Goal: Information Seeking & Learning: Learn about a topic

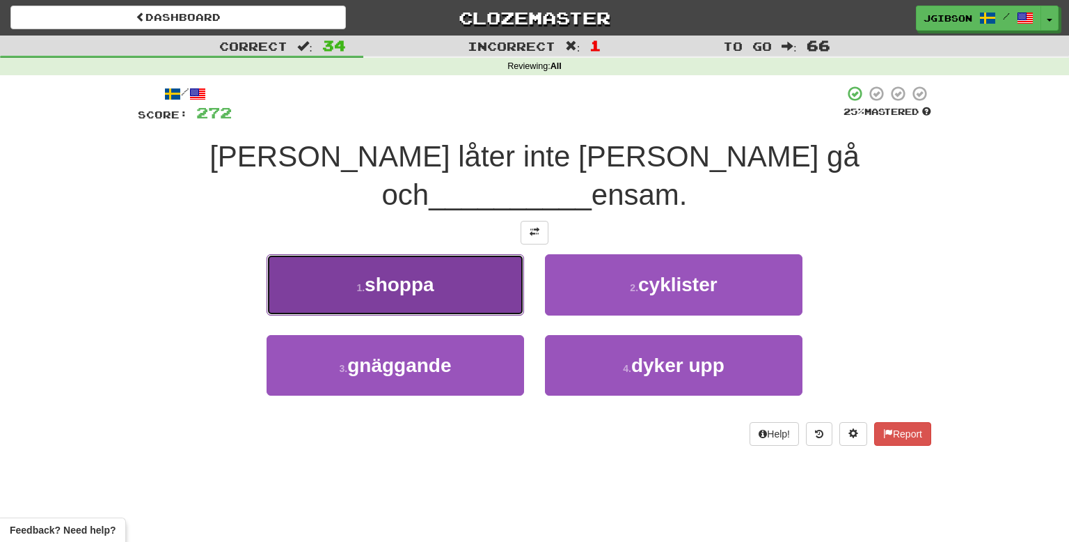
click at [373, 262] on button "1 . shoppa" at bounding box center [396, 284] width 258 height 61
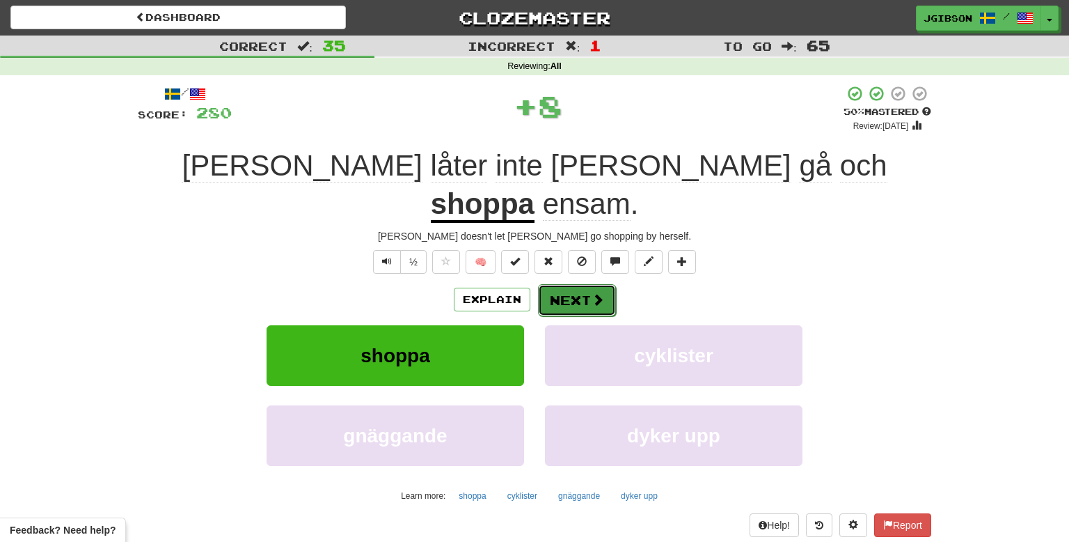
click at [554, 284] on button "Next" at bounding box center [577, 300] width 78 height 32
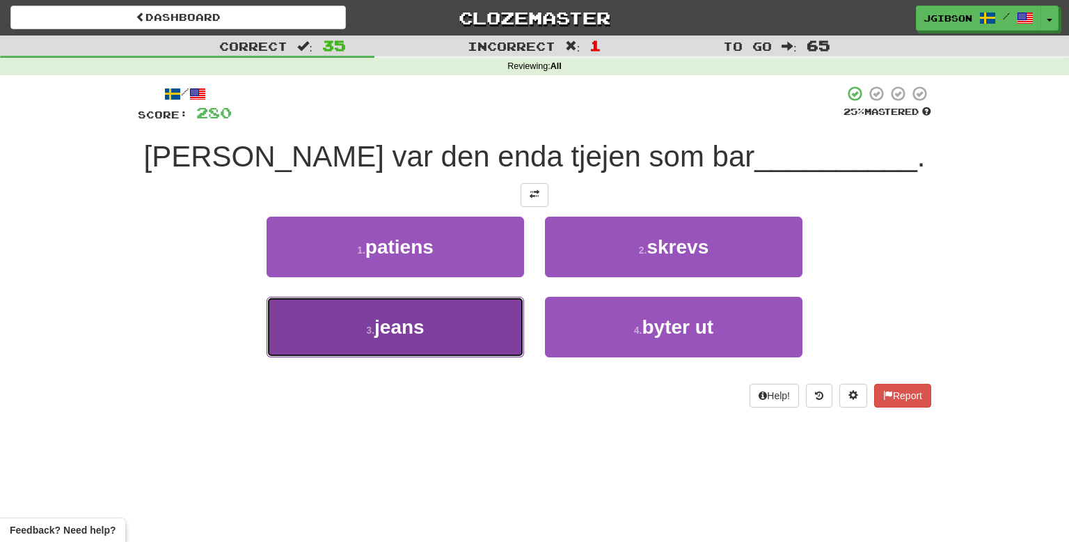
click at [409, 333] on span "jeans" at bounding box center [400, 327] width 50 height 22
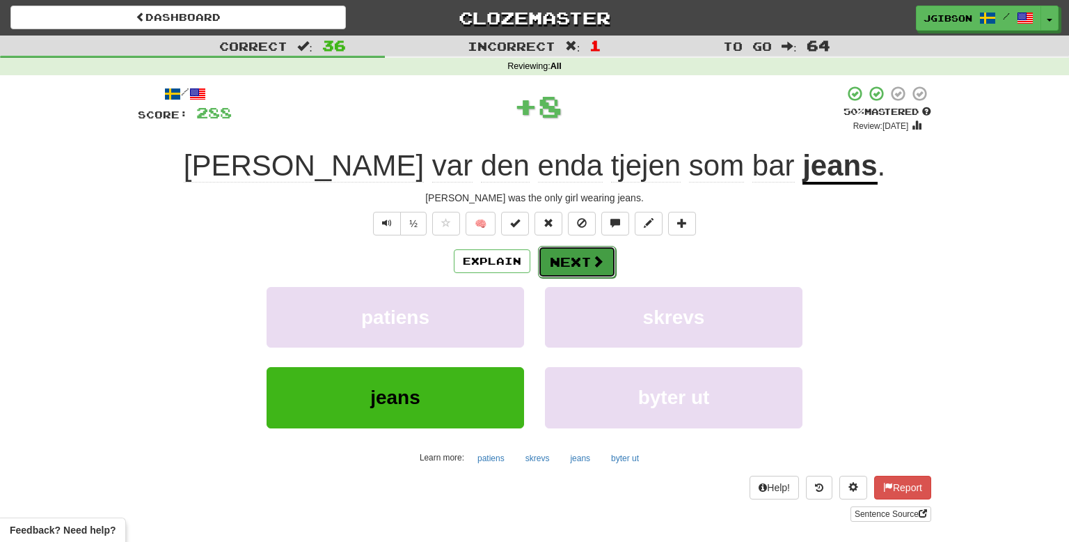
click at [593, 260] on span at bounding box center [598, 261] width 13 height 13
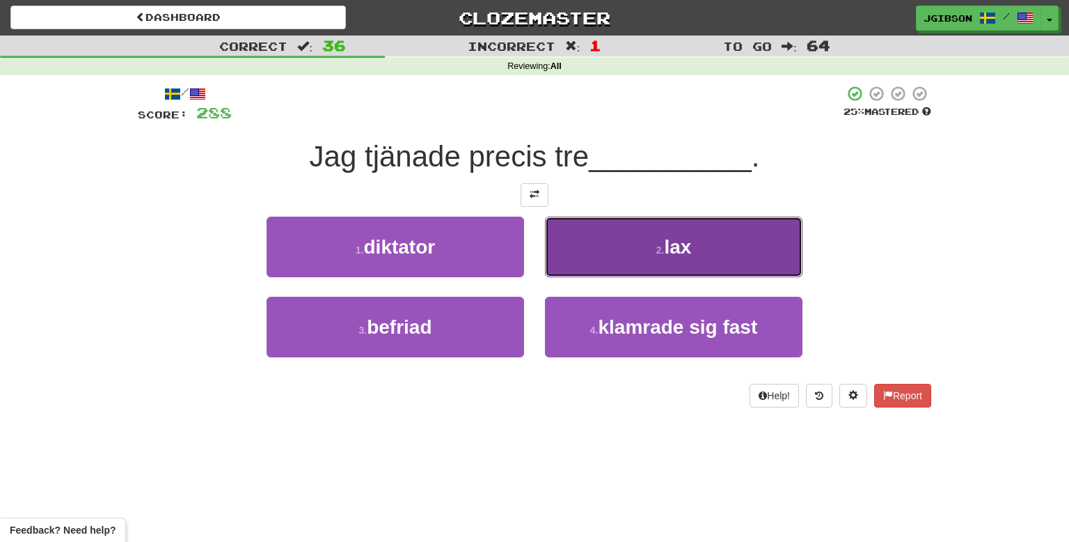
click at [632, 245] on button "2 . lax" at bounding box center [674, 247] width 258 height 61
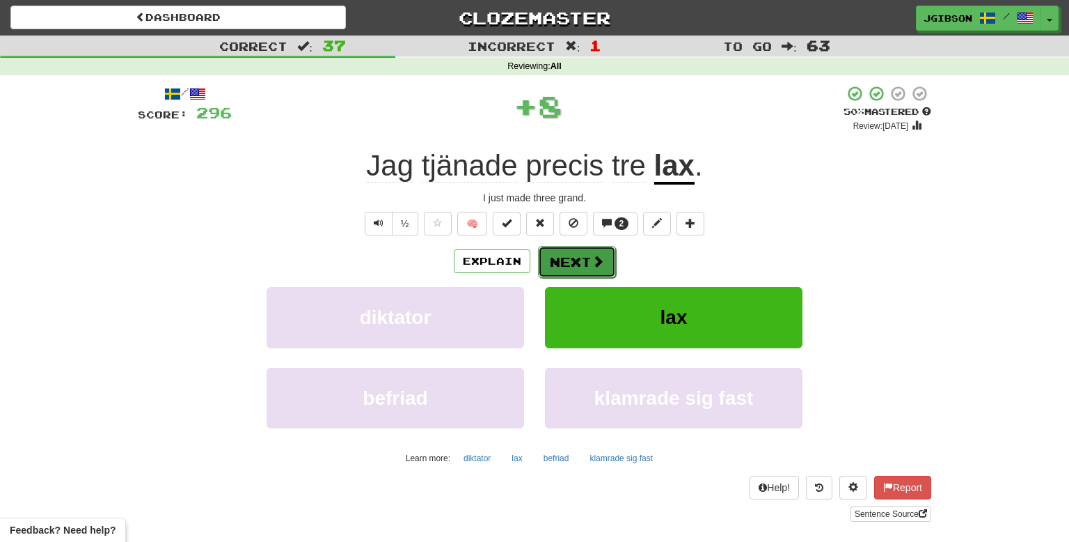
click at [572, 267] on button "Next" at bounding box center [577, 262] width 78 height 32
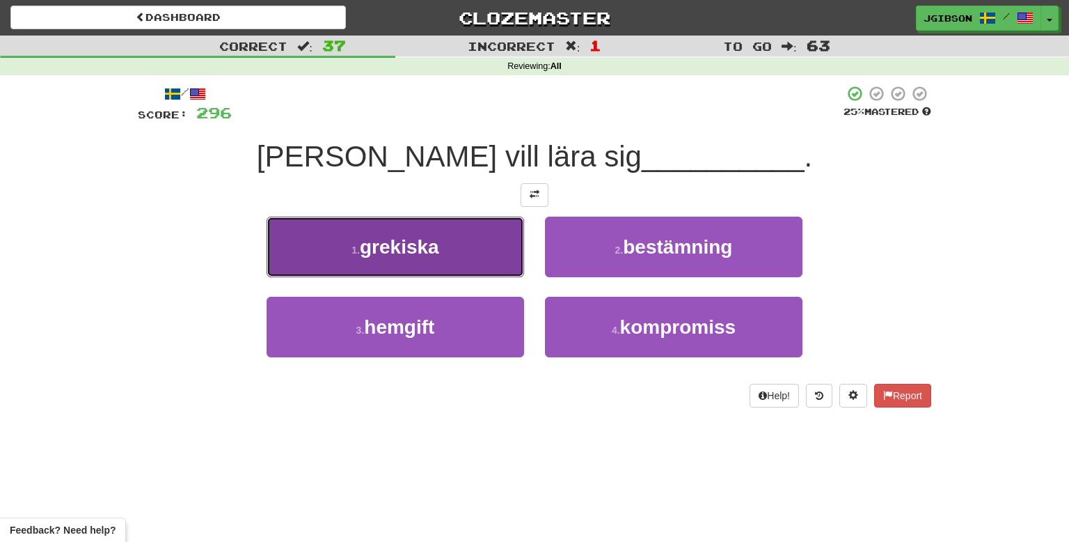
click at [468, 270] on button "1 . grekiska" at bounding box center [396, 247] width 258 height 61
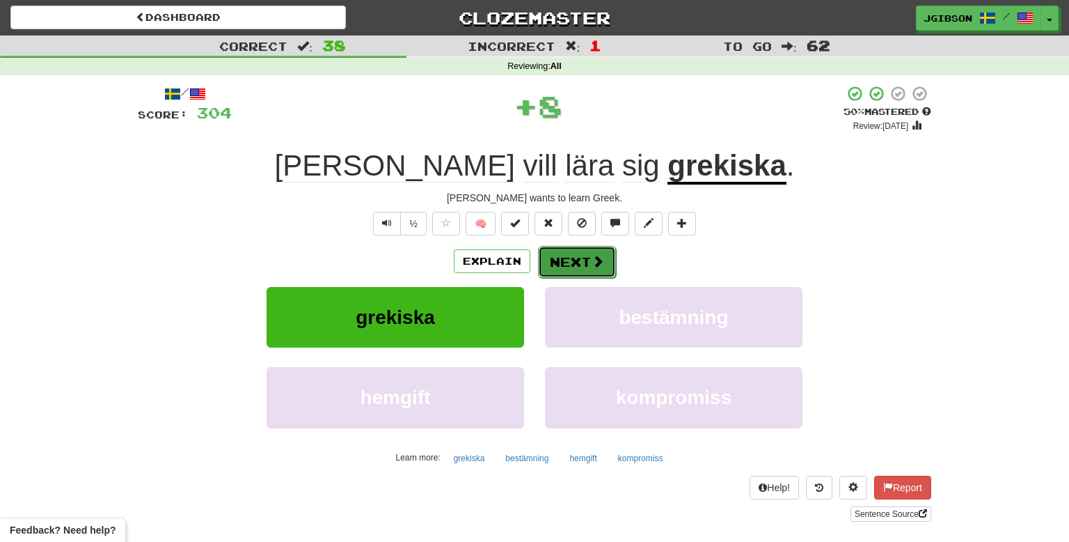
click at [593, 250] on button "Next" at bounding box center [577, 262] width 78 height 32
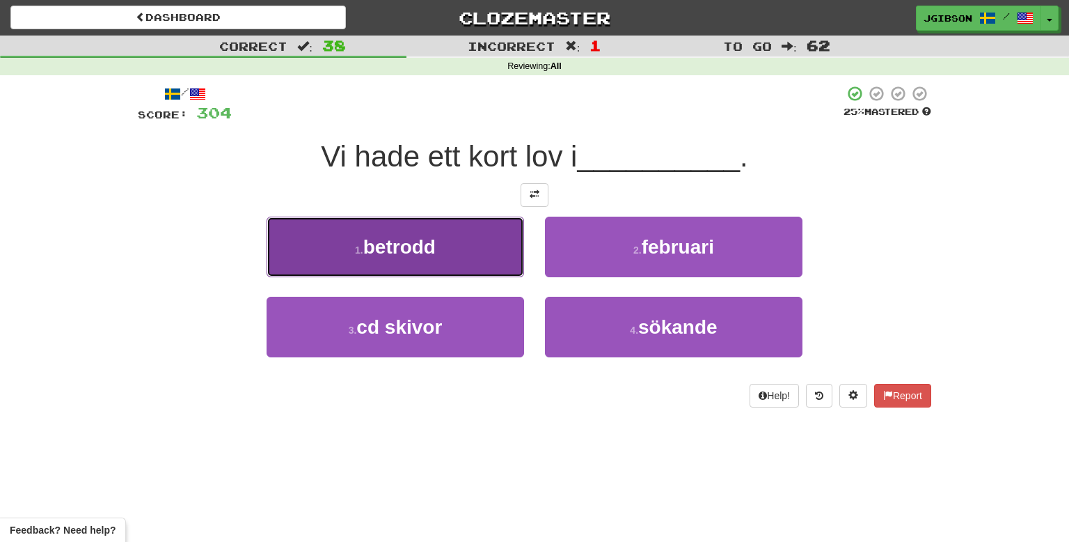
click at [488, 271] on button "1 . betrodd" at bounding box center [396, 247] width 258 height 61
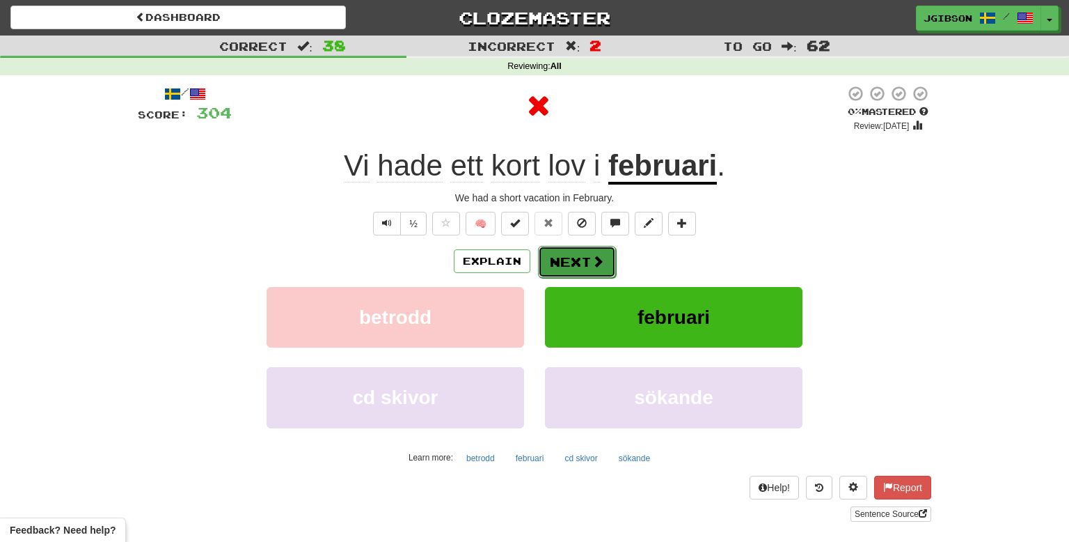
click at [568, 268] on button "Next" at bounding box center [577, 262] width 78 height 32
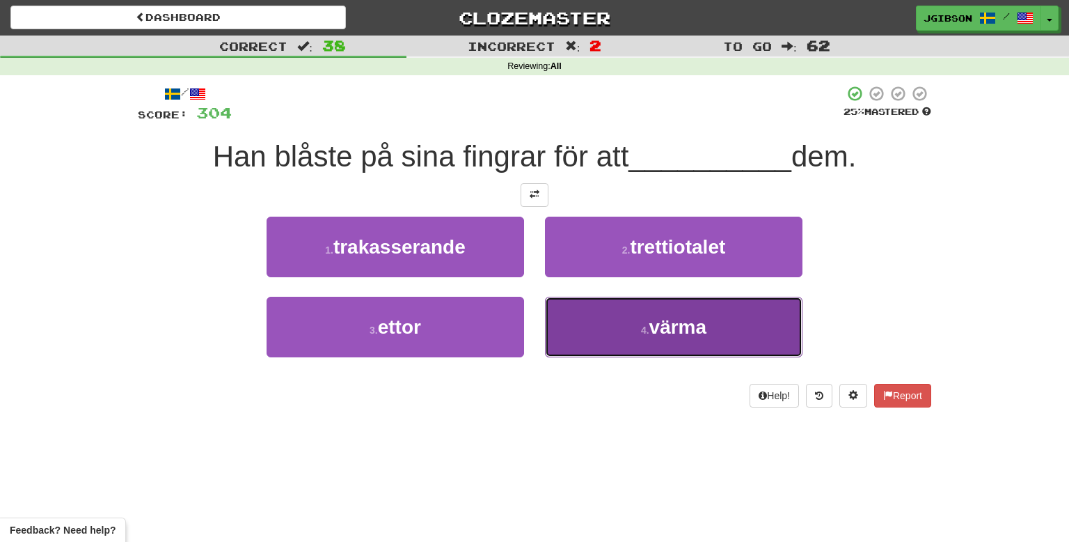
click at [649, 311] on button "4 . värma" at bounding box center [674, 327] width 258 height 61
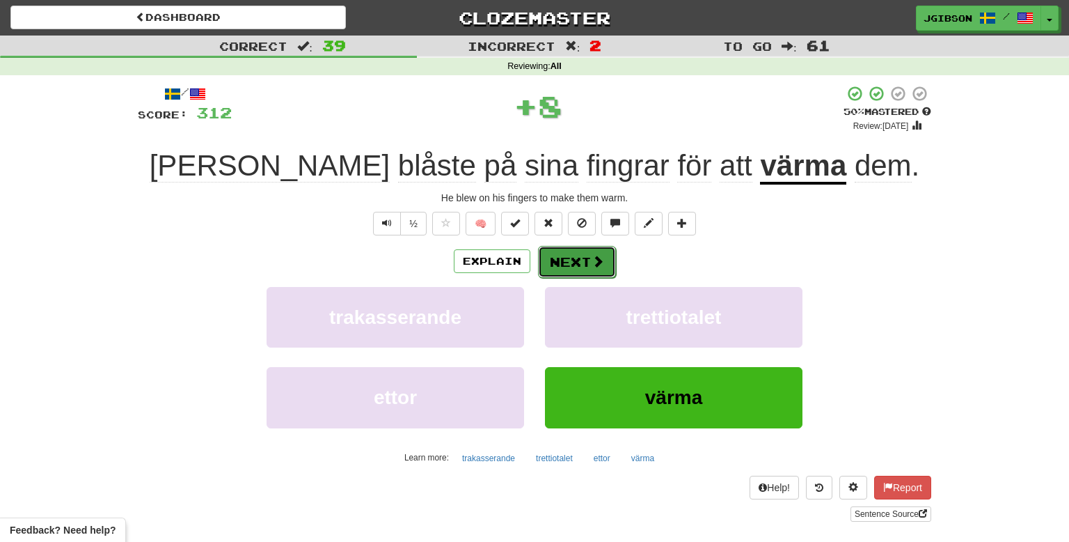
click at [575, 264] on button "Next" at bounding box center [577, 262] width 78 height 32
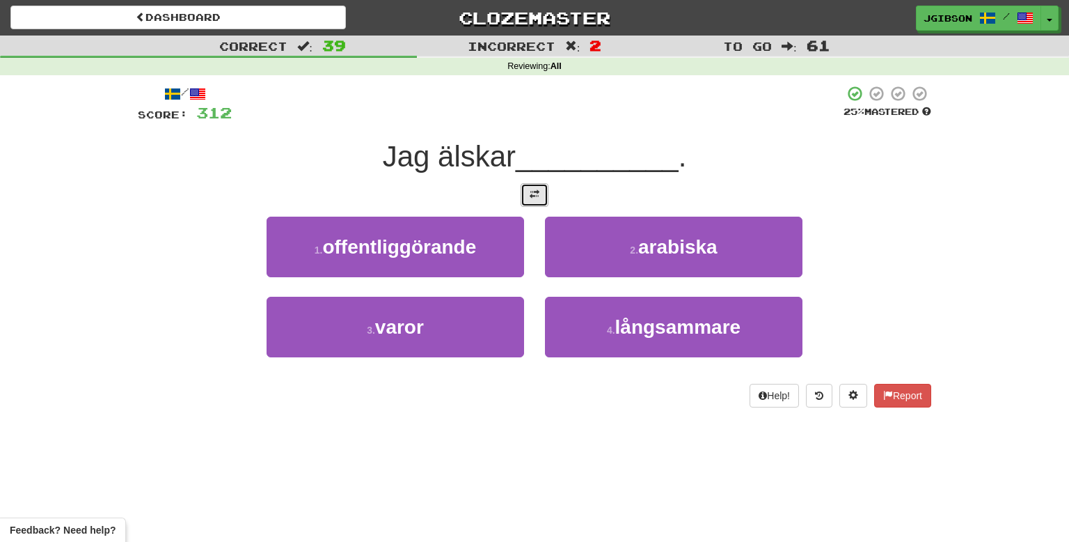
click at [532, 191] on span at bounding box center [535, 194] width 10 height 10
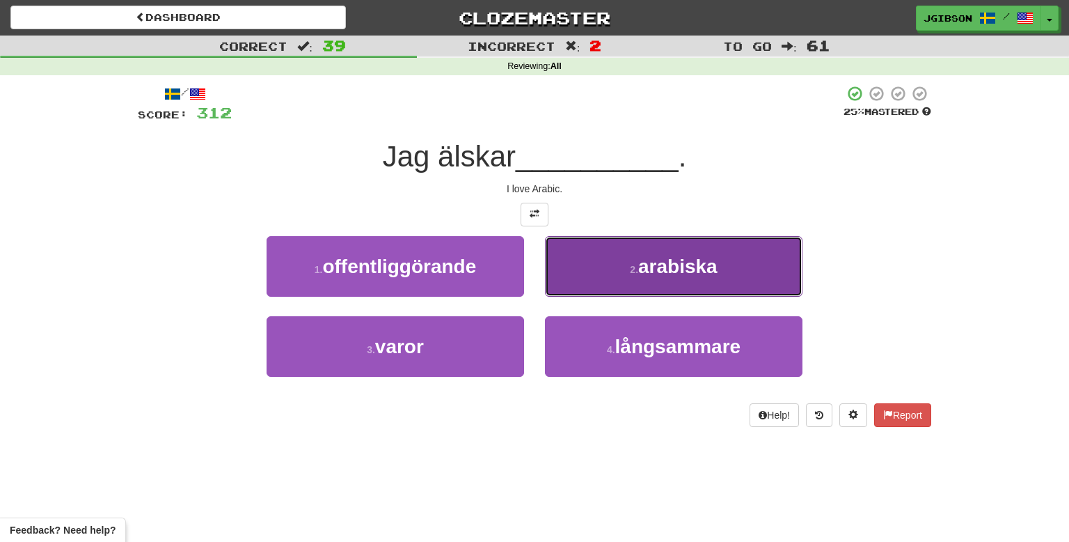
click at [613, 278] on button "2 . arabiska" at bounding box center [674, 266] width 258 height 61
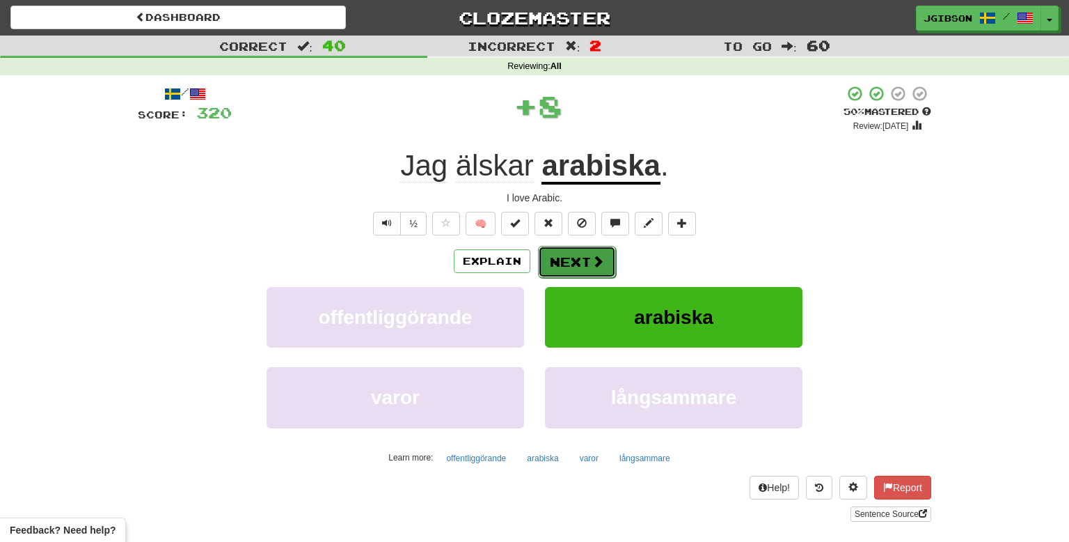
click at [583, 265] on button "Next" at bounding box center [577, 262] width 78 height 32
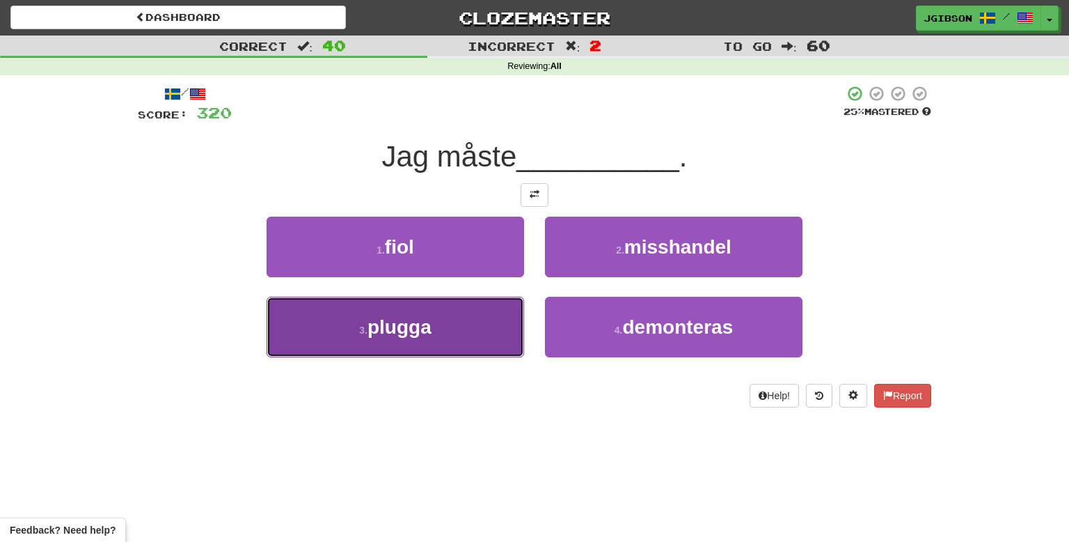
click at [439, 344] on button "3 . plugga" at bounding box center [396, 327] width 258 height 61
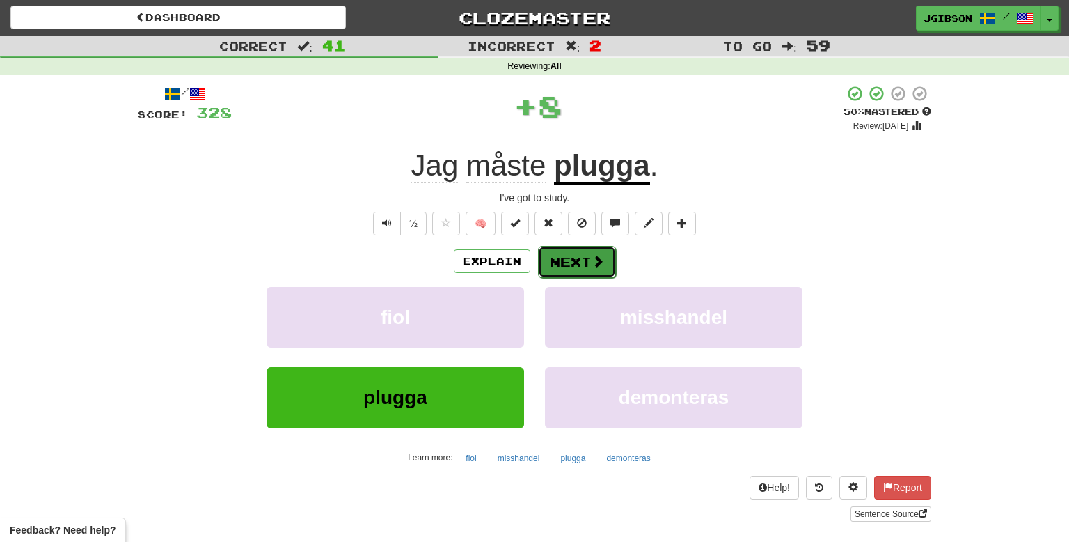
click at [554, 265] on button "Next" at bounding box center [577, 262] width 78 height 32
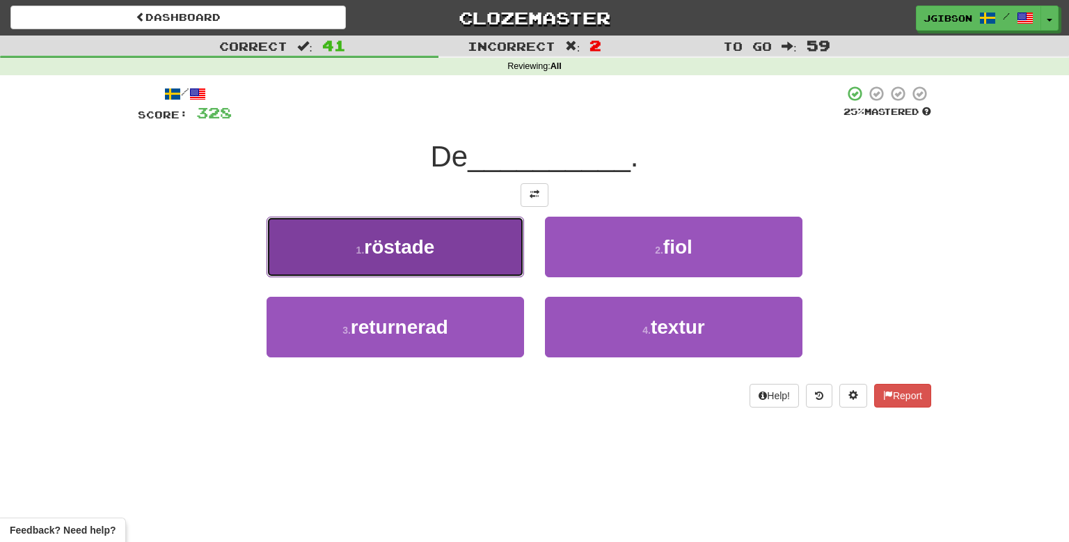
click at [476, 251] on button "1 . röstade" at bounding box center [396, 247] width 258 height 61
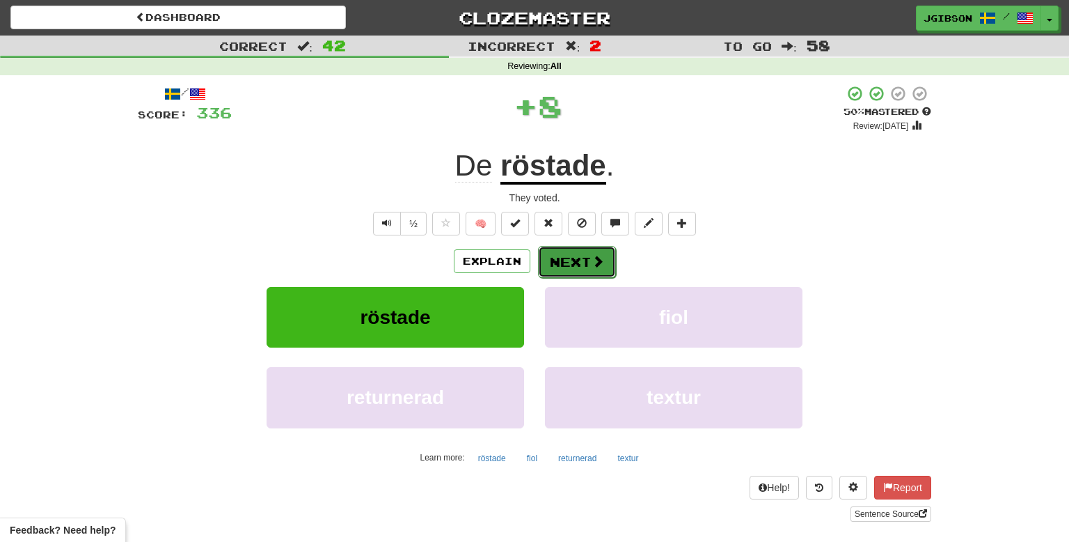
click at [553, 260] on button "Next" at bounding box center [577, 262] width 78 height 32
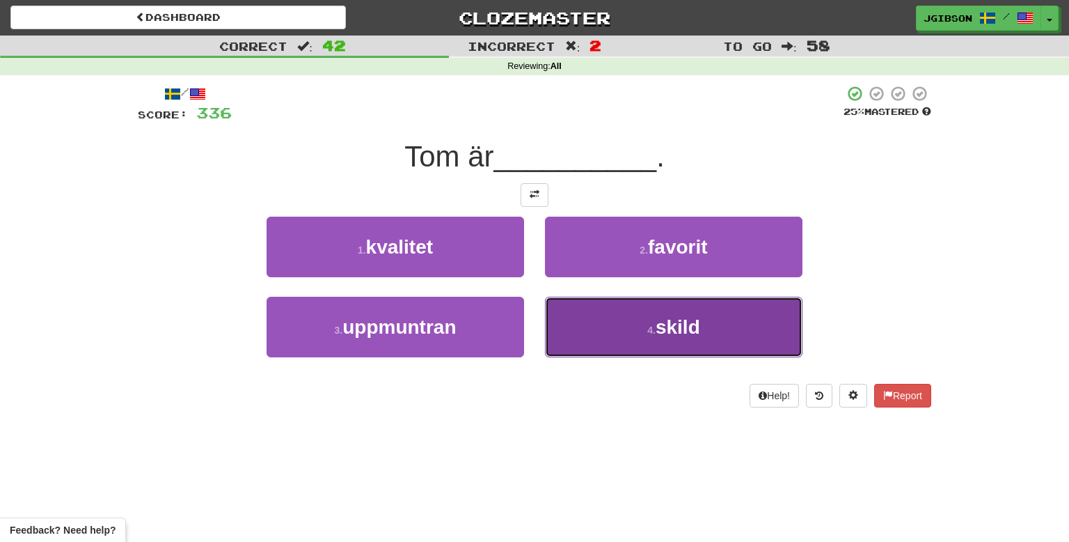
click at [670, 320] on span "skild" at bounding box center [678, 327] width 45 height 22
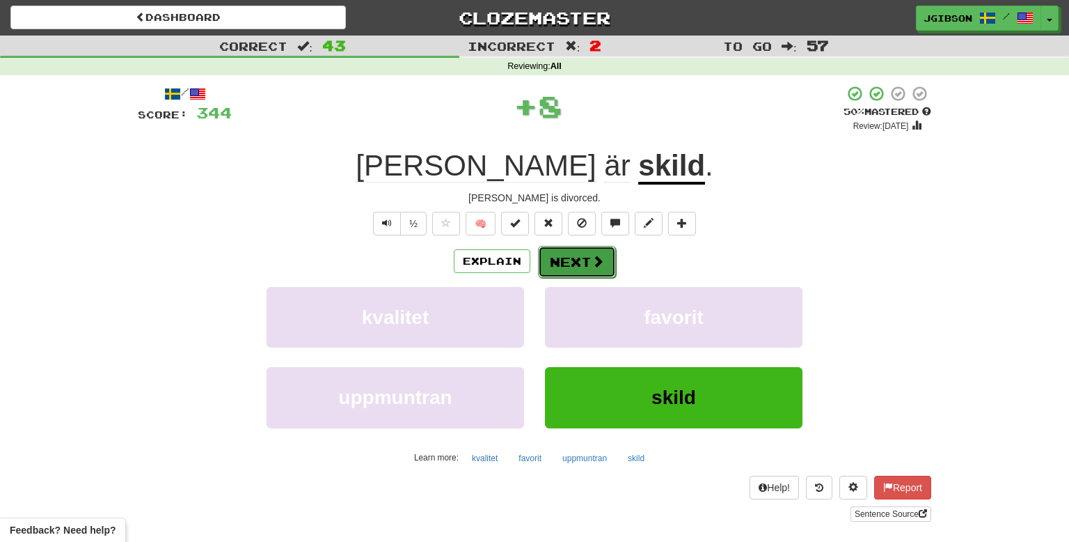
click at [563, 256] on button "Next" at bounding box center [577, 262] width 78 height 32
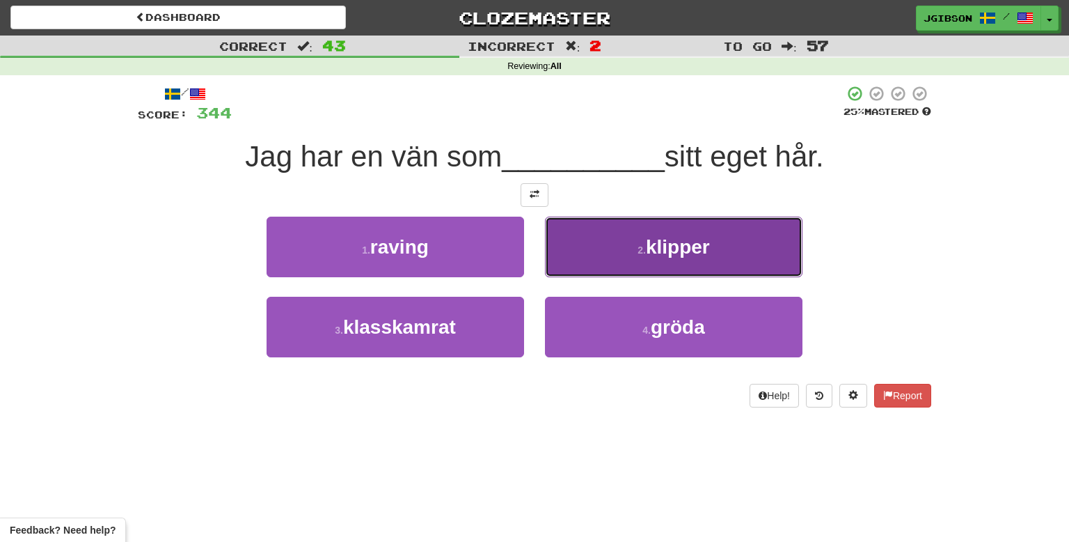
click at [667, 249] on span "klipper" at bounding box center [678, 247] width 64 height 22
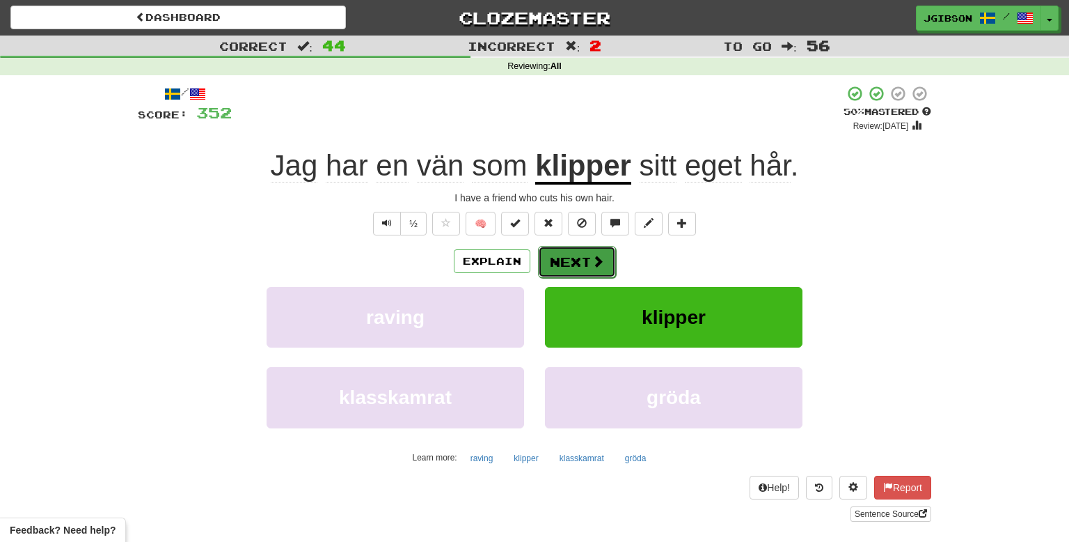
click at [592, 267] on span at bounding box center [598, 261] width 13 height 13
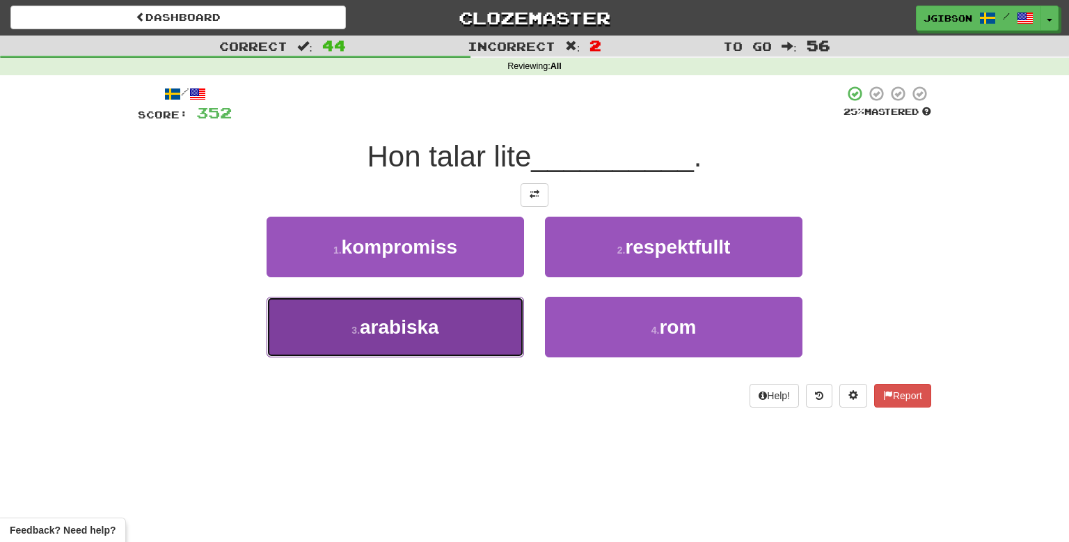
click at [463, 328] on button "3 . arabiska" at bounding box center [396, 327] width 258 height 61
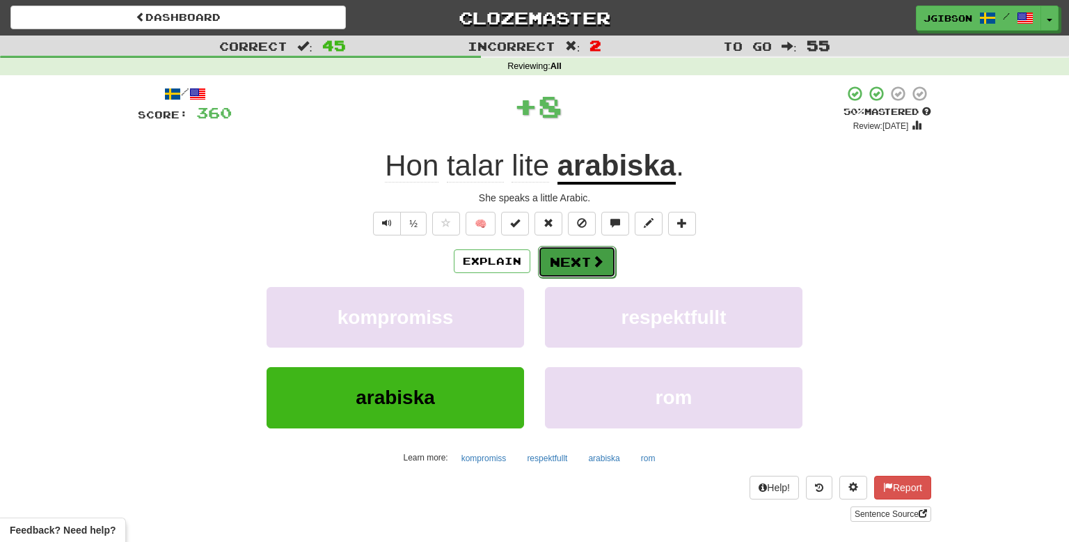
click at [580, 265] on button "Next" at bounding box center [577, 262] width 78 height 32
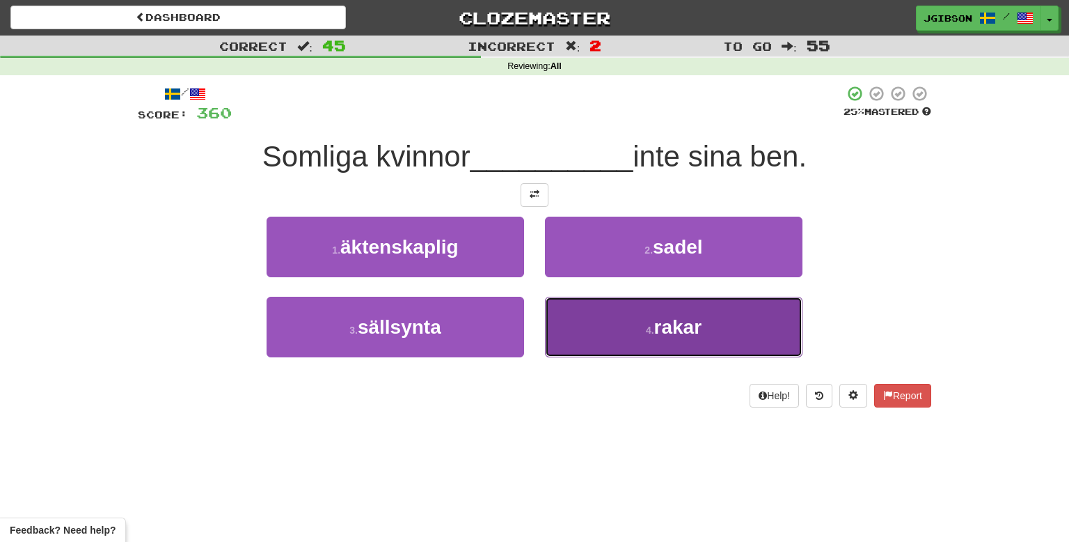
click at [640, 329] on button "4 . rakar" at bounding box center [674, 327] width 258 height 61
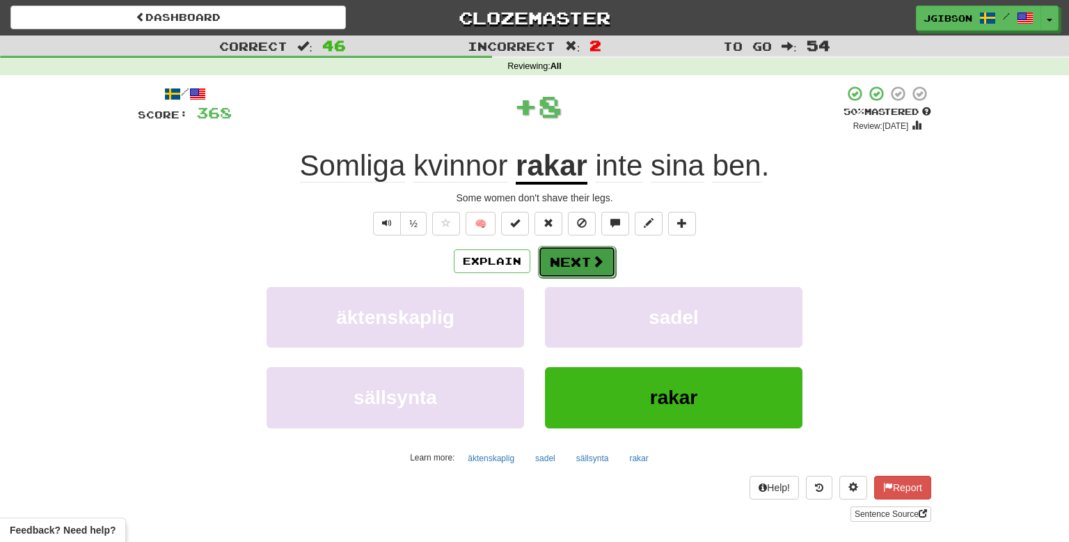
click at [588, 274] on button "Next" at bounding box center [577, 262] width 78 height 32
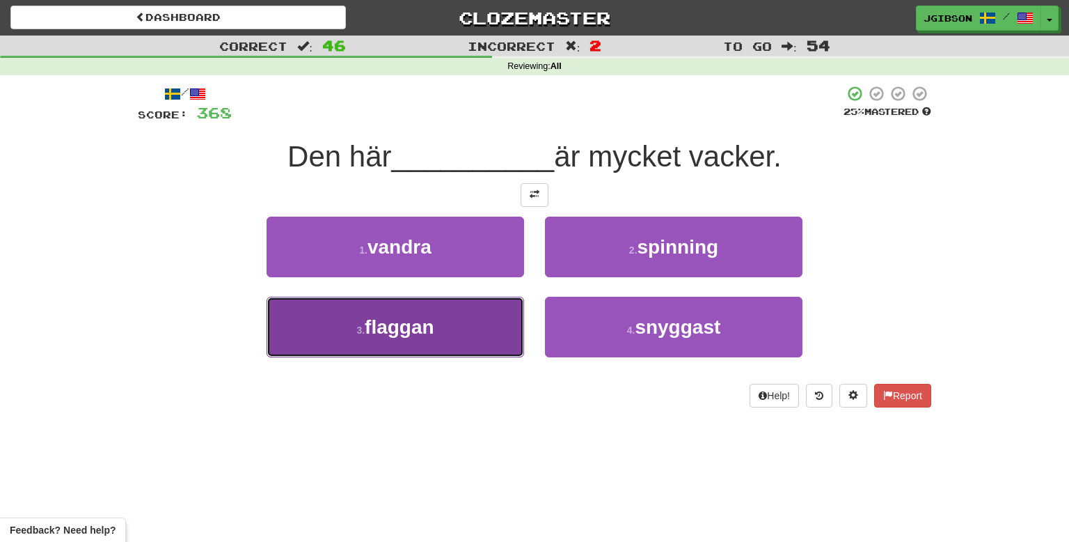
click at [497, 322] on button "3 . flaggan" at bounding box center [396, 327] width 258 height 61
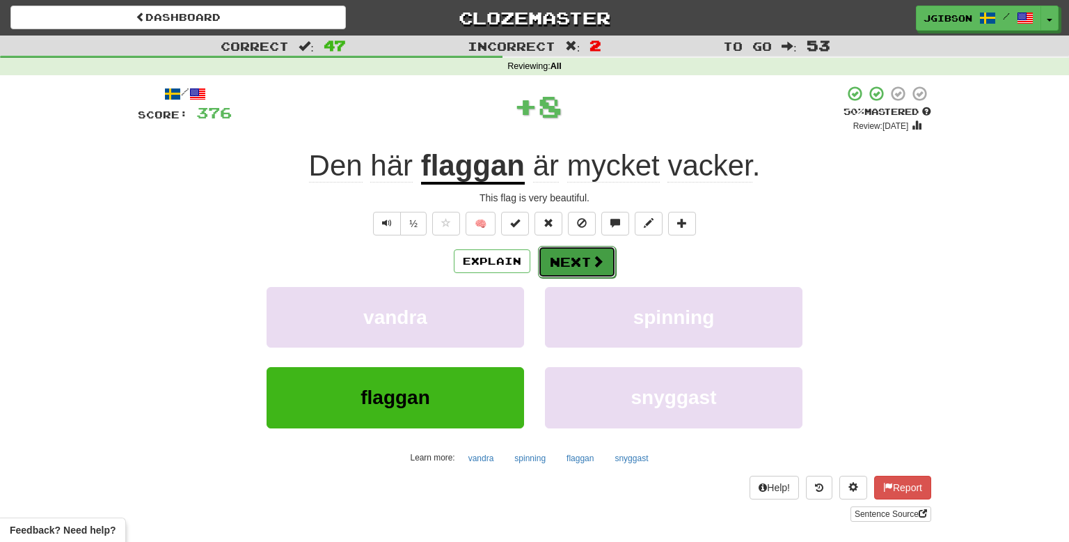
click at [579, 251] on button "Next" at bounding box center [577, 262] width 78 height 32
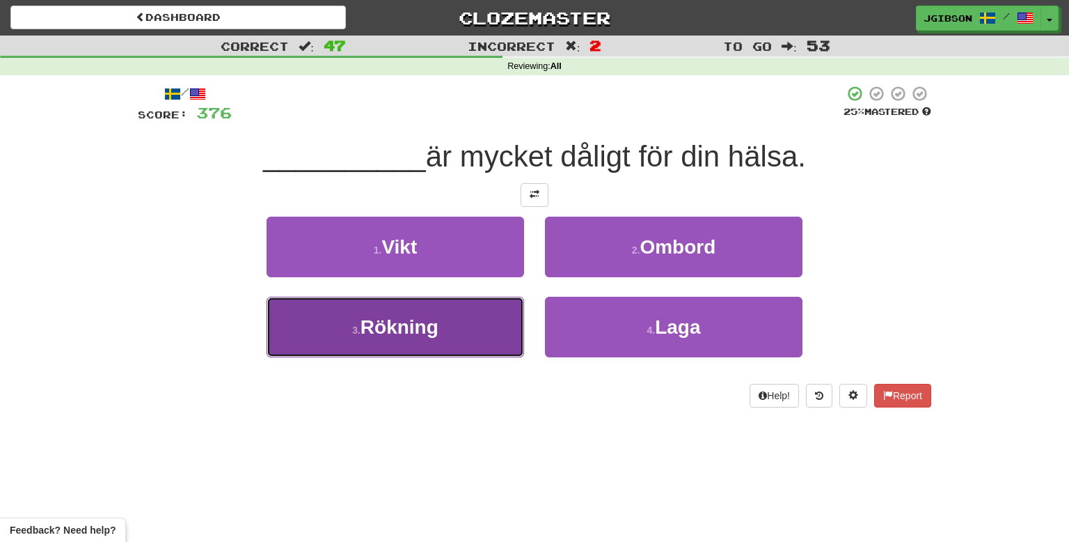
click at [420, 333] on span "Rökning" at bounding box center [400, 327] width 78 height 22
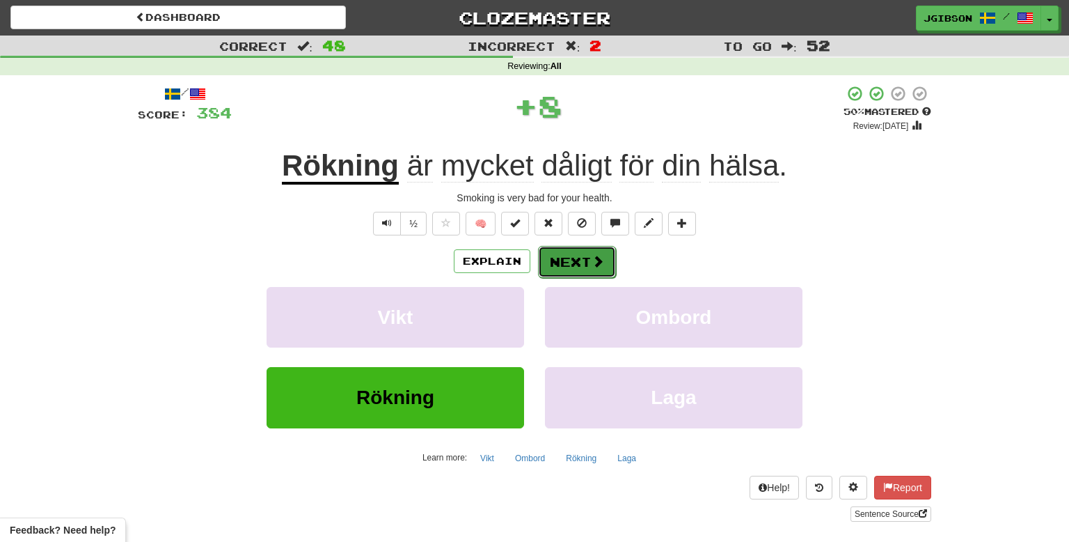
click at [573, 269] on button "Next" at bounding box center [577, 262] width 78 height 32
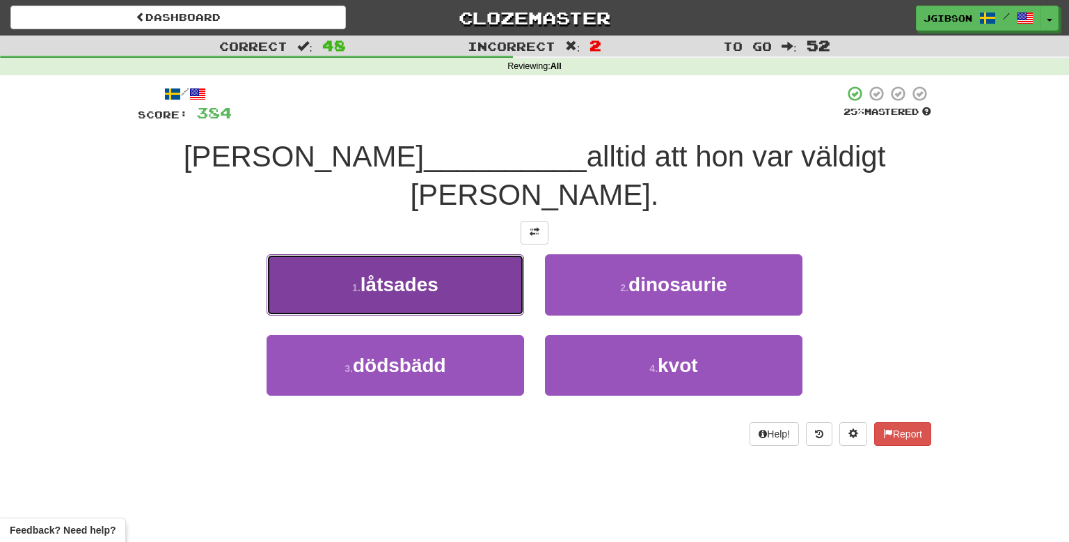
click at [478, 254] on button "1 . låtsades" at bounding box center [396, 284] width 258 height 61
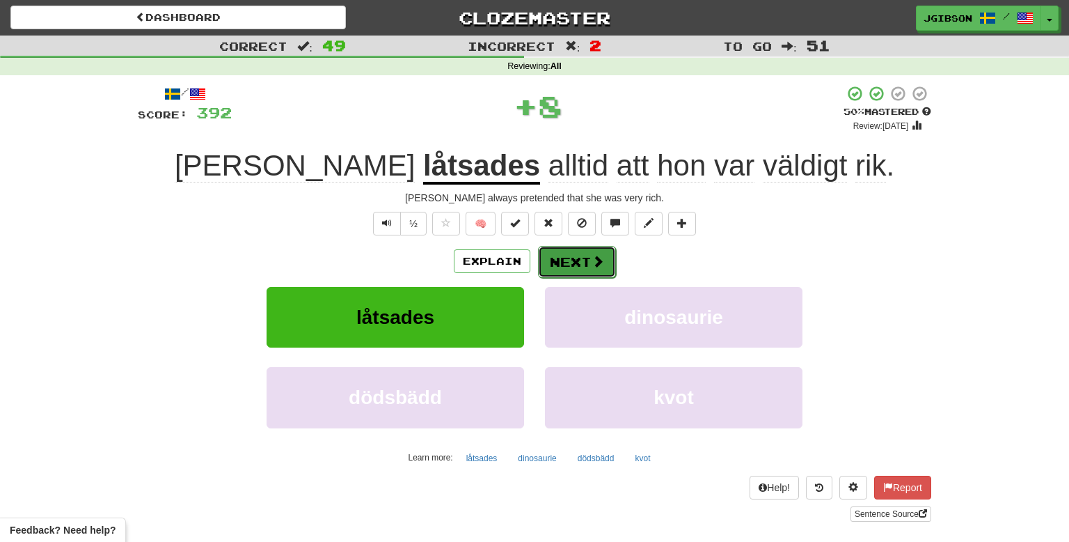
click at [565, 260] on button "Next" at bounding box center [577, 262] width 78 height 32
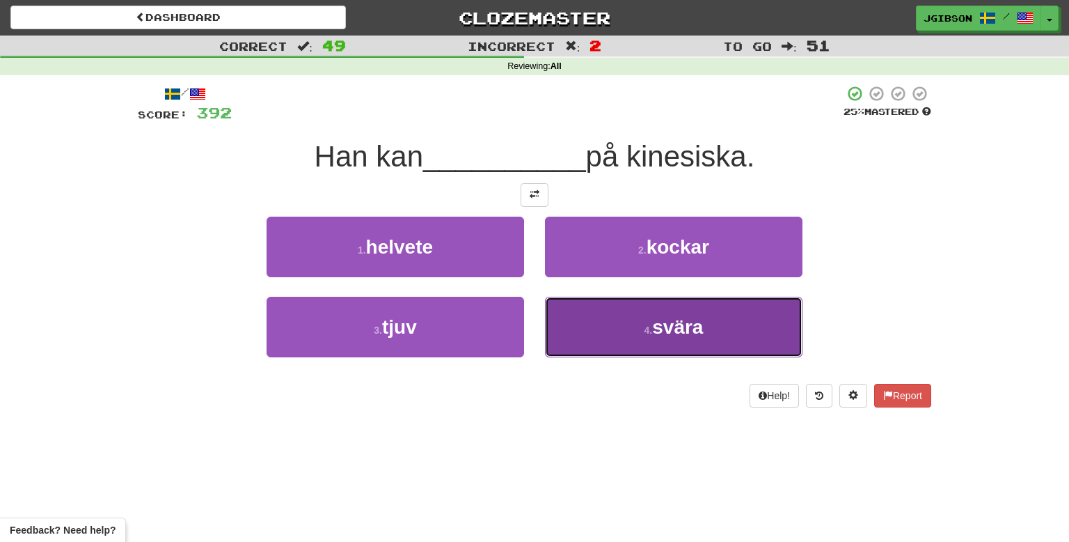
click at [698, 317] on span "svära" at bounding box center [677, 327] width 51 height 22
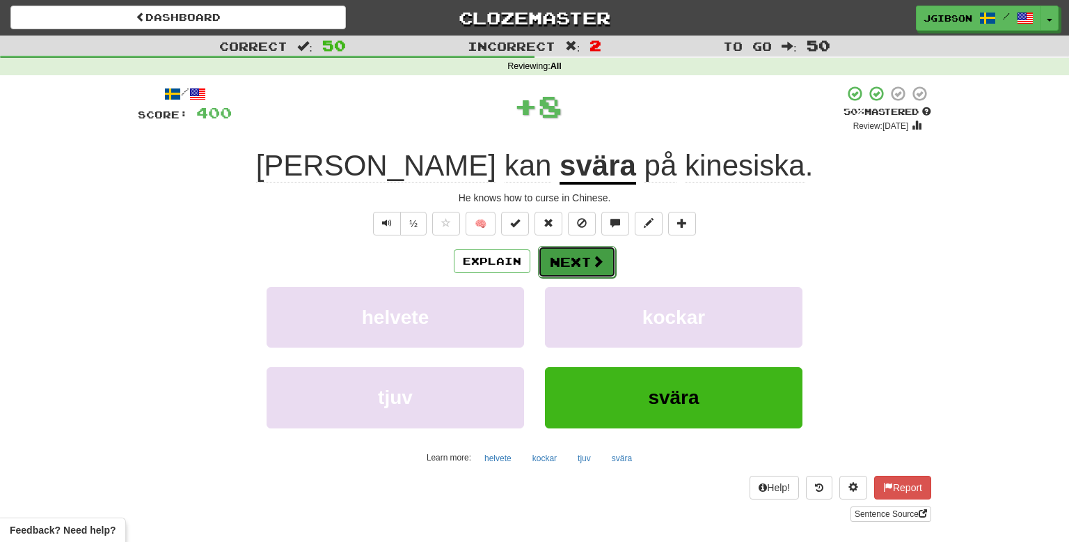
click at [588, 262] on button "Next" at bounding box center [577, 262] width 78 height 32
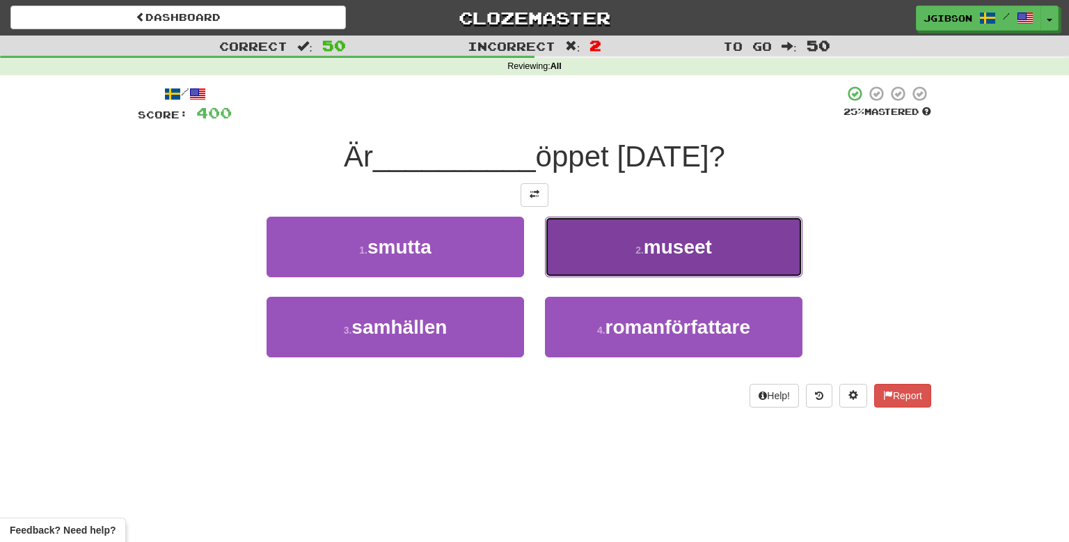
click at [645, 256] on span "museet" at bounding box center [678, 247] width 68 height 22
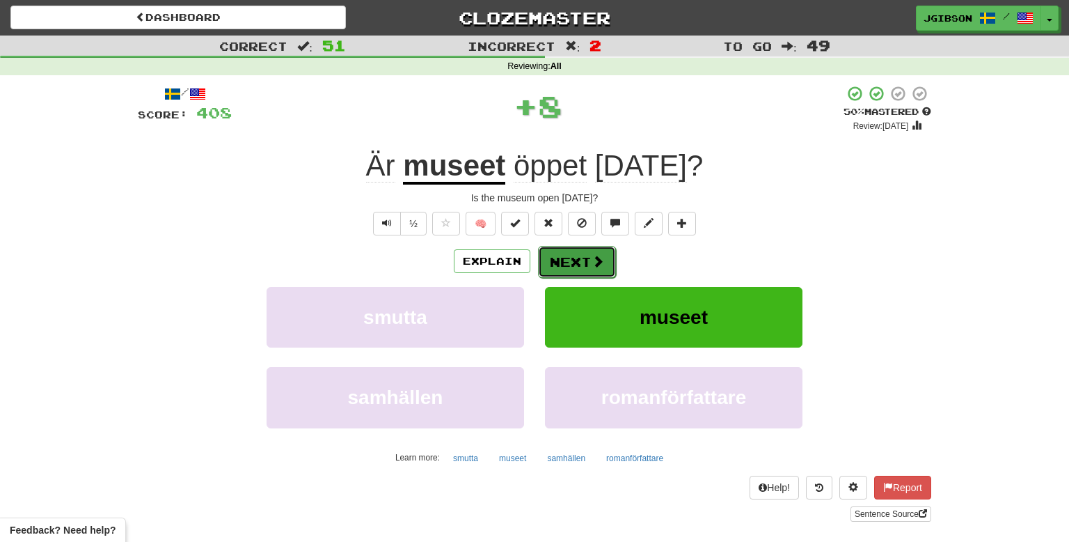
click at [604, 266] on button "Next" at bounding box center [577, 262] width 78 height 32
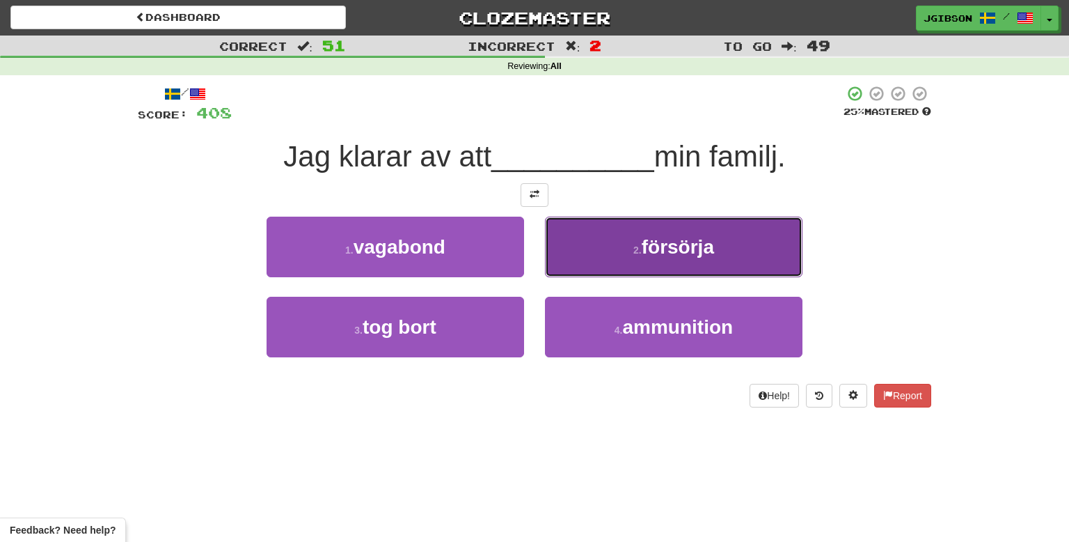
click at [684, 242] on span "försörja" at bounding box center [678, 247] width 72 height 22
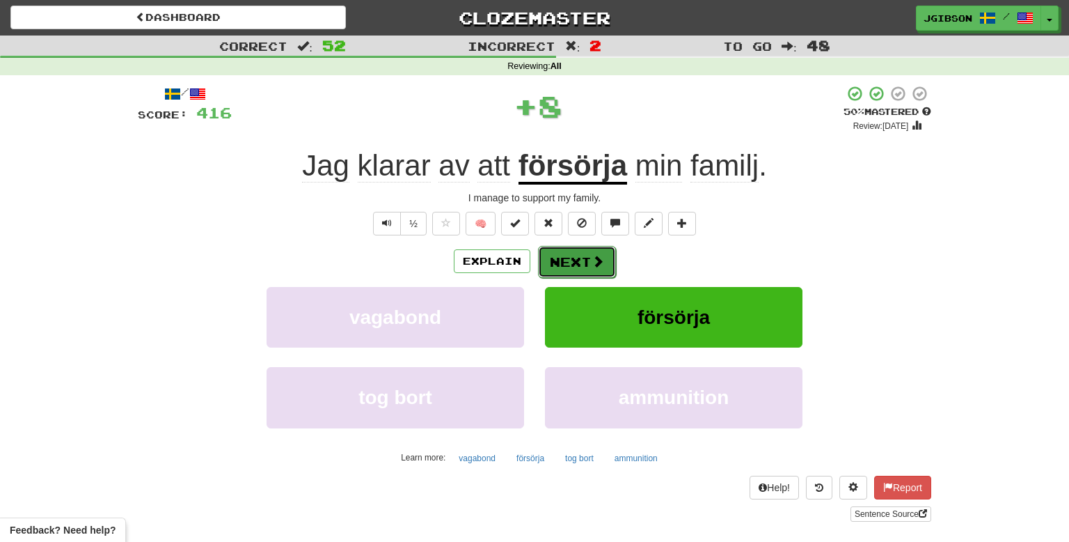
click at [586, 274] on button "Next" at bounding box center [577, 262] width 78 height 32
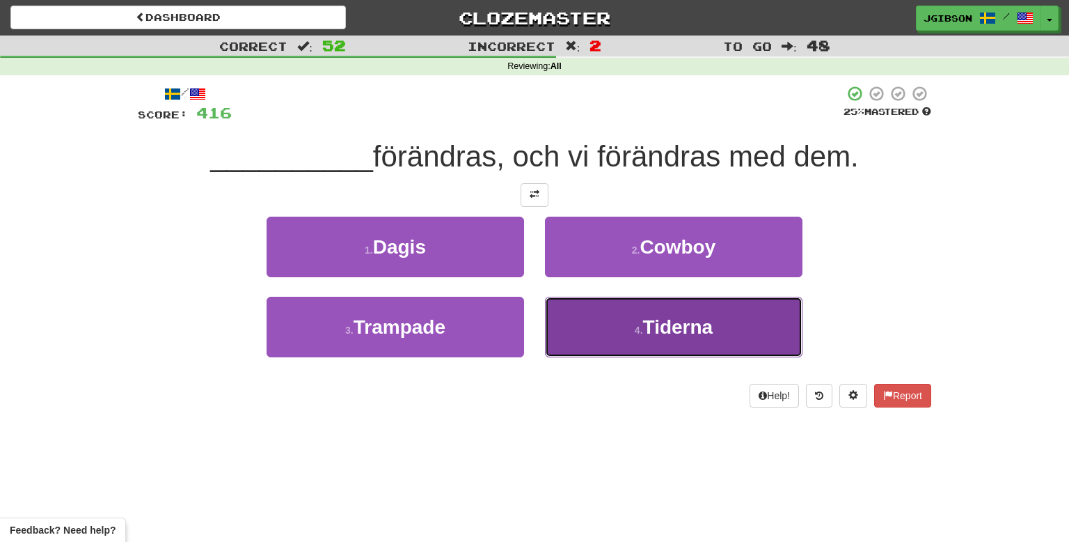
click at [671, 330] on span "Tiderna" at bounding box center [678, 327] width 70 height 22
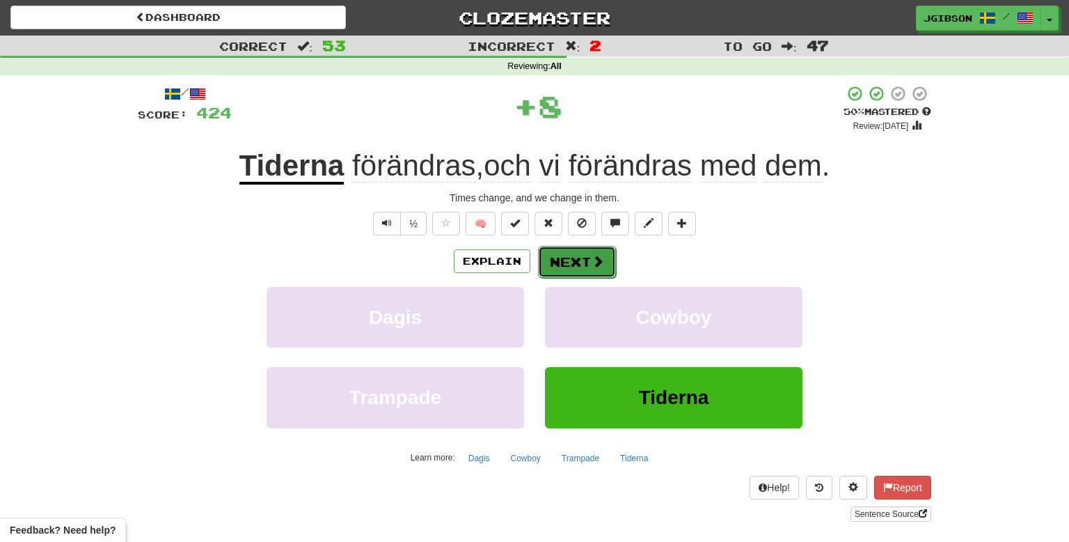
click at [592, 258] on span at bounding box center [598, 261] width 13 height 13
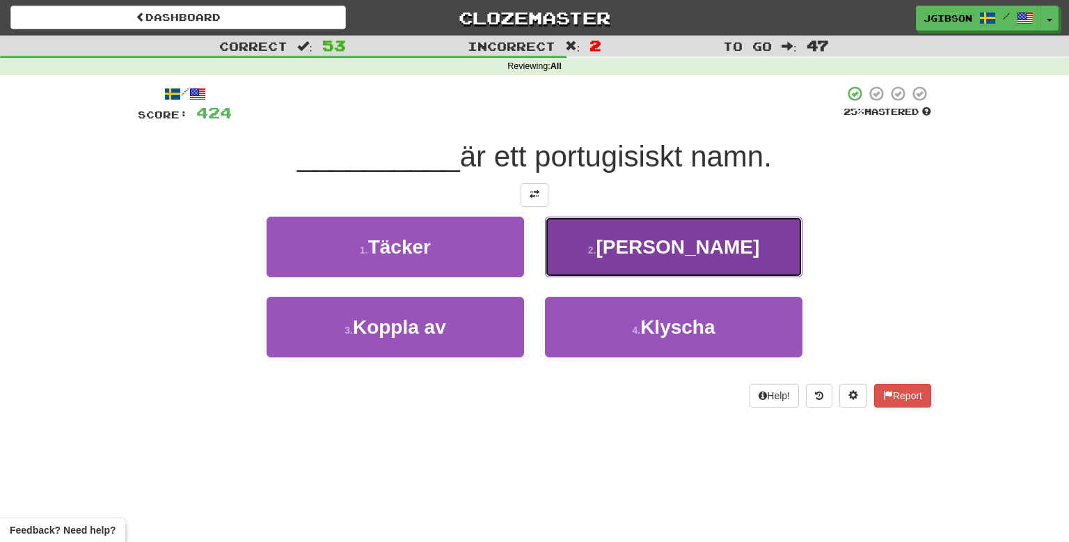
click at [667, 242] on span "[PERSON_NAME]" at bounding box center [678, 247] width 164 height 22
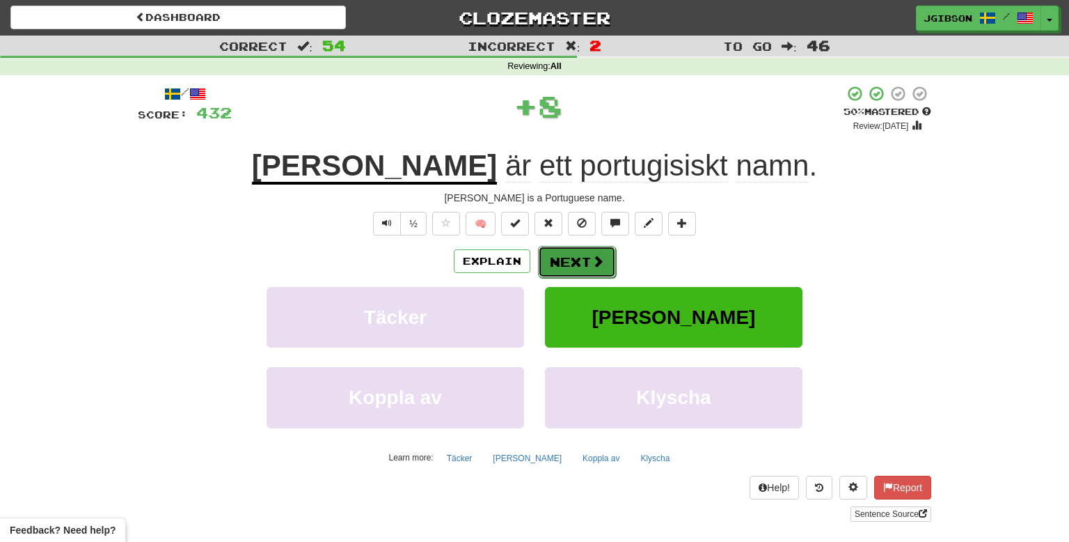
click at [597, 262] on span at bounding box center [598, 261] width 13 height 13
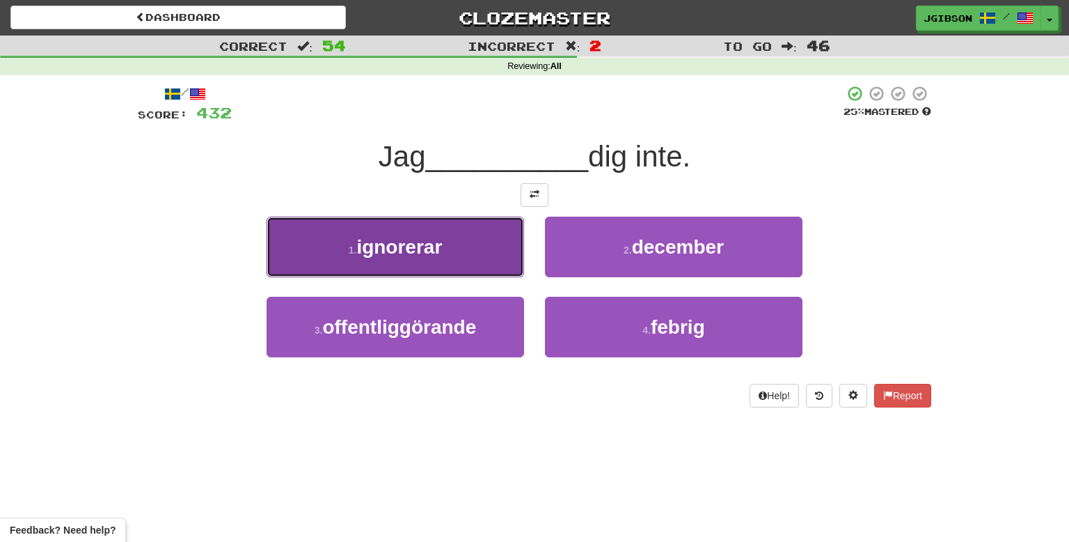
click at [483, 234] on button "1 . ignorerar" at bounding box center [396, 247] width 258 height 61
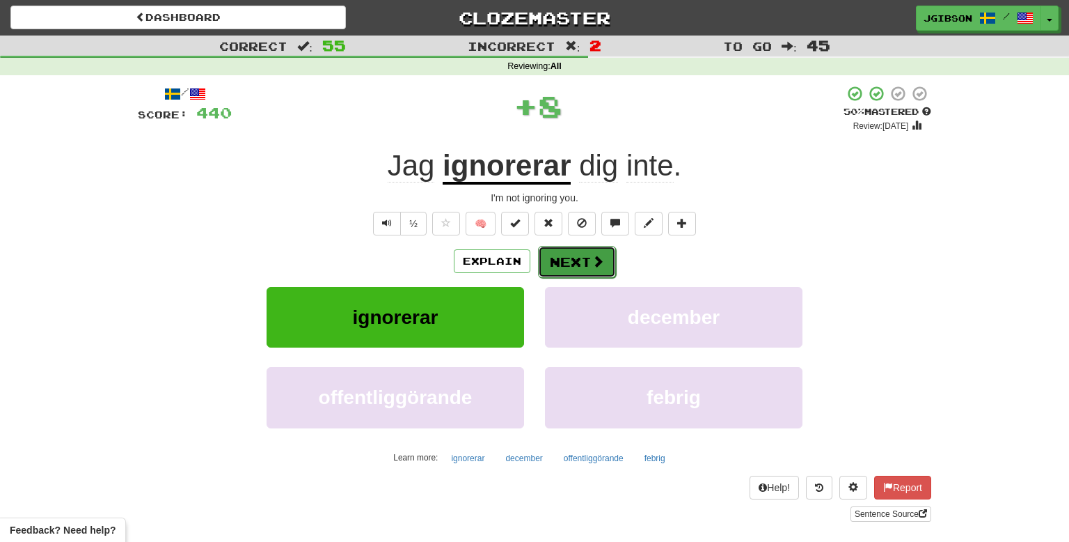
click at [576, 264] on button "Next" at bounding box center [577, 262] width 78 height 32
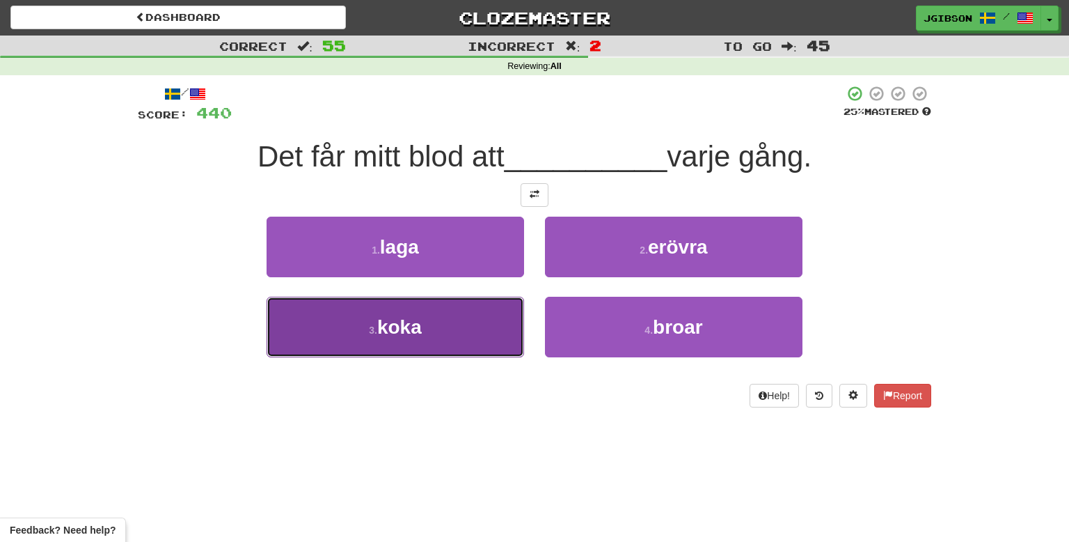
click at [411, 313] on button "3 . koka" at bounding box center [396, 327] width 258 height 61
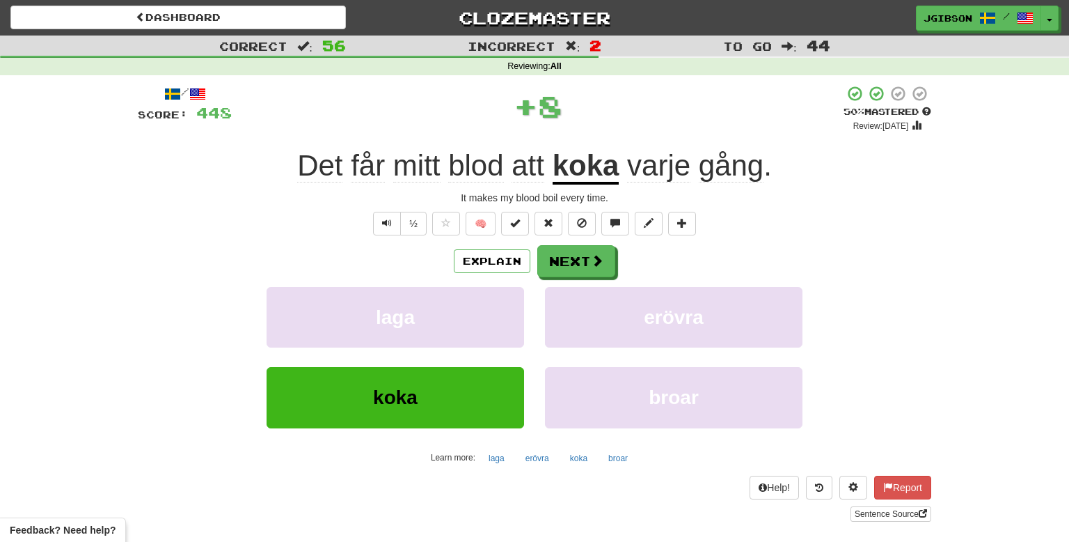
click at [555, 278] on div "Explain Next laga erövra koka broar Learn more: laga erövra koka broar" at bounding box center [535, 356] width 794 height 223
click at [558, 262] on button "Next" at bounding box center [577, 262] width 78 height 32
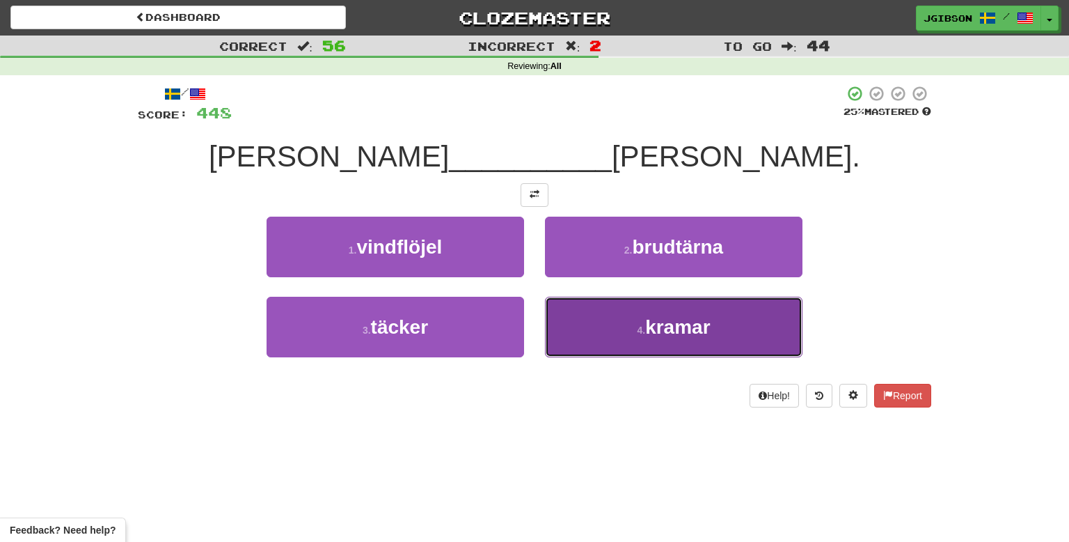
click at [675, 324] on span "kramar" at bounding box center [677, 327] width 65 height 22
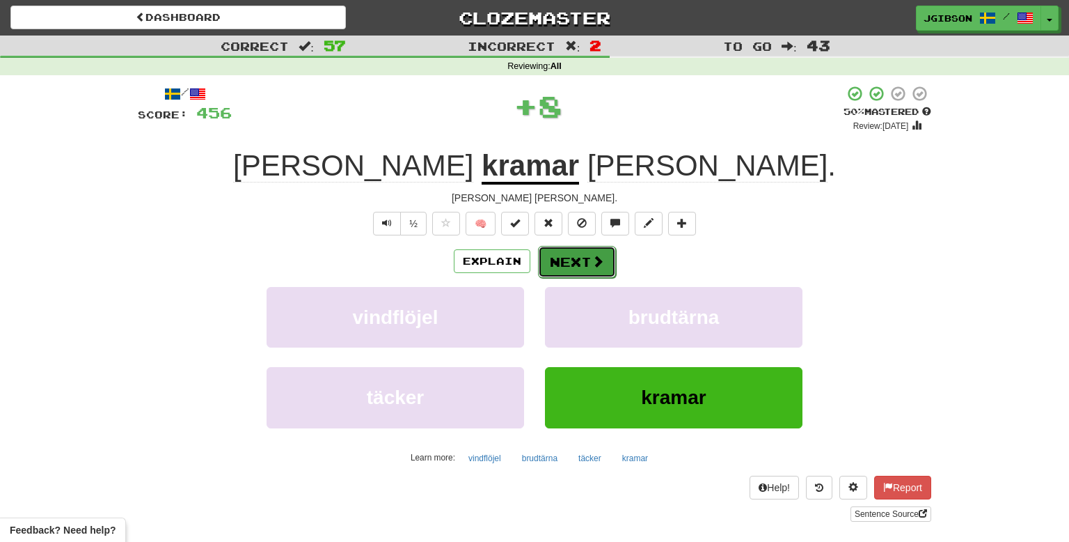
click at [578, 262] on button "Next" at bounding box center [577, 262] width 78 height 32
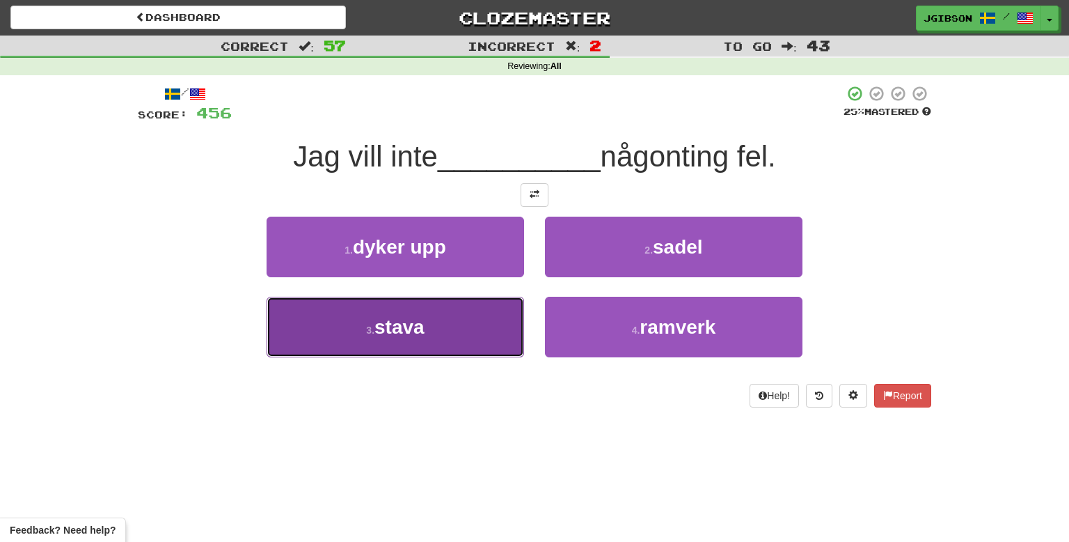
click at [453, 326] on button "3 . stava" at bounding box center [396, 327] width 258 height 61
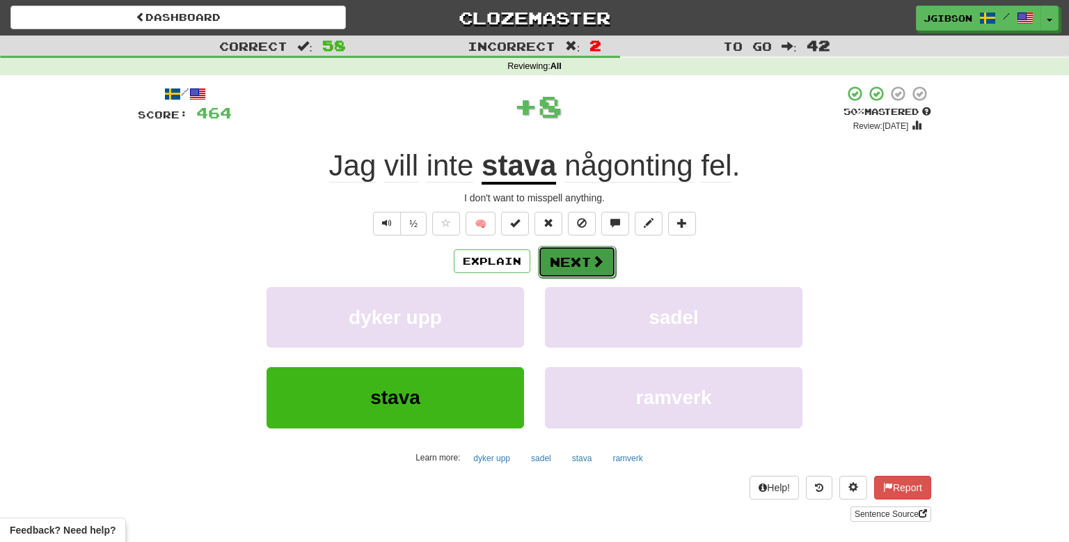
click at [551, 262] on button "Next" at bounding box center [577, 262] width 78 height 32
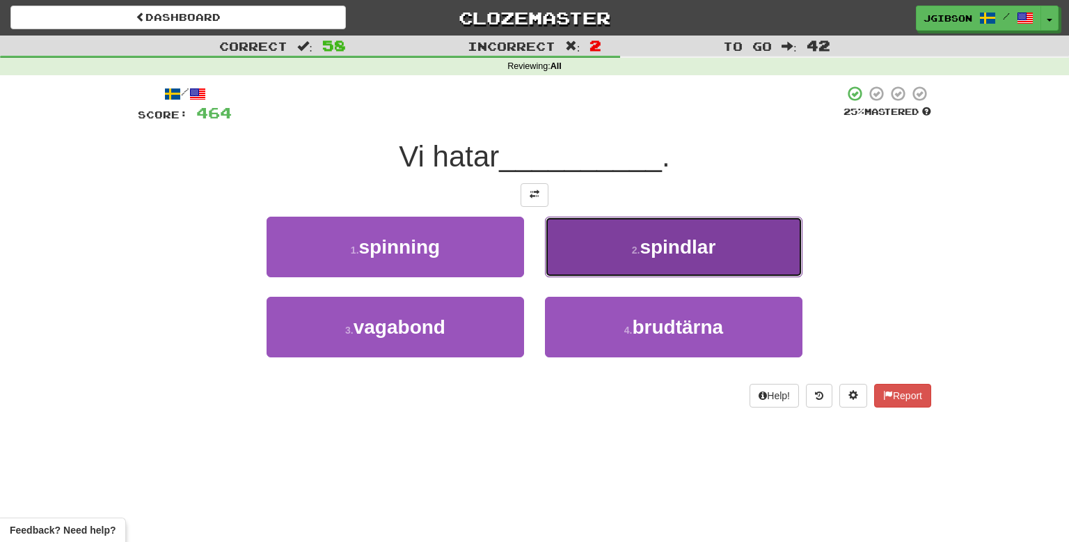
click at [672, 270] on button "2 . spindlar" at bounding box center [674, 247] width 258 height 61
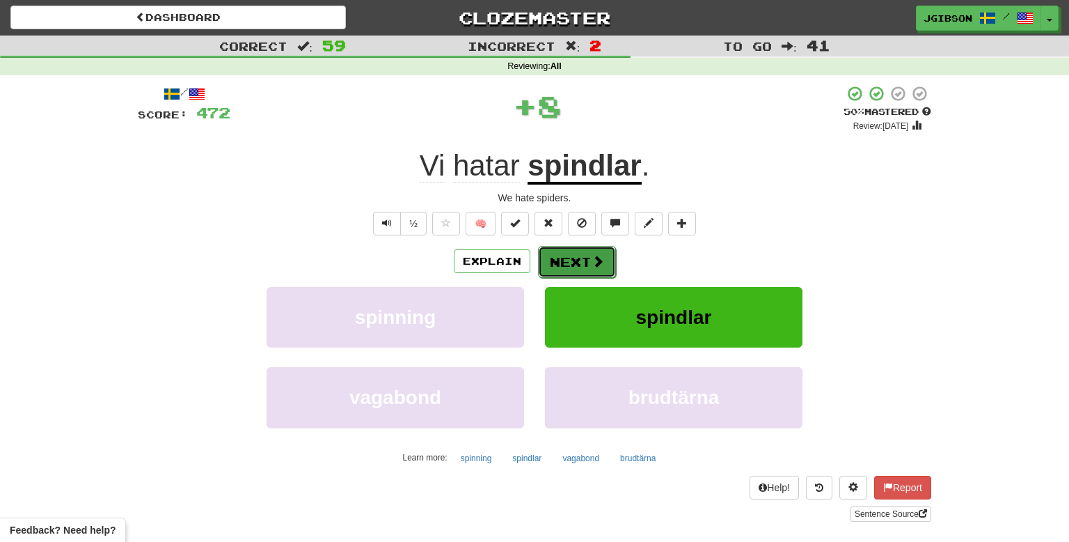
click at [579, 256] on button "Next" at bounding box center [577, 262] width 78 height 32
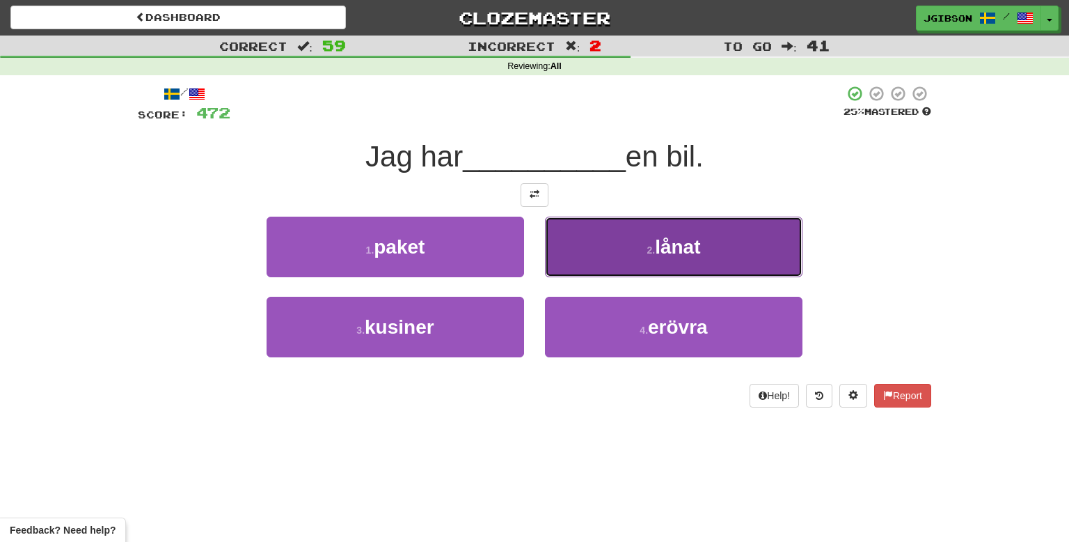
click at [714, 234] on button "2 . lånat" at bounding box center [674, 247] width 258 height 61
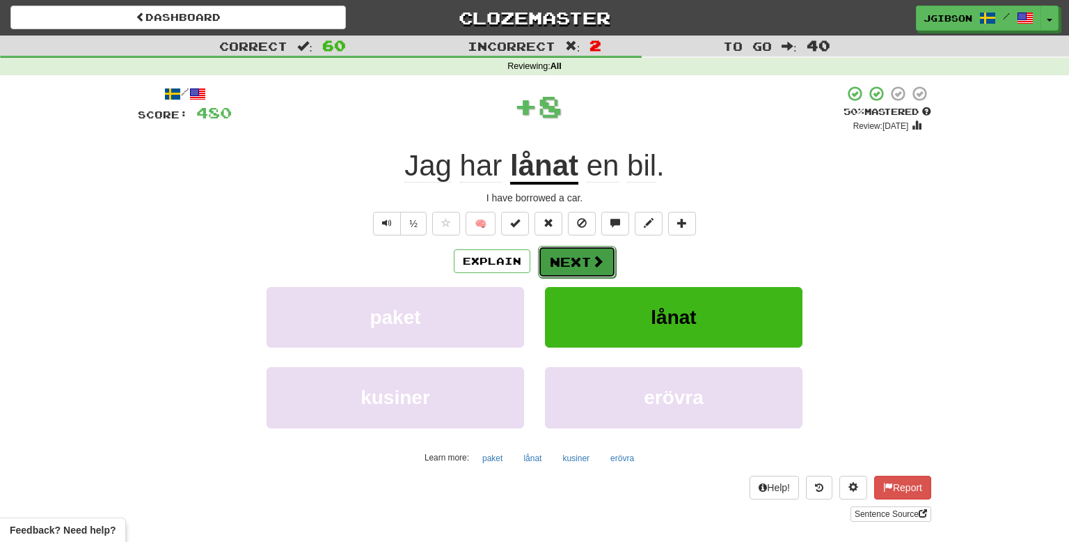
click at [592, 266] on span at bounding box center [598, 261] width 13 height 13
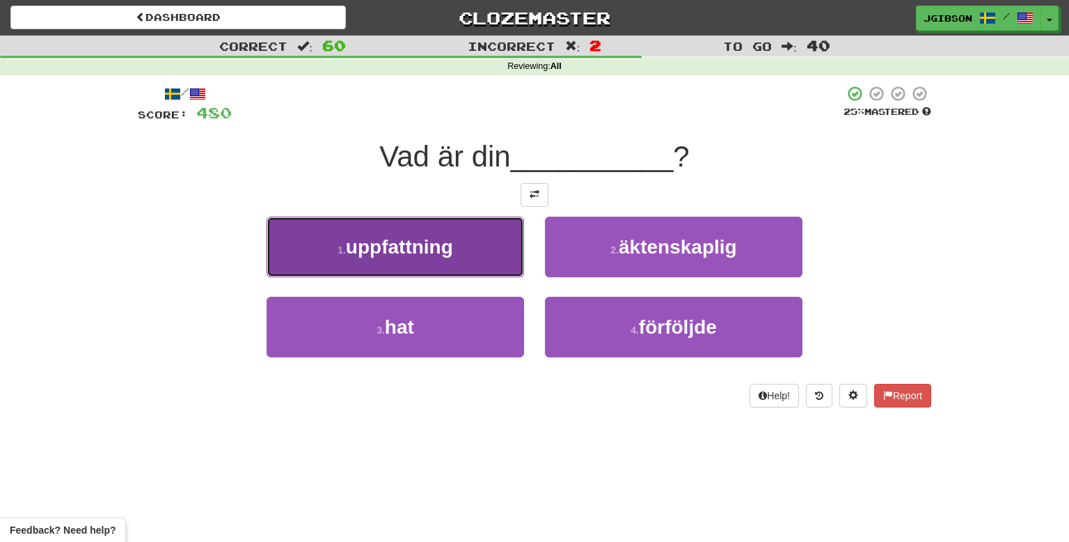
click at [473, 253] on button "1 . uppfattning" at bounding box center [396, 247] width 258 height 61
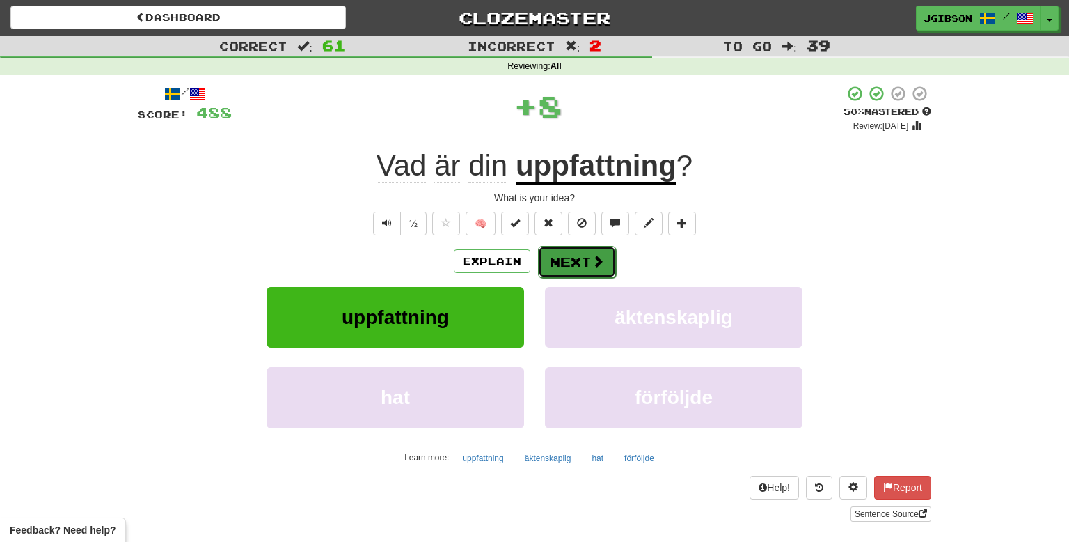
click at [552, 257] on button "Next" at bounding box center [577, 262] width 78 height 32
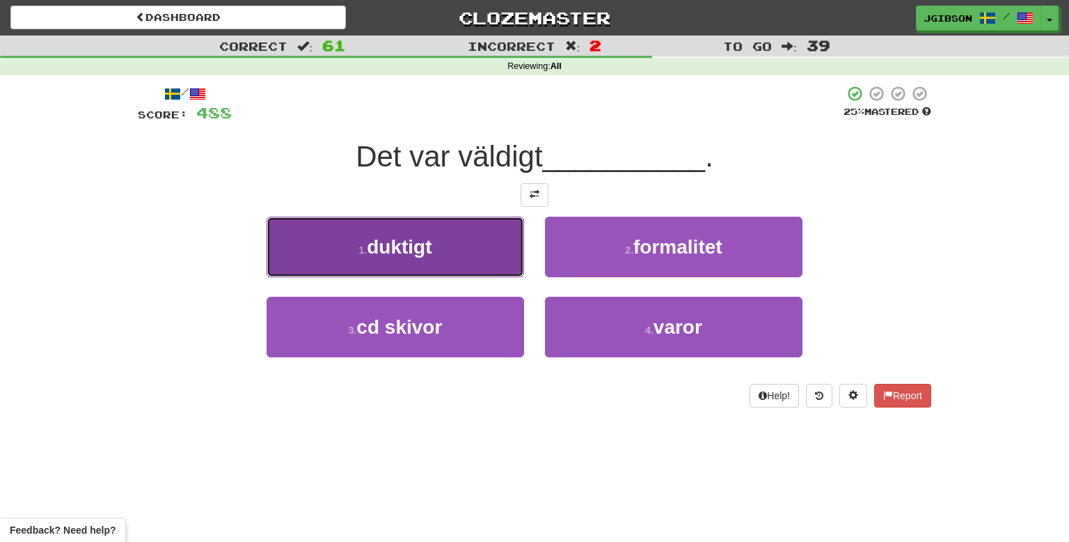
click at [482, 240] on button "1 . duktigt" at bounding box center [396, 247] width 258 height 61
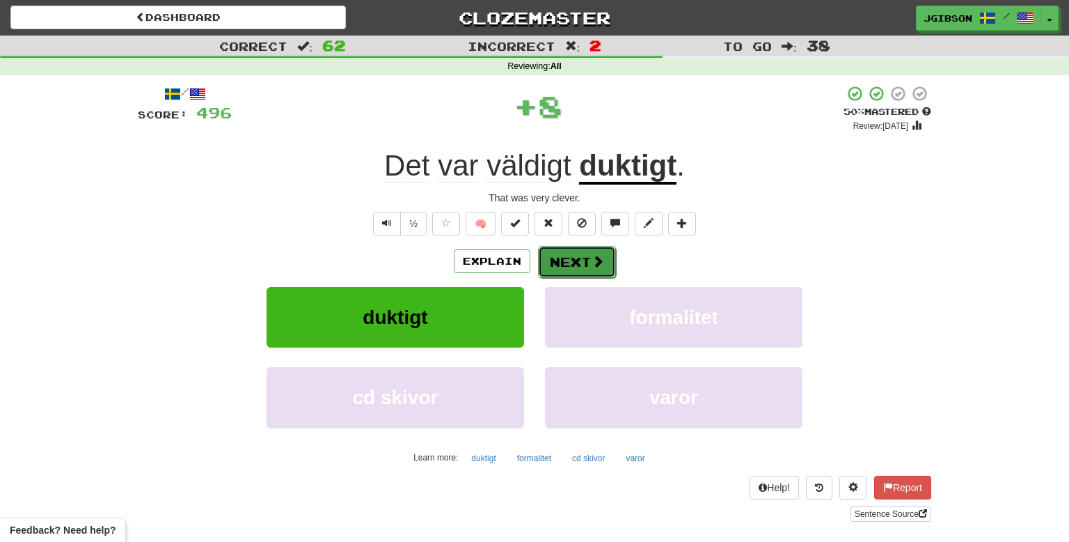
click at [556, 254] on button "Next" at bounding box center [577, 262] width 78 height 32
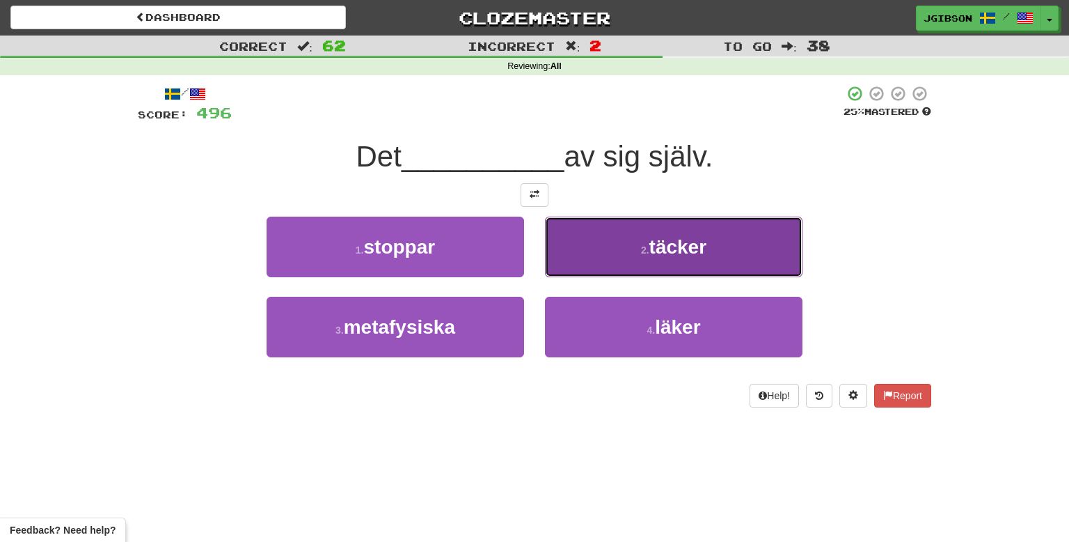
click at [685, 271] on button "2 . täcker" at bounding box center [674, 247] width 258 height 61
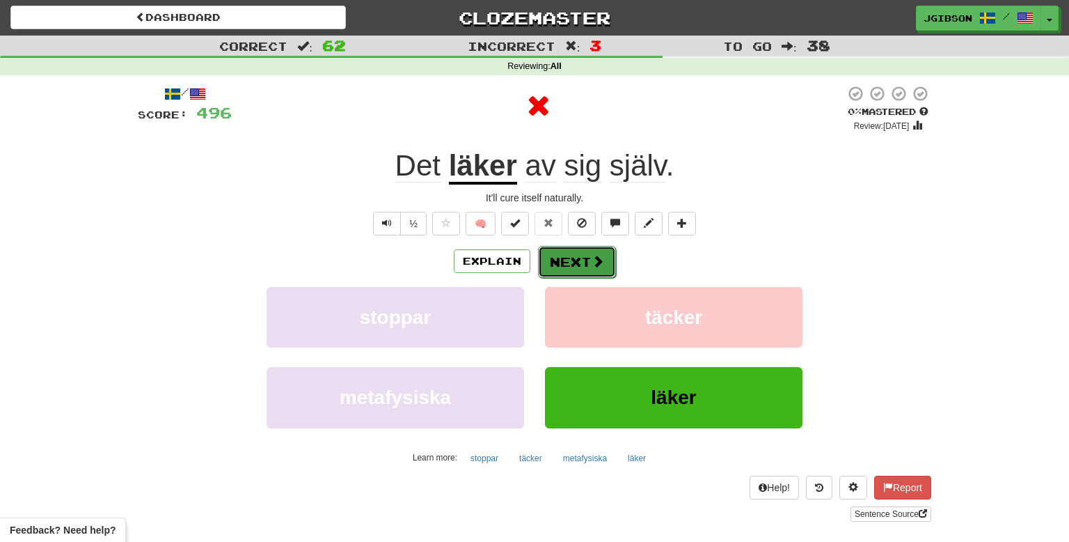
click at [563, 260] on button "Next" at bounding box center [577, 262] width 78 height 32
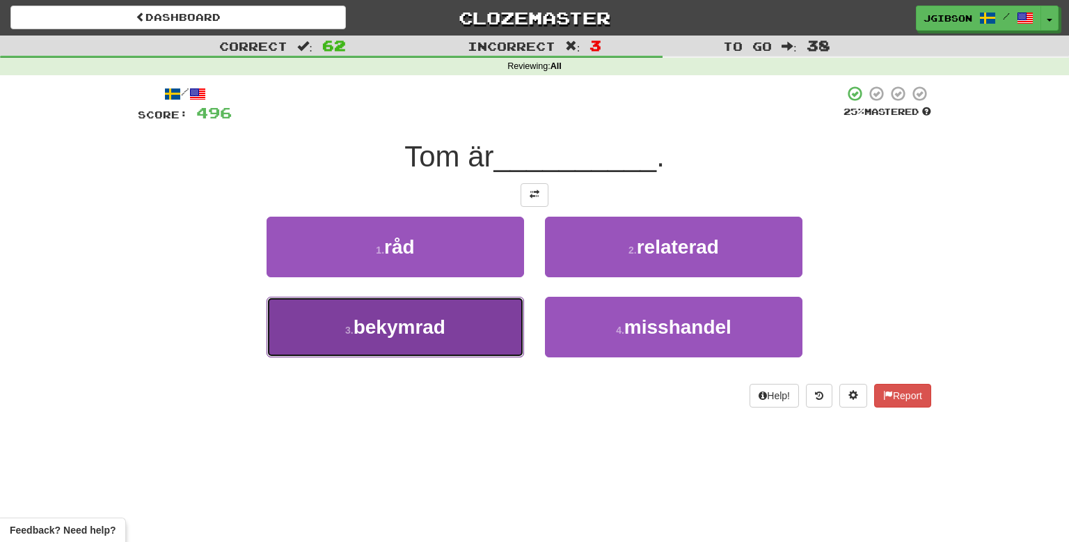
click at [466, 307] on button "3 . bekymrad" at bounding box center [396, 327] width 258 height 61
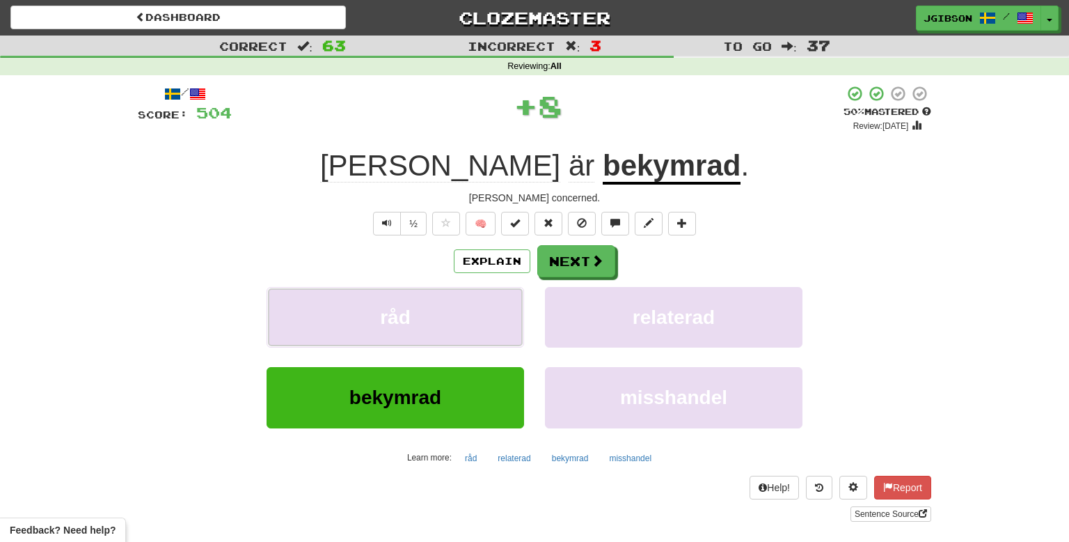
click at [466, 307] on button "råd" at bounding box center [396, 317] width 258 height 61
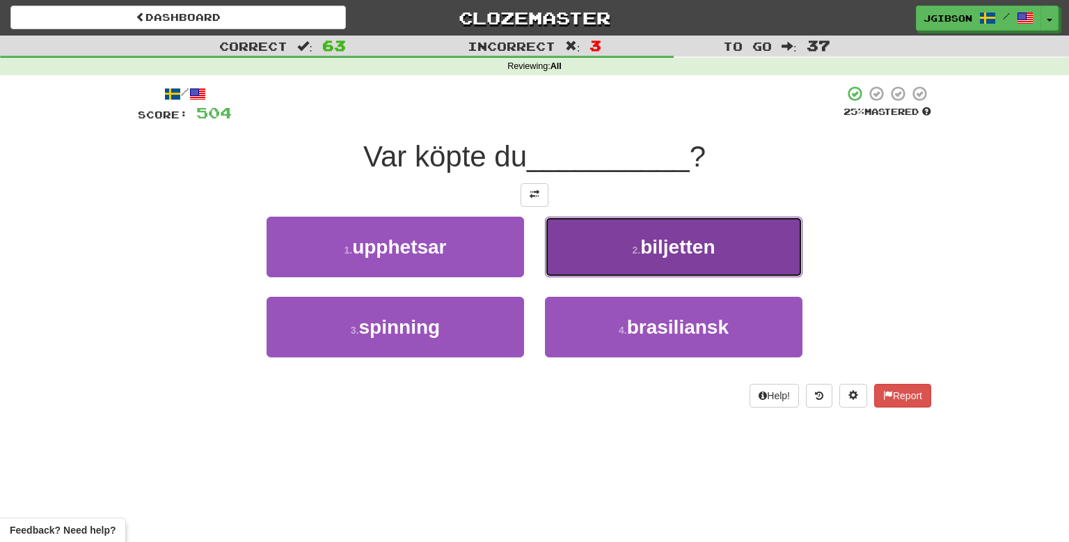
click at [647, 255] on span "biljetten" at bounding box center [678, 247] width 74 height 22
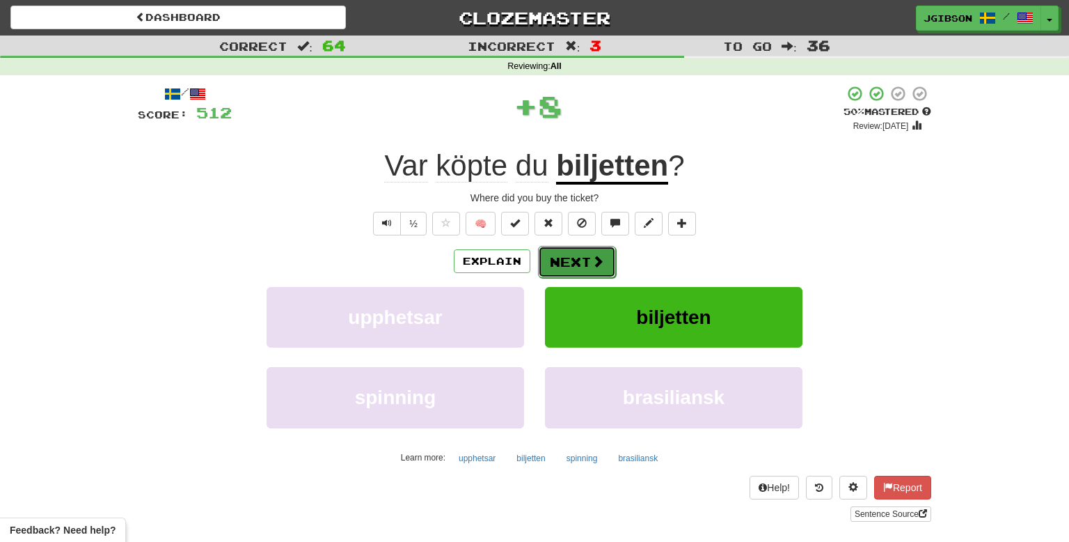
click at [602, 255] on span at bounding box center [598, 261] width 13 height 13
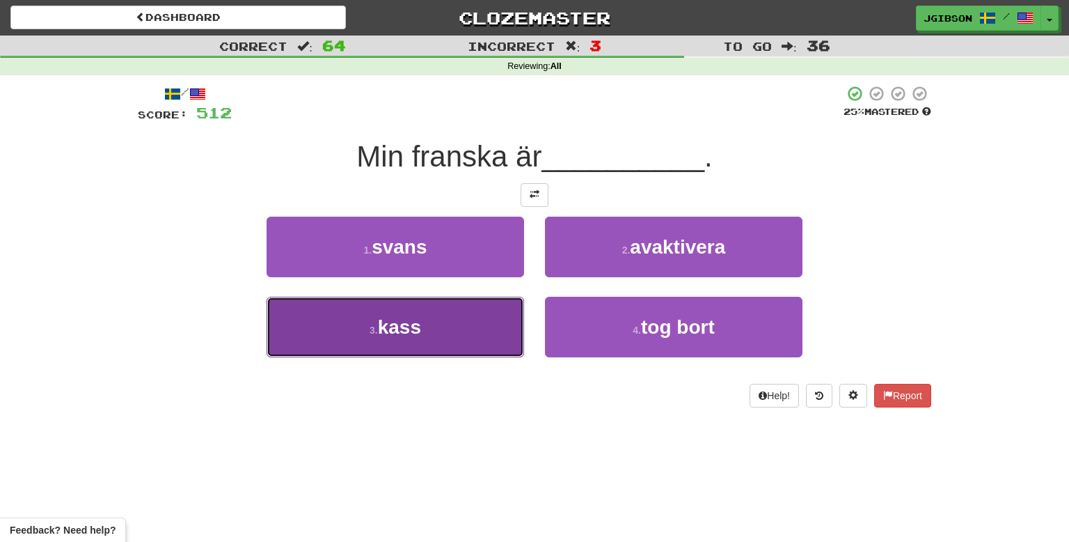
click at [419, 324] on span "kass" at bounding box center [399, 327] width 43 height 22
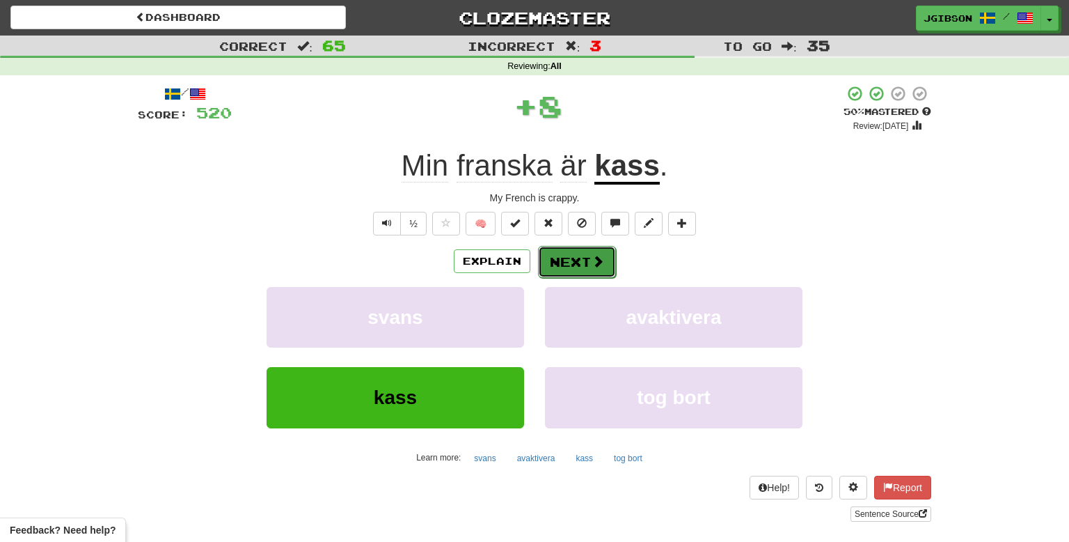
click at [550, 268] on button "Next" at bounding box center [577, 262] width 78 height 32
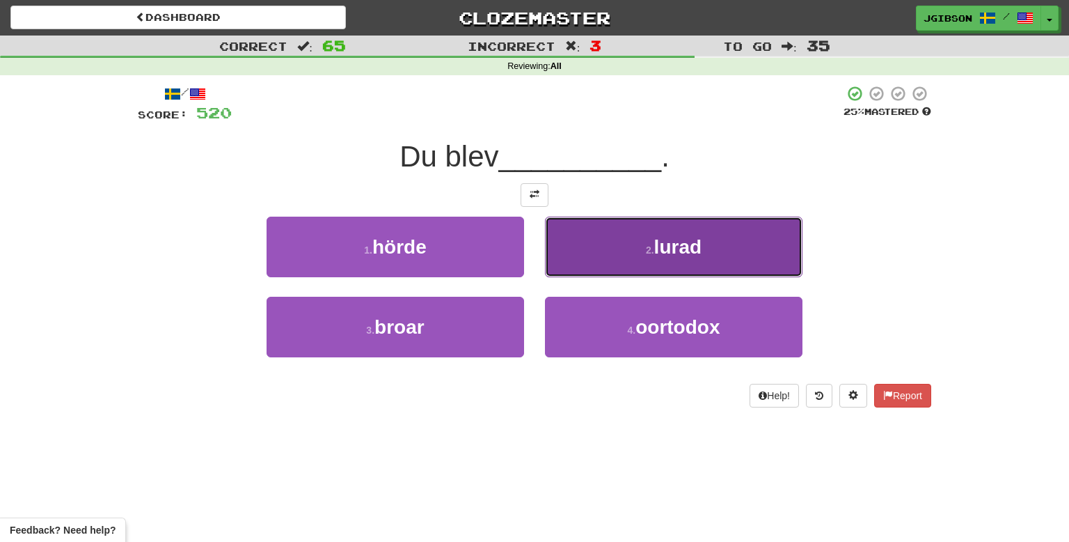
click at [593, 260] on button "2 . lurad" at bounding box center [674, 247] width 258 height 61
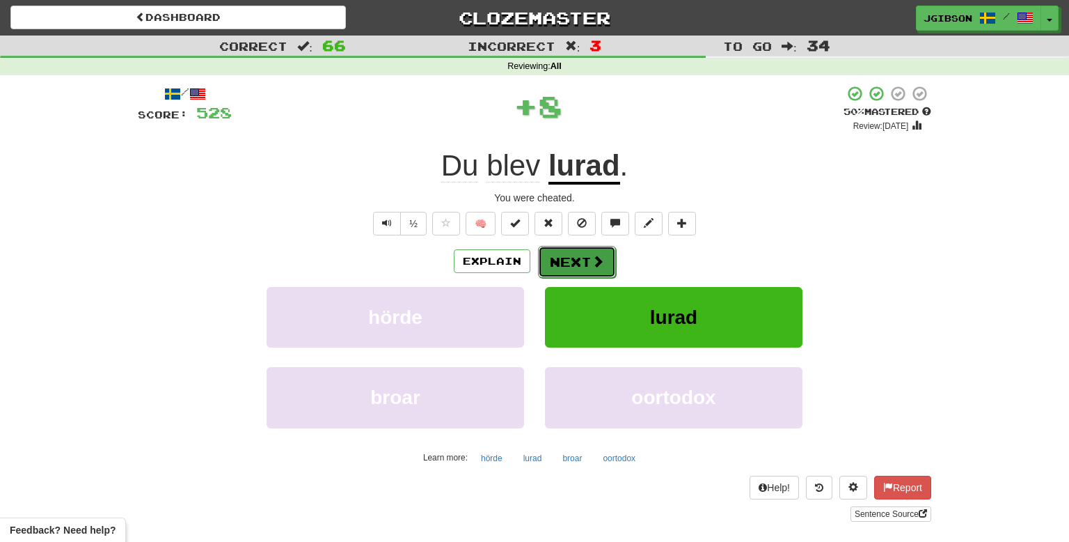
click at [578, 263] on button "Next" at bounding box center [577, 262] width 78 height 32
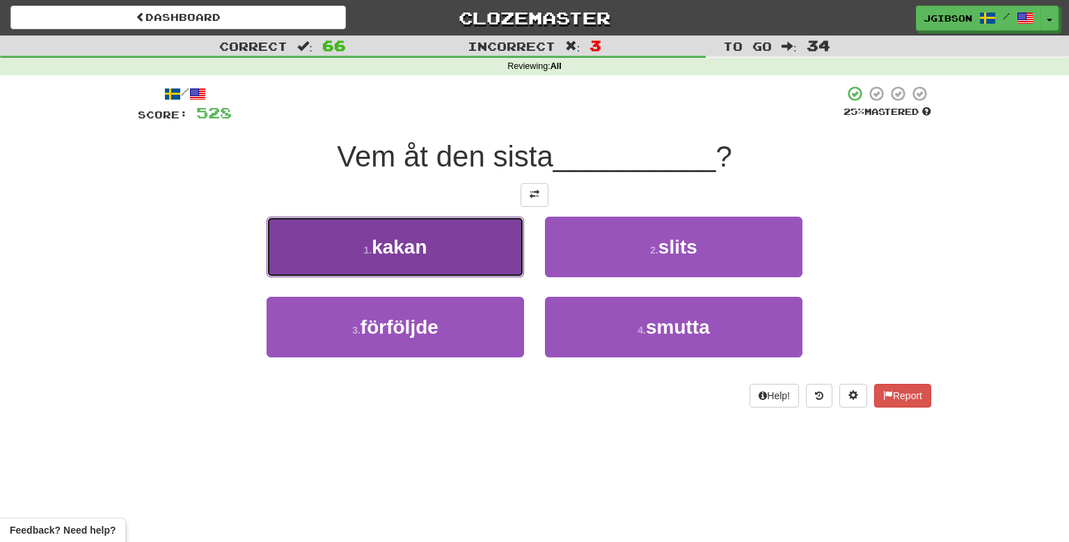
click at [477, 239] on button "1 . kakan" at bounding box center [396, 247] width 258 height 61
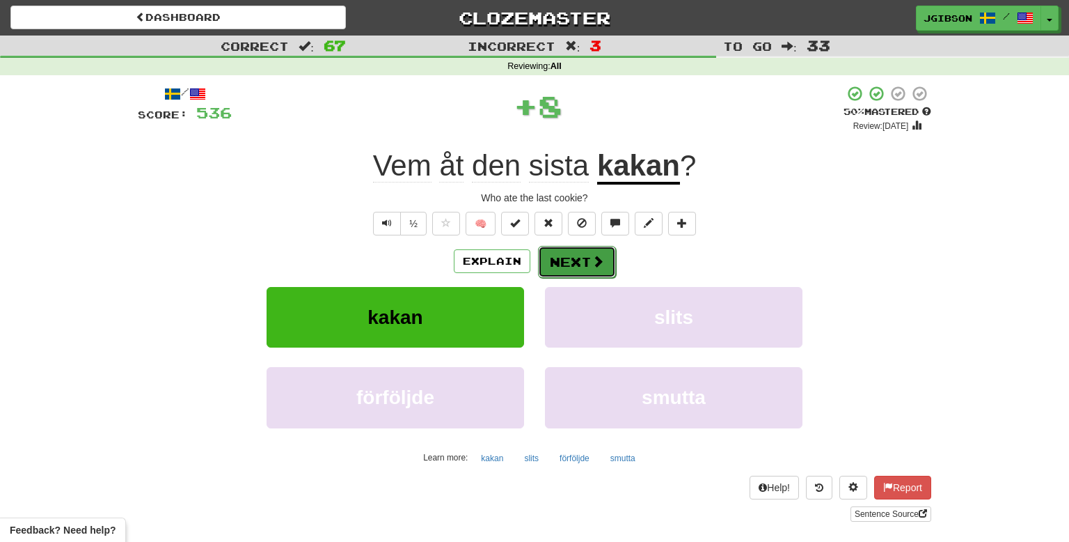
click at [545, 258] on button "Next" at bounding box center [577, 262] width 78 height 32
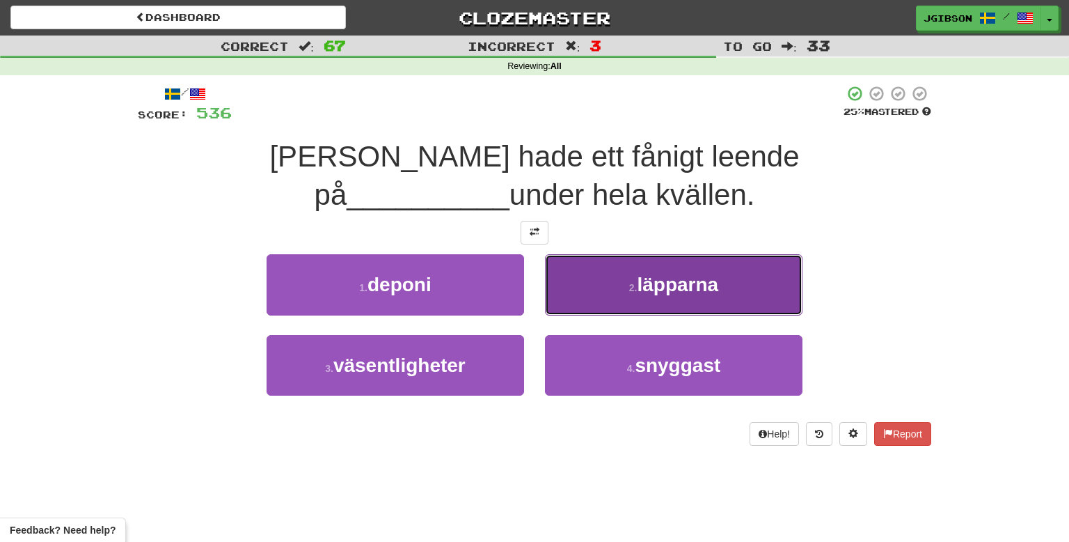
click at [595, 285] on button "2 . läpparna" at bounding box center [674, 284] width 258 height 61
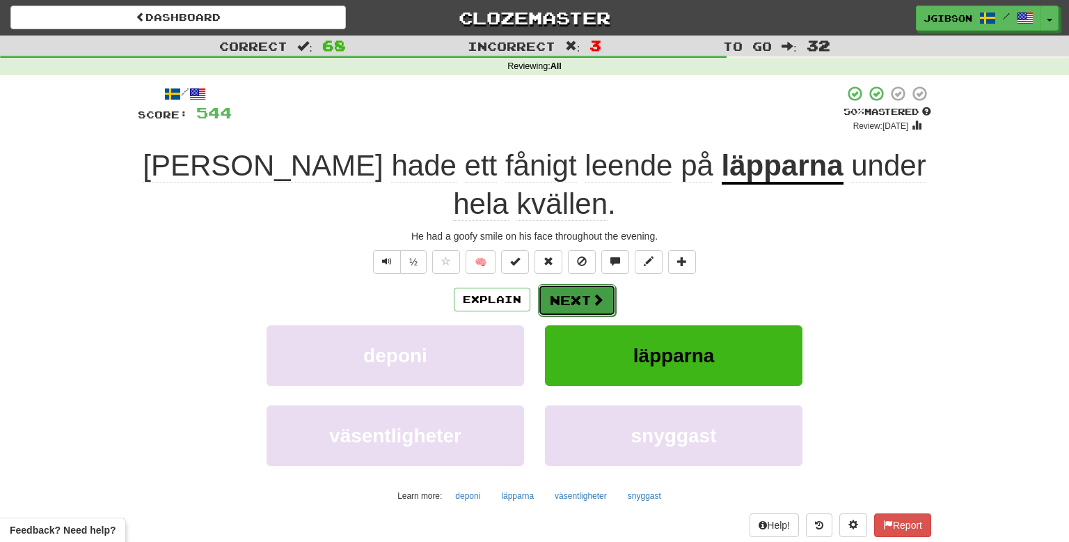
click at [567, 284] on button "Next" at bounding box center [577, 300] width 78 height 32
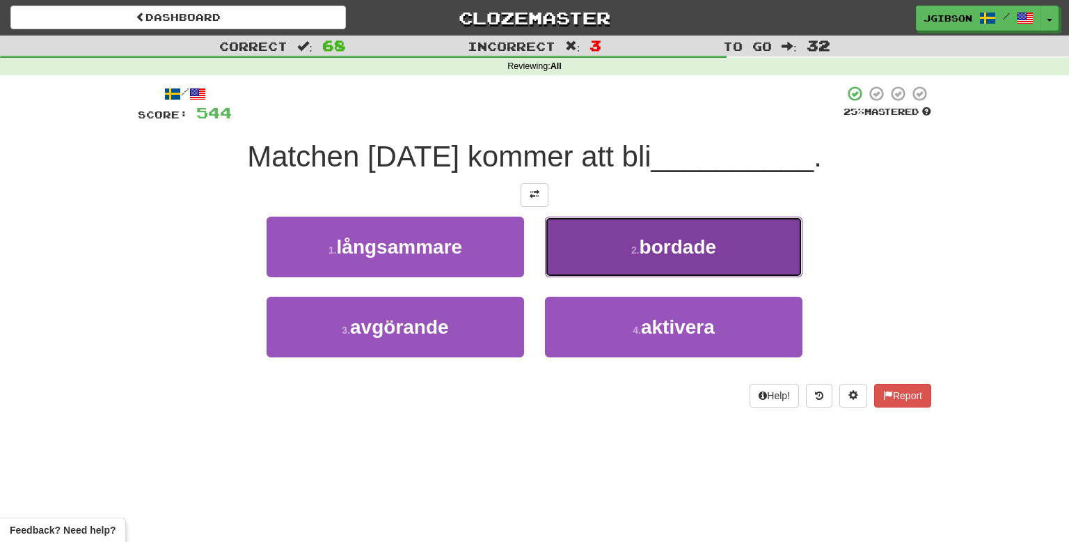
click at [608, 259] on button "2 . bordade" at bounding box center [674, 247] width 258 height 61
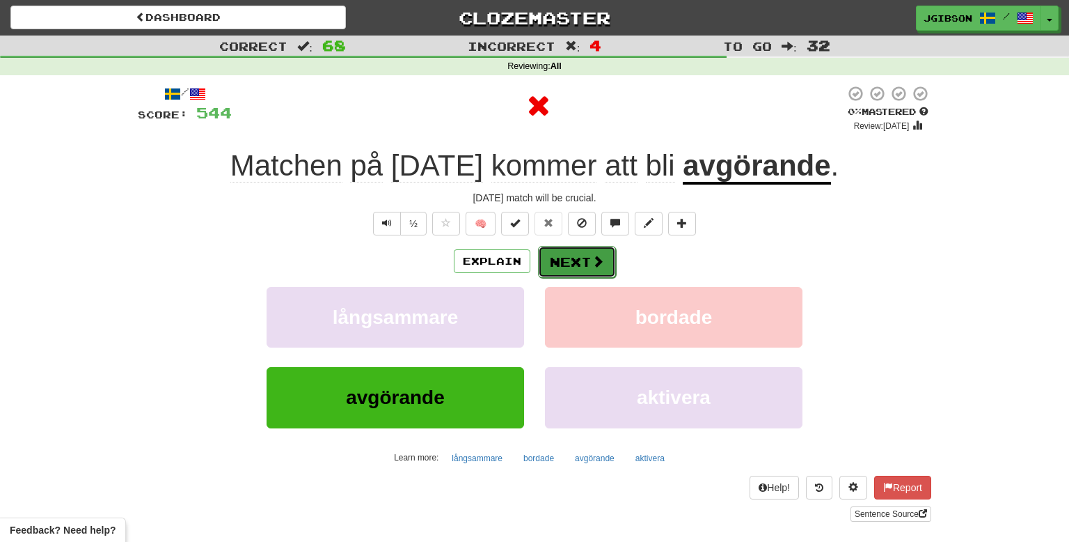
click at [579, 259] on button "Next" at bounding box center [577, 262] width 78 height 32
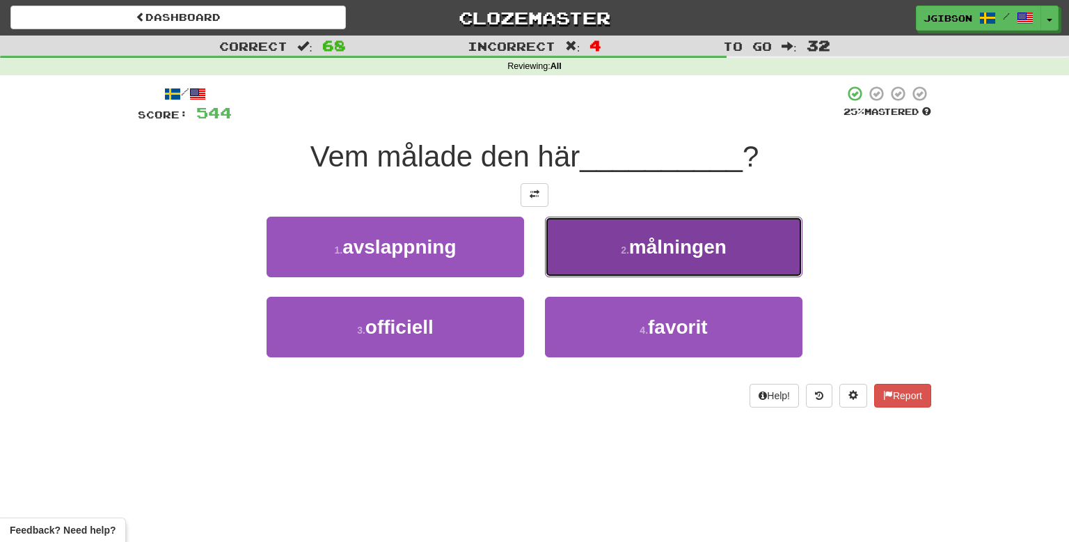
click at [689, 262] on button "2 . målningen" at bounding box center [674, 247] width 258 height 61
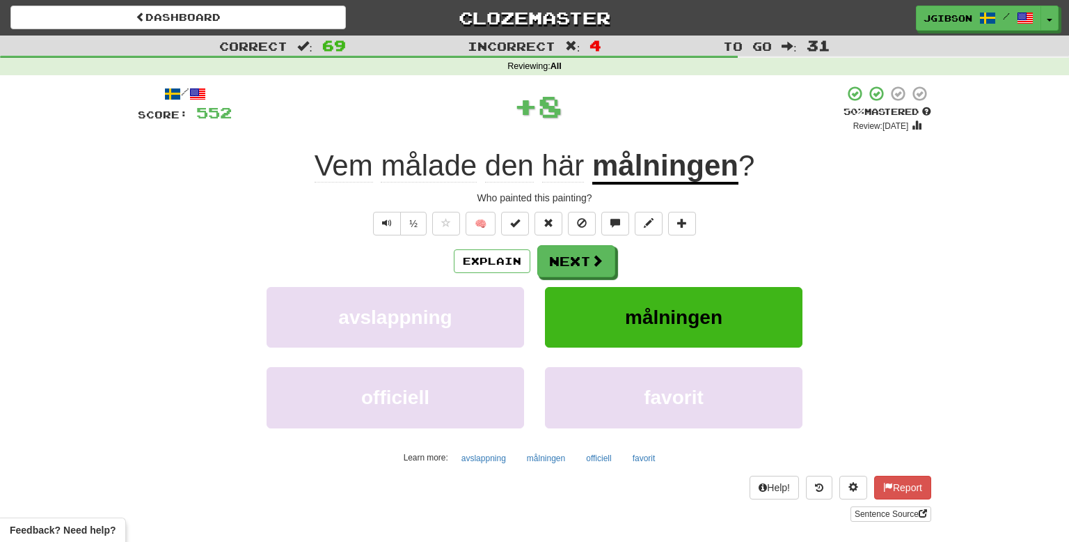
click at [599, 243] on div "/ Score: 552 + 8 50 % Mastered Review: [DATE] Vem målade den här målningen ? Wh…" at bounding box center [535, 303] width 794 height 437
click at [584, 251] on button "Next" at bounding box center [577, 262] width 78 height 32
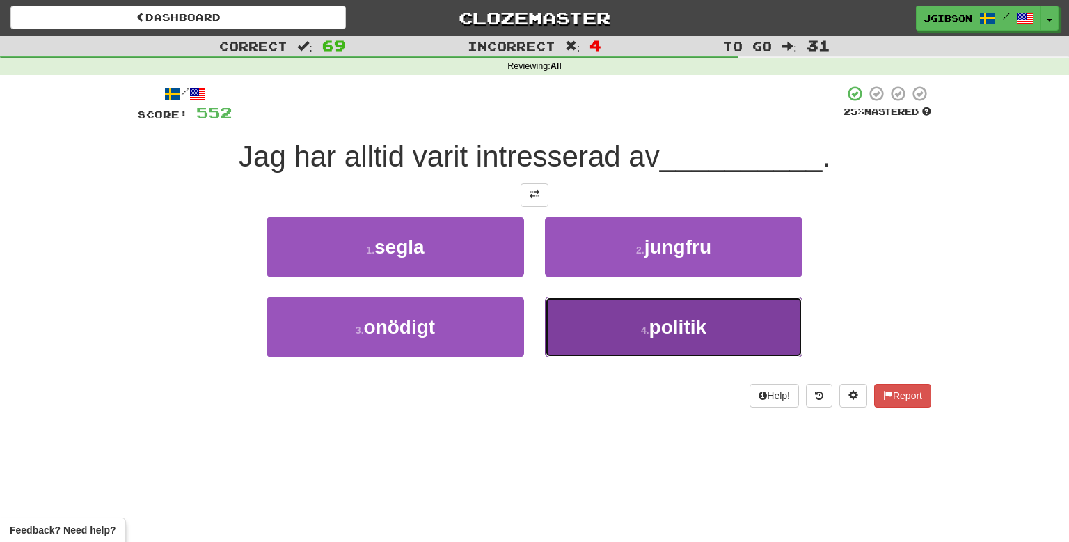
click at [608, 307] on button "4 . politik" at bounding box center [674, 327] width 258 height 61
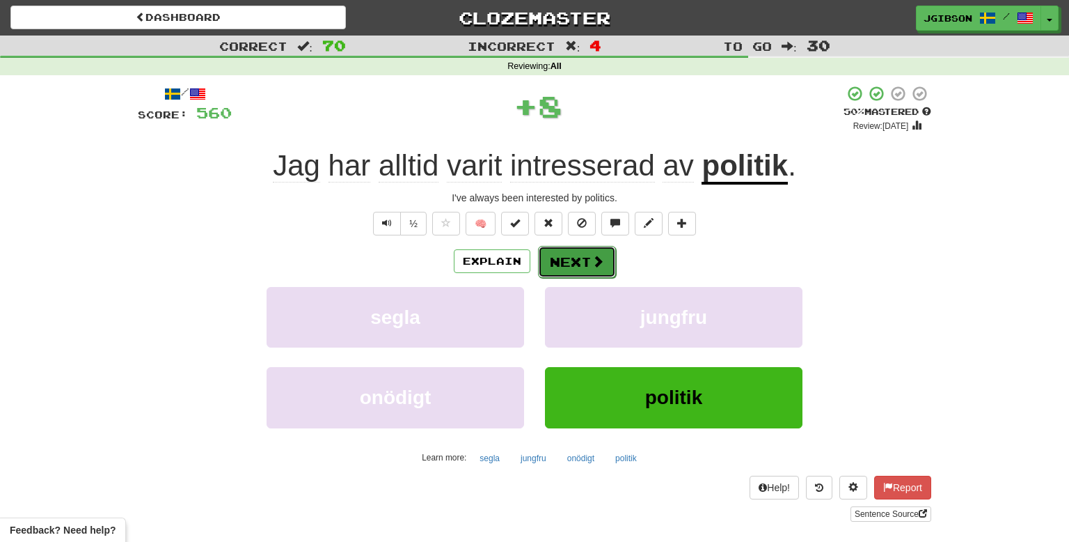
click at [559, 253] on button "Next" at bounding box center [577, 262] width 78 height 32
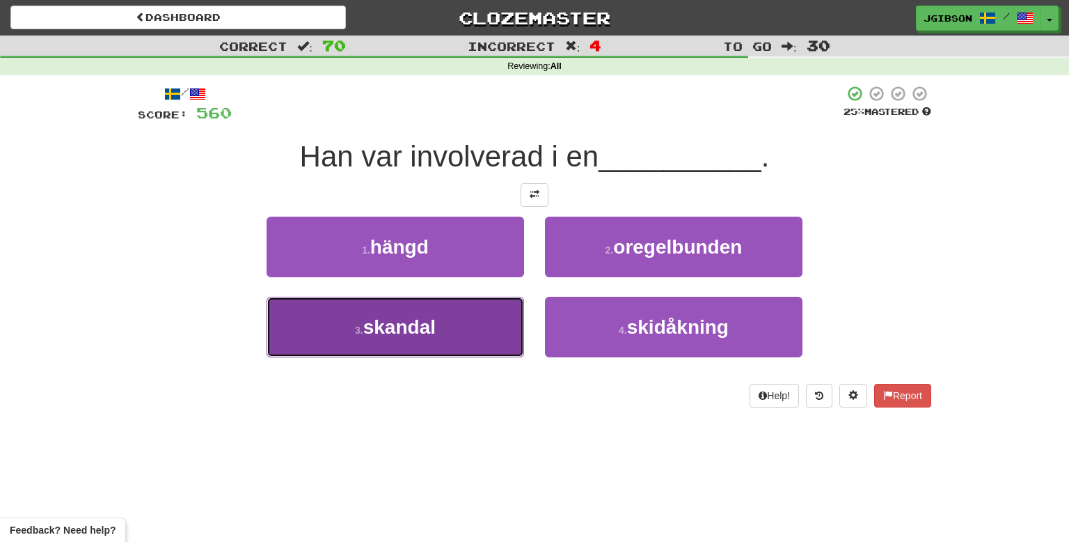
click at [423, 336] on span "skandal" at bounding box center [399, 327] width 72 height 22
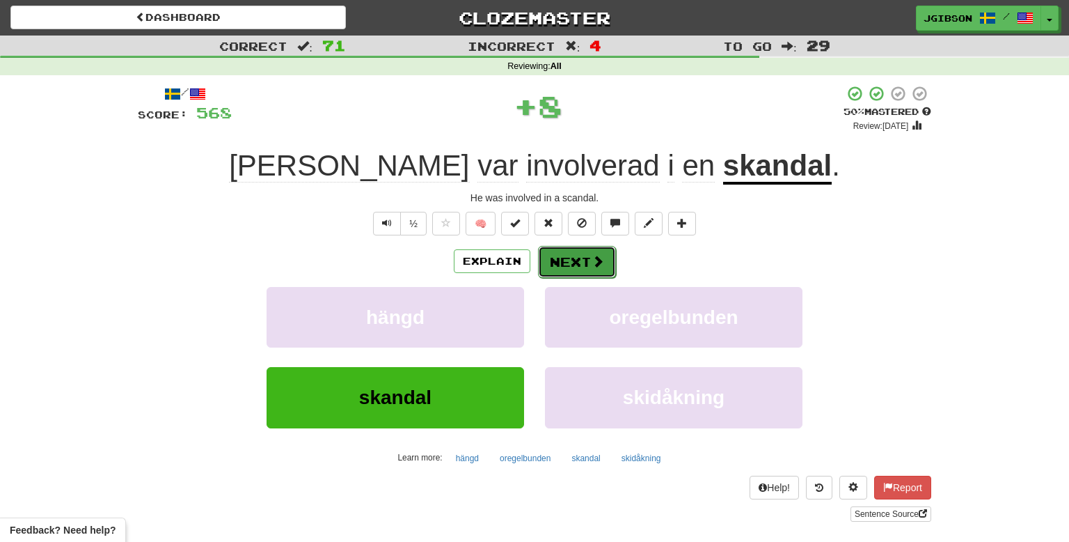
click at [595, 258] on span at bounding box center [598, 261] width 13 height 13
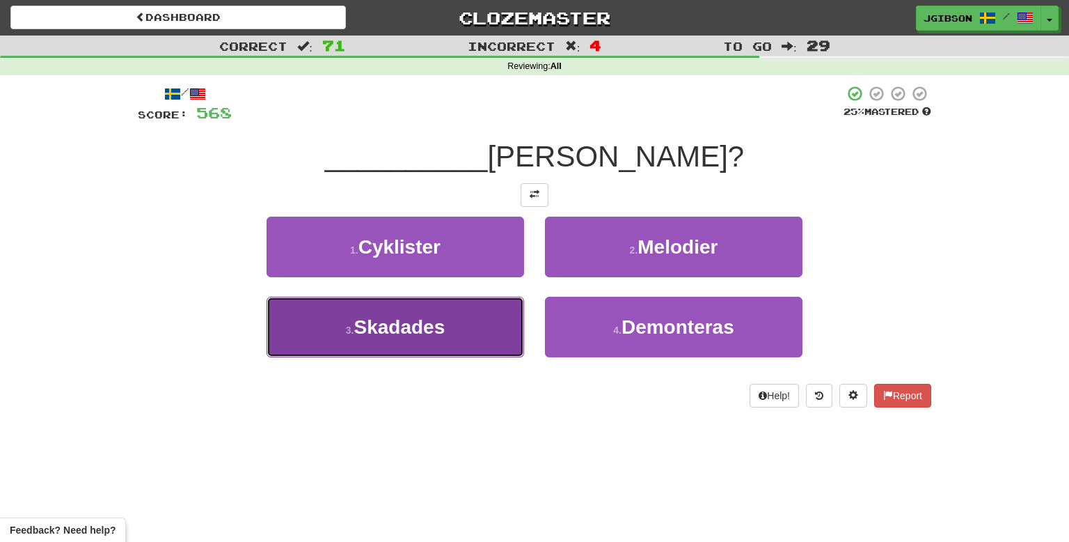
click at [473, 324] on button "3 . [GEOGRAPHIC_DATA]" at bounding box center [396, 327] width 258 height 61
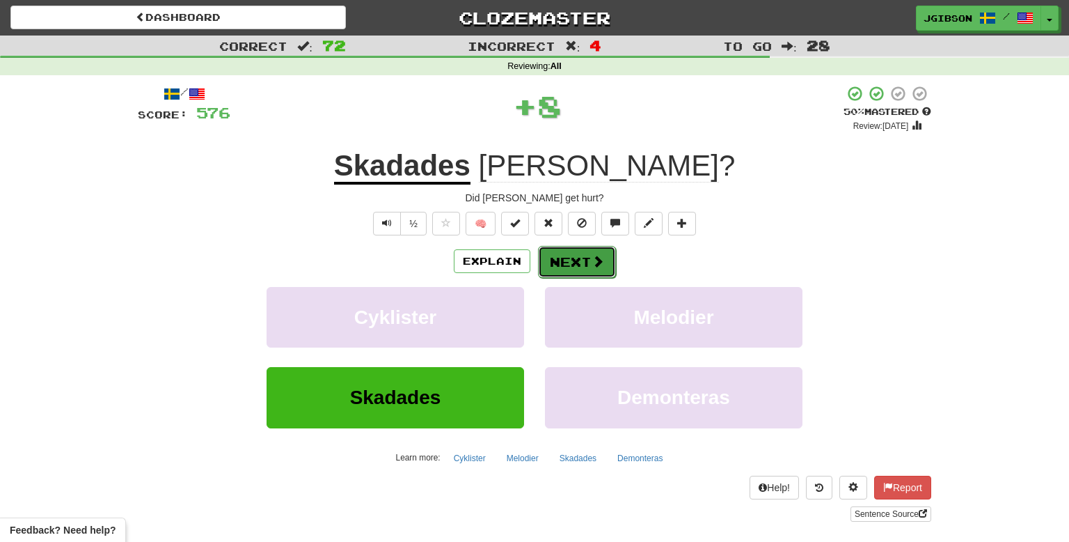
click at [570, 272] on button "Next" at bounding box center [577, 262] width 78 height 32
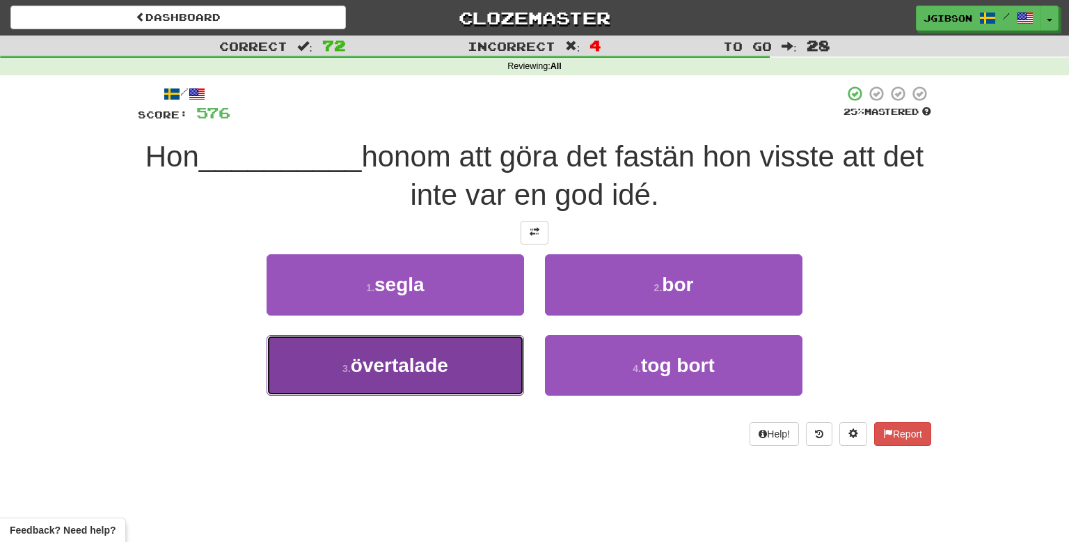
click at [466, 377] on button "3 . övertalade" at bounding box center [396, 365] width 258 height 61
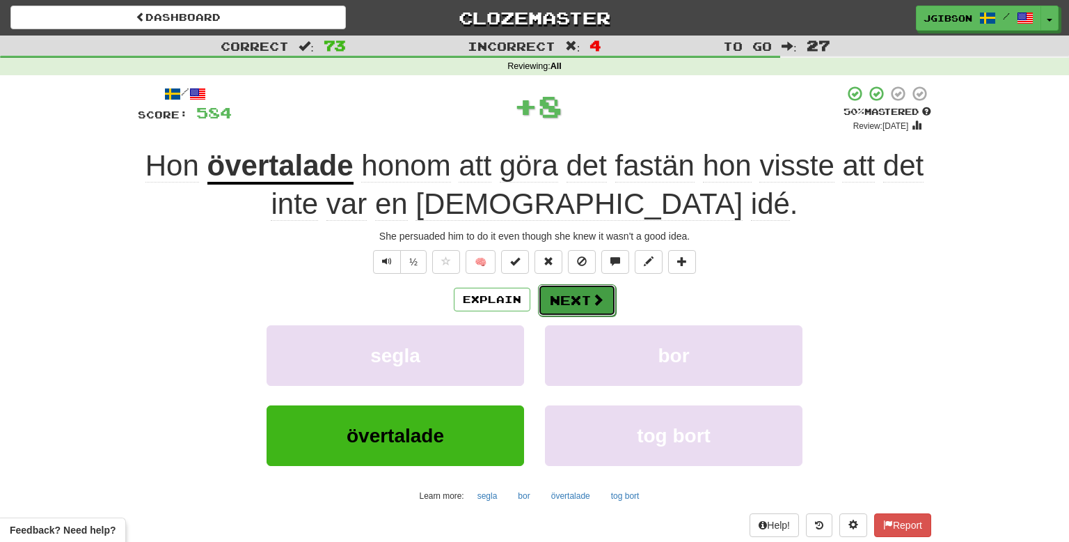
click at [554, 306] on button "Next" at bounding box center [577, 300] width 78 height 32
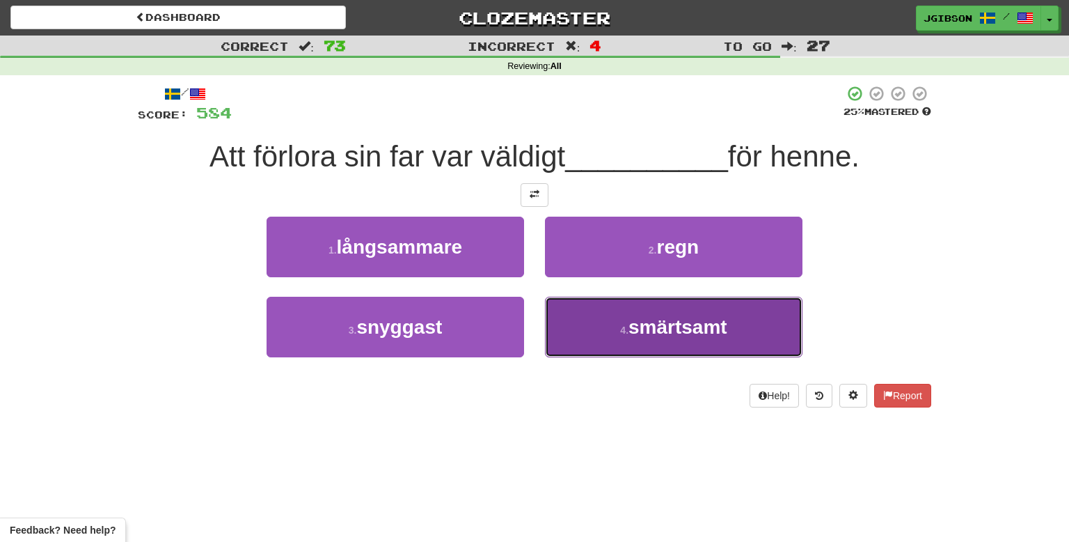
click at [601, 323] on button "4 . smärtsamt" at bounding box center [674, 327] width 258 height 61
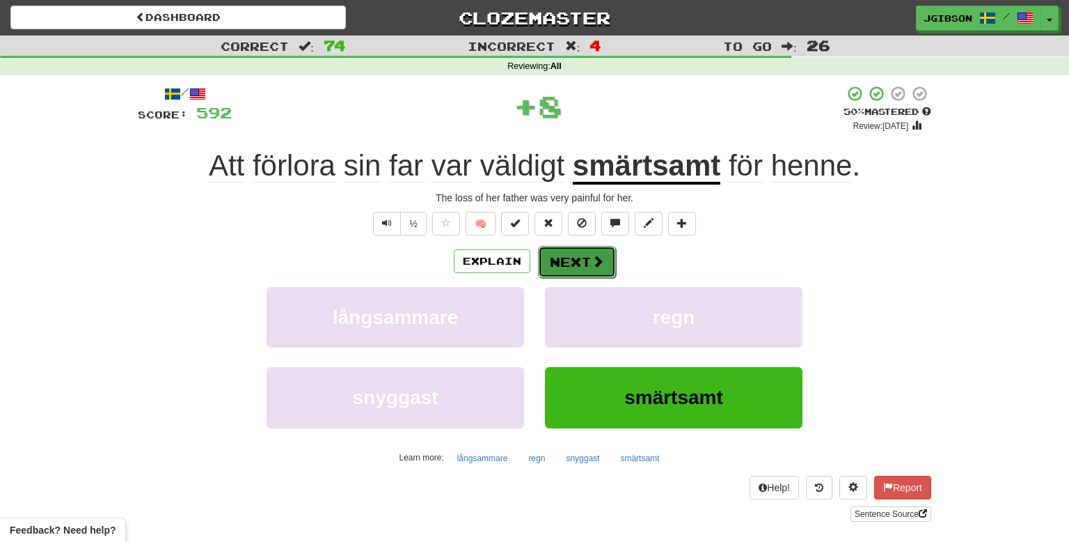
click at [570, 262] on button "Next" at bounding box center [577, 262] width 78 height 32
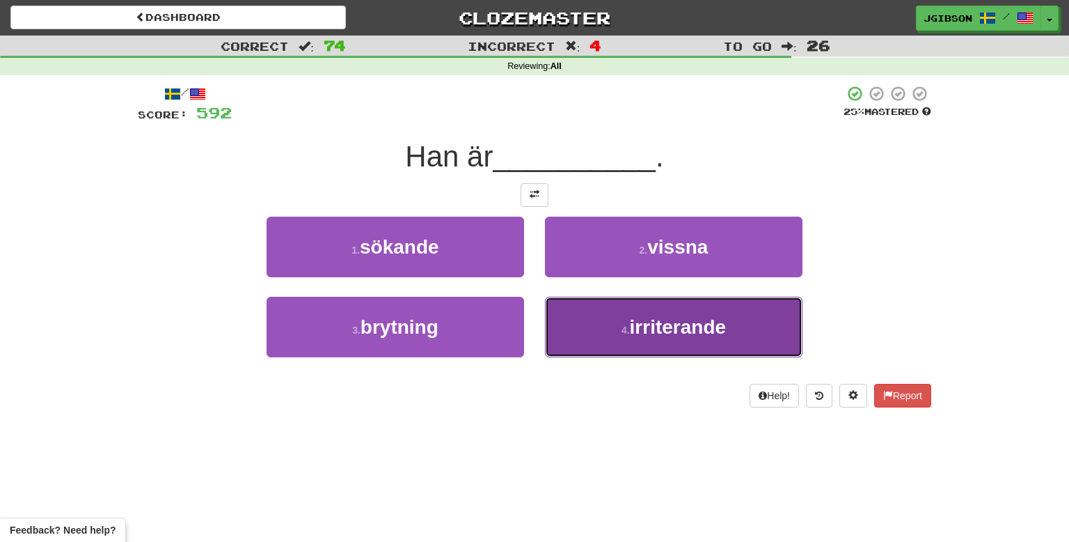
click at [581, 322] on button "4 . irriterande" at bounding box center [674, 327] width 258 height 61
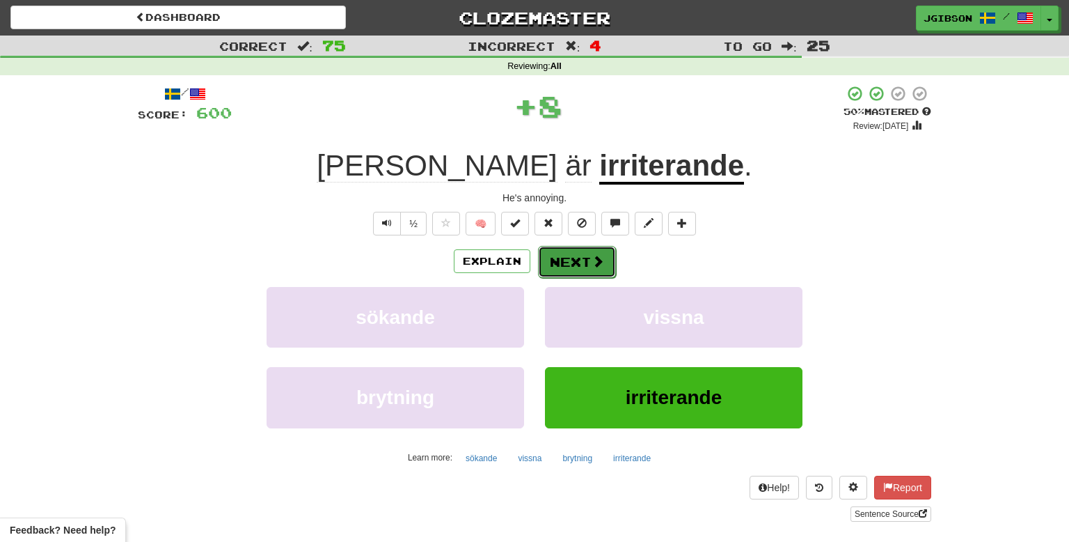
click at [556, 270] on button "Next" at bounding box center [577, 262] width 78 height 32
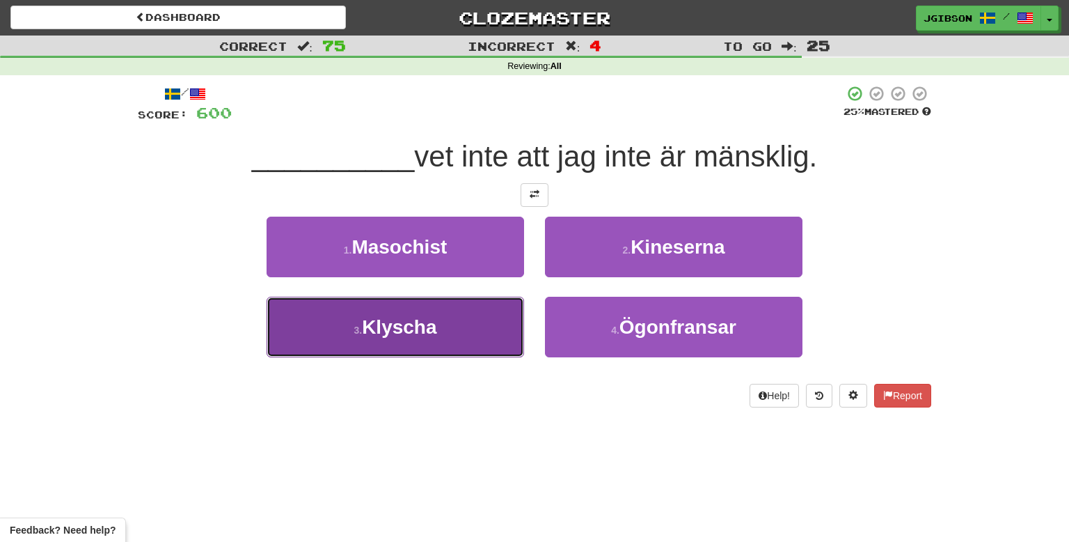
click at [425, 327] on span "Klyscha" at bounding box center [399, 327] width 74 height 22
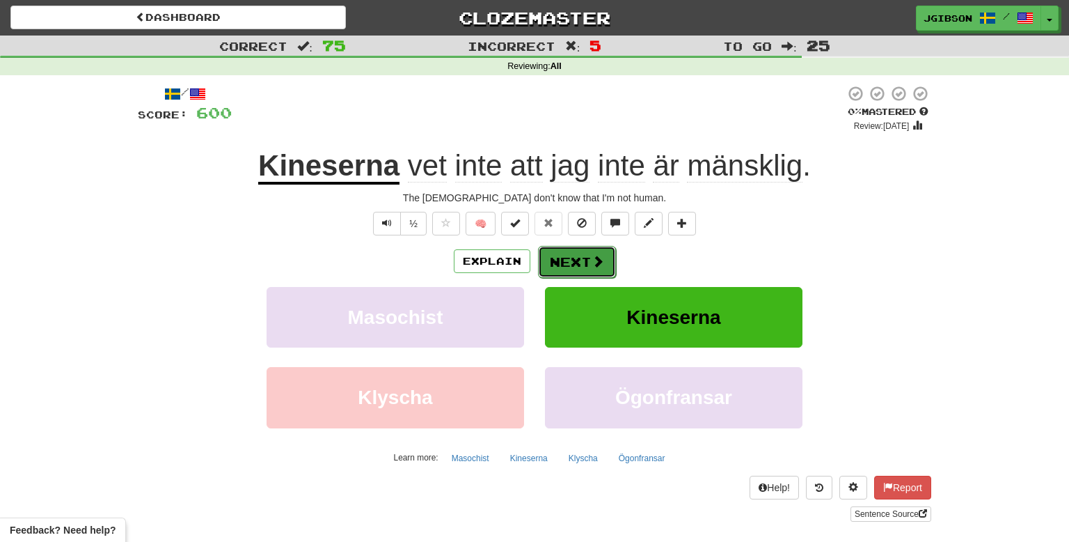
click at [576, 265] on button "Next" at bounding box center [577, 262] width 78 height 32
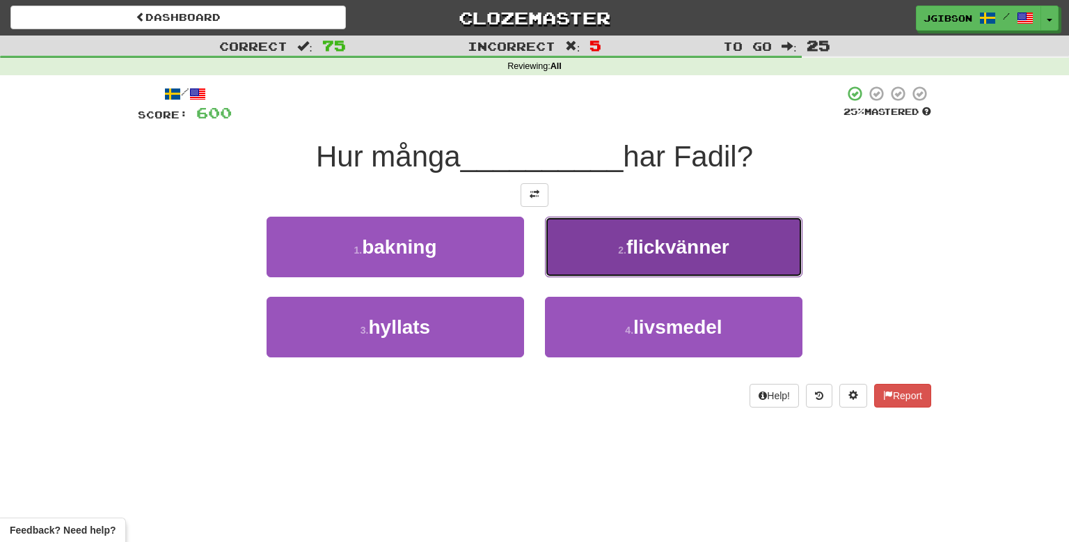
click at [617, 264] on button "2 . flickvänner" at bounding box center [674, 247] width 258 height 61
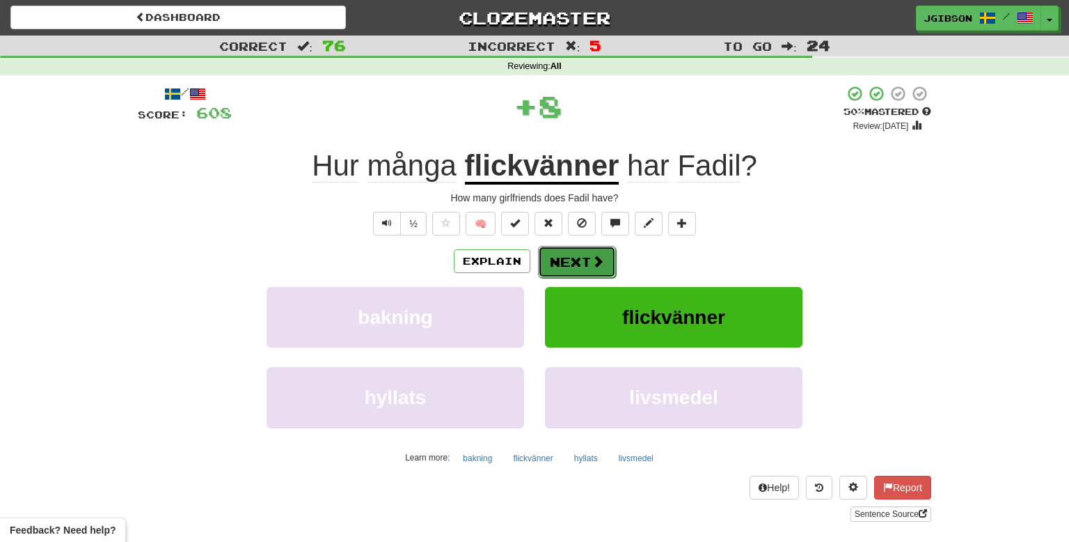
click at [570, 260] on button "Next" at bounding box center [577, 262] width 78 height 32
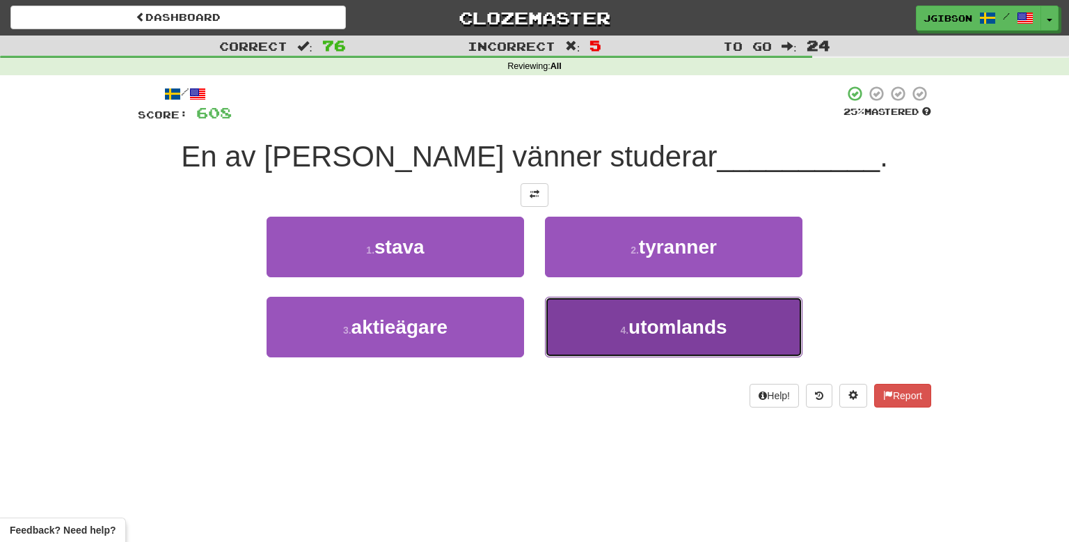
click at [620, 326] on small "4 ." at bounding box center [624, 329] width 8 height 11
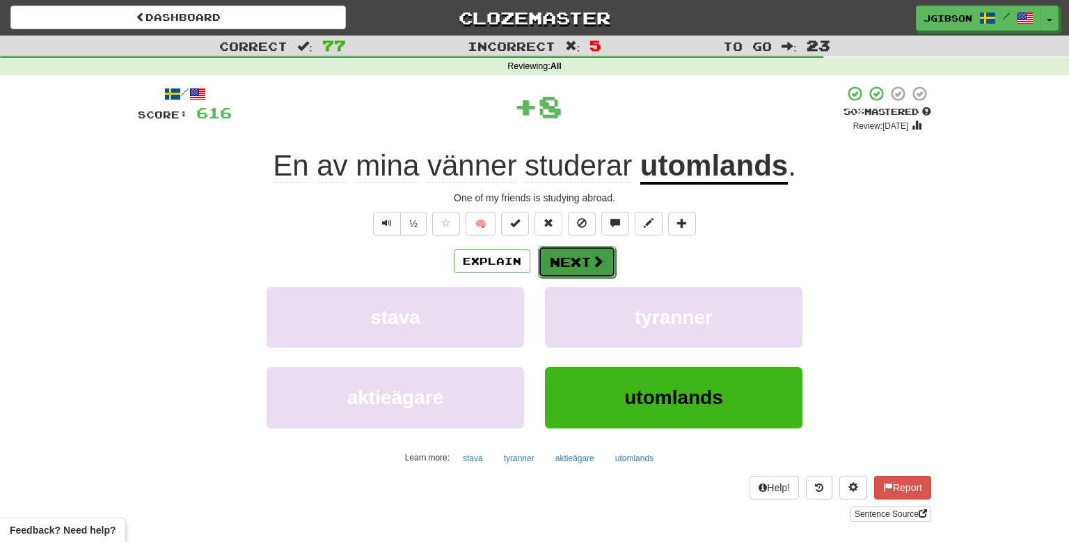
click at [564, 258] on button "Next" at bounding box center [577, 262] width 78 height 32
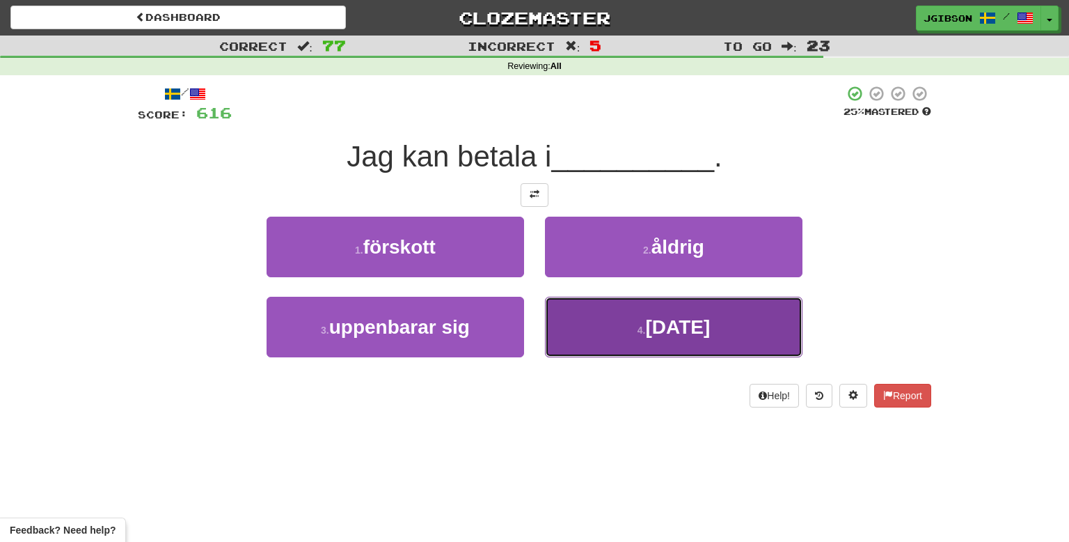
click at [648, 327] on button "[DATE]" at bounding box center [674, 327] width 258 height 61
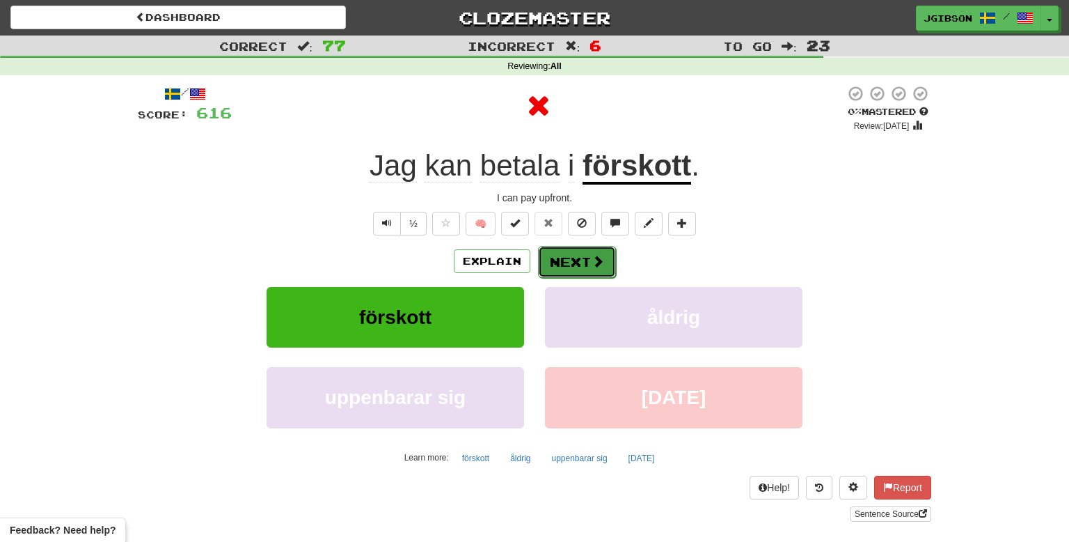
click at [559, 263] on button "Next" at bounding box center [577, 262] width 78 height 32
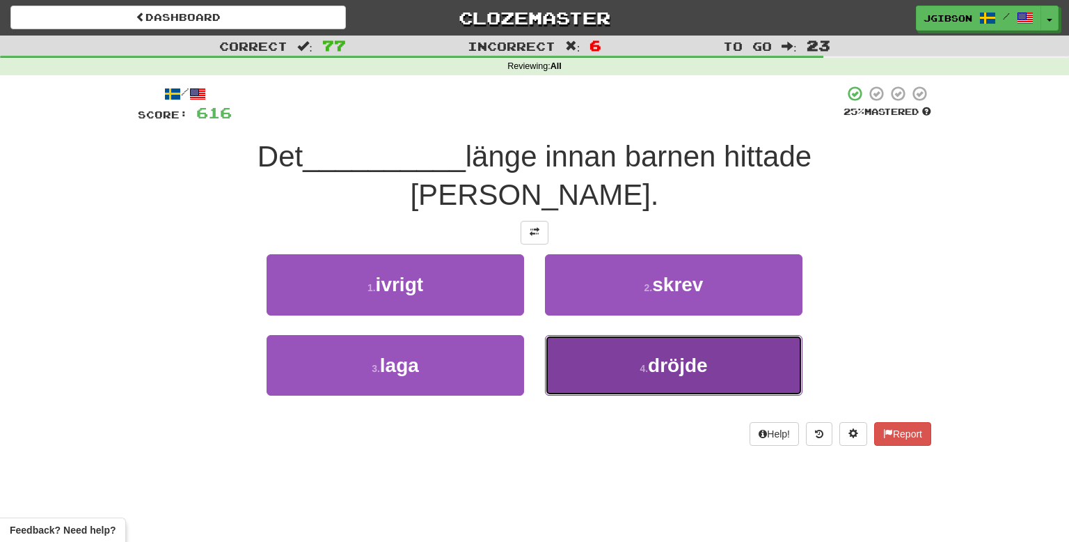
click at [675, 354] on span "dröjde" at bounding box center [678, 365] width 60 height 22
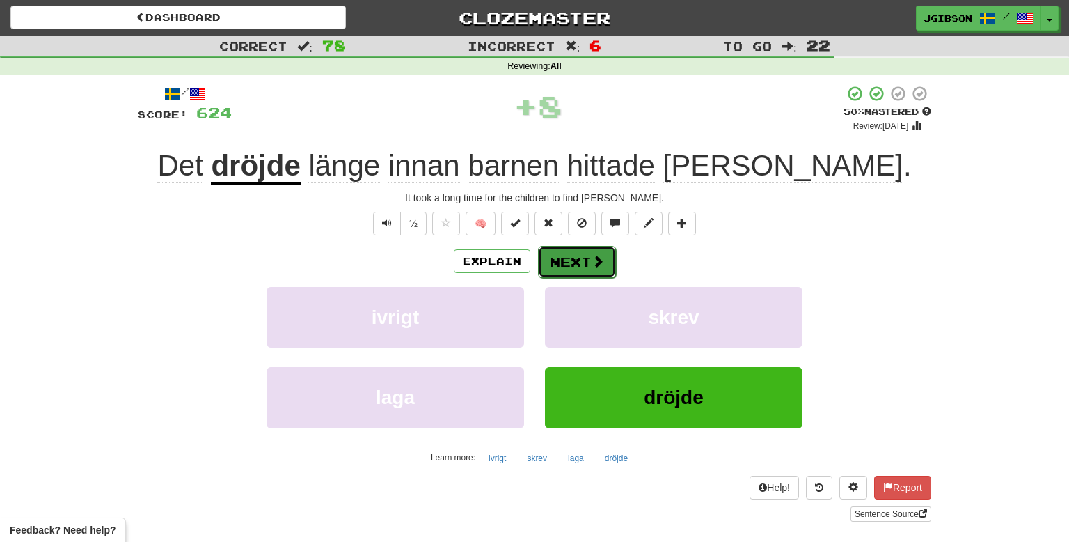
click at [567, 274] on button "Next" at bounding box center [577, 262] width 78 height 32
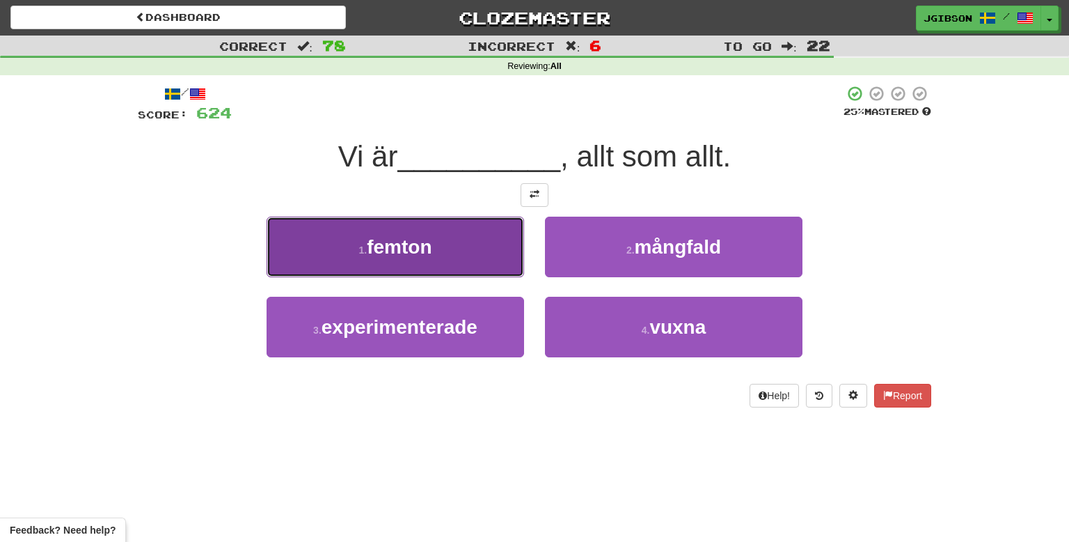
click at [497, 255] on button "1 . femton" at bounding box center [396, 247] width 258 height 61
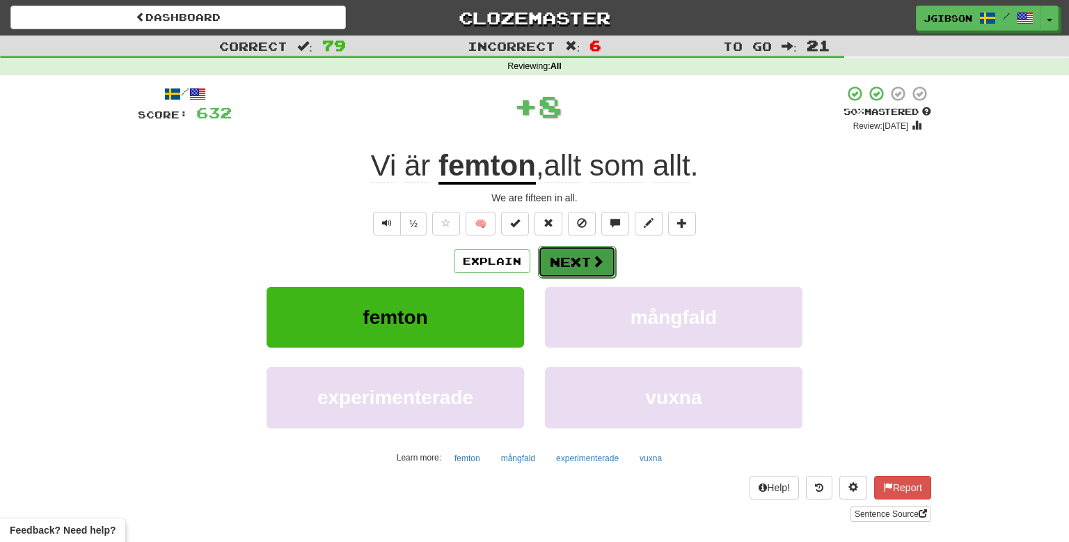
click at [590, 260] on button "Next" at bounding box center [577, 262] width 78 height 32
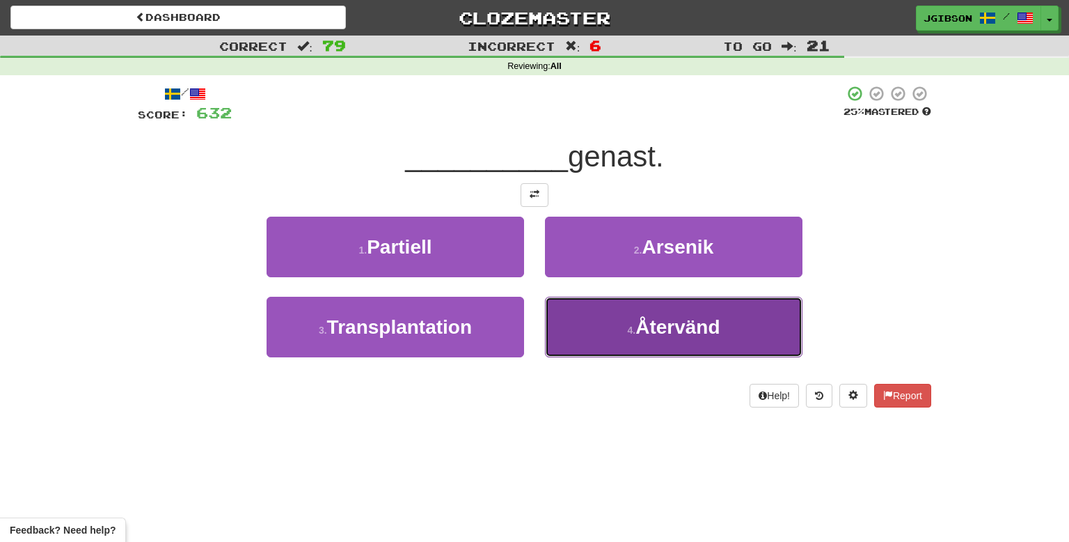
click at [659, 333] on span "Återvänd" at bounding box center [678, 327] width 84 height 22
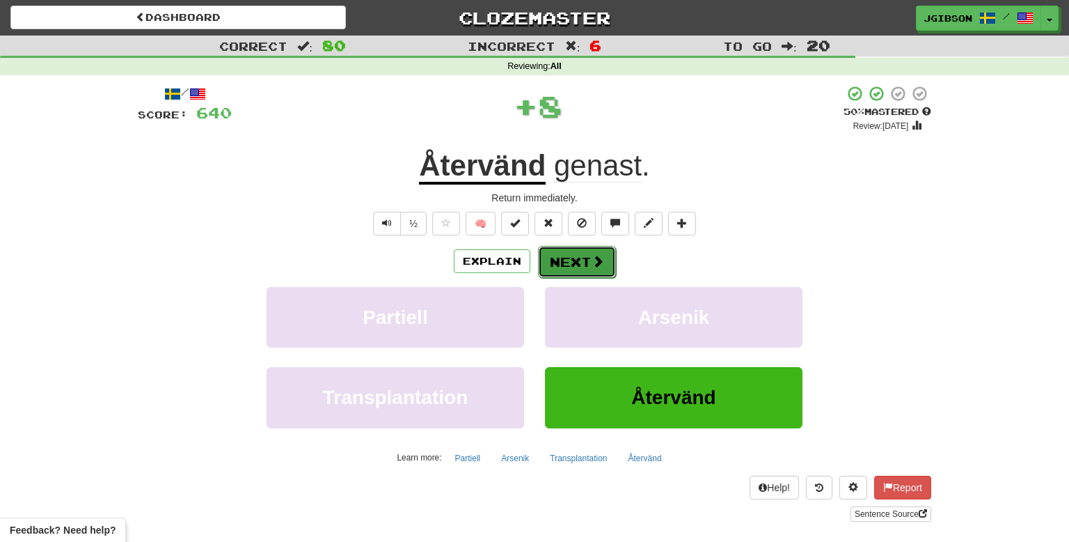
click at [571, 274] on button "Next" at bounding box center [577, 262] width 78 height 32
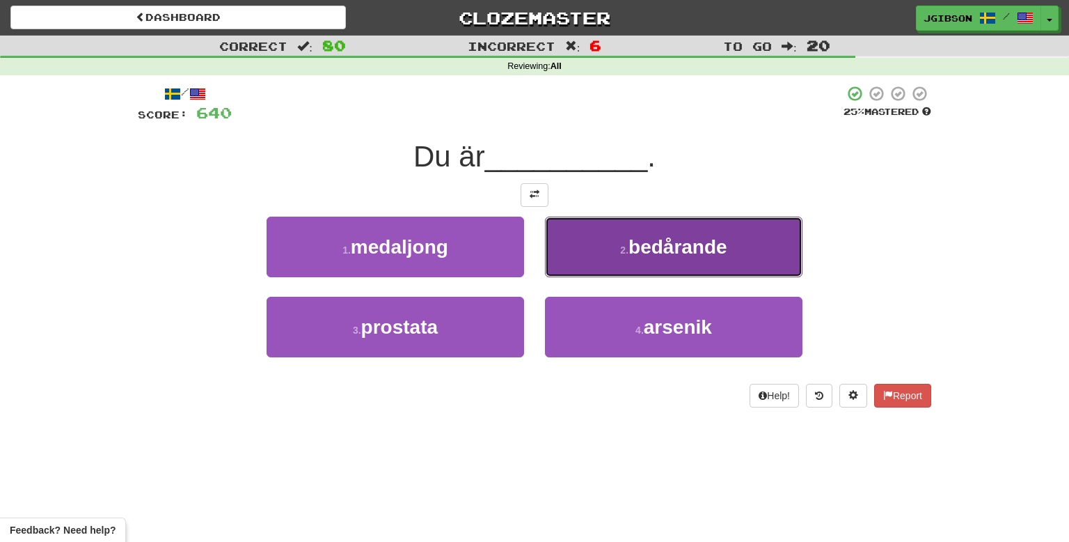
click at [673, 251] on span "bedårande" at bounding box center [678, 247] width 99 height 22
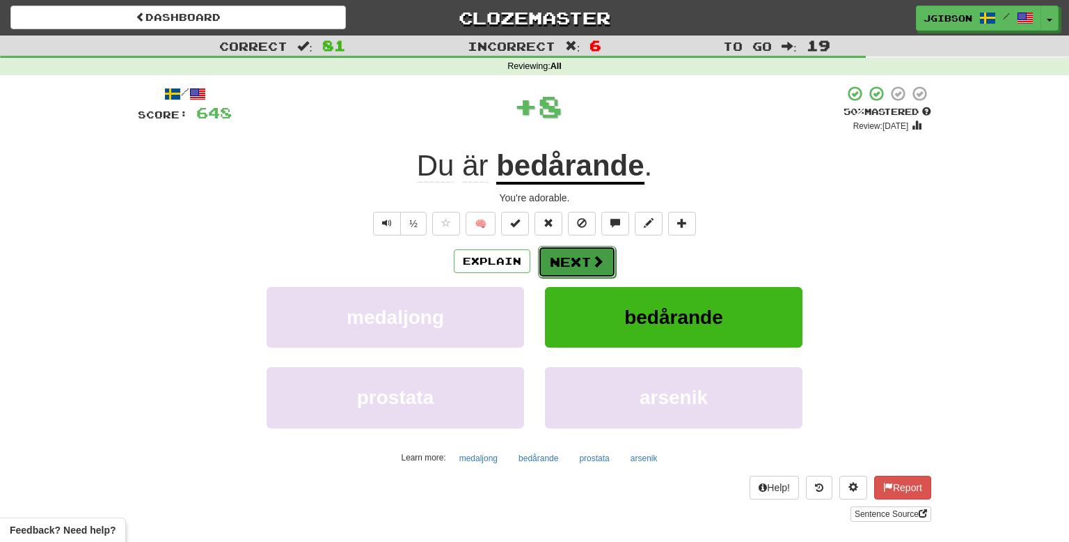
click at [592, 252] on button "Next" at bounding box center [577, 262] width 78 height 32
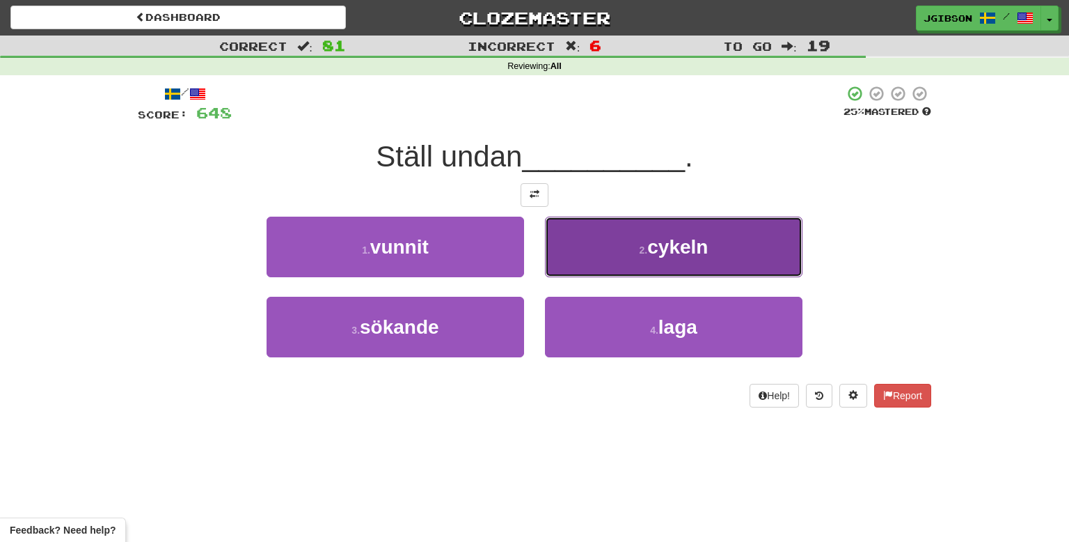
click at [682, 244] on span "cykeln" at bounding box center [678, 247] width 61 height 22
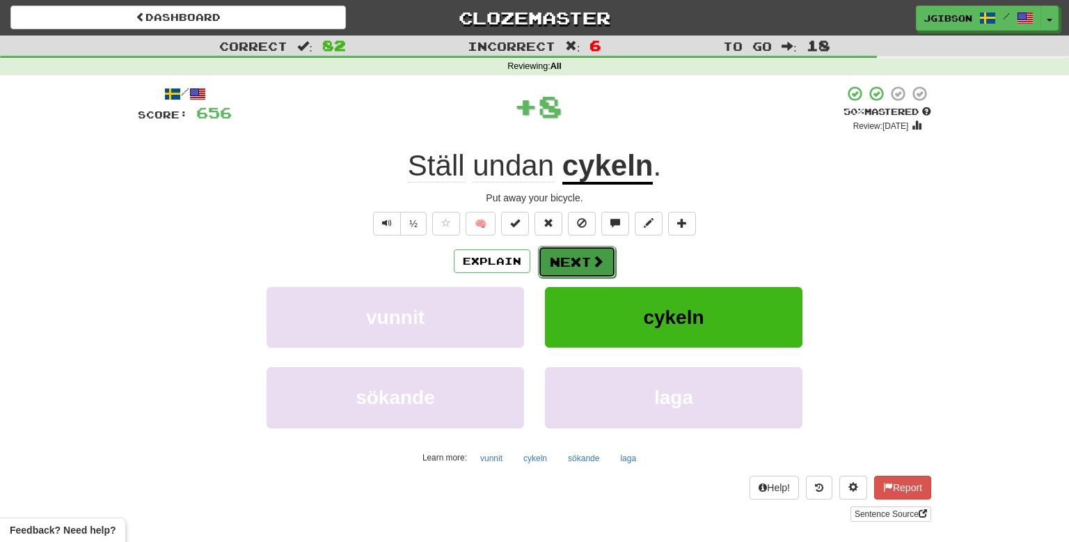
click at [592, 265] on span at bounding box center [598, 261] width 13 height 13
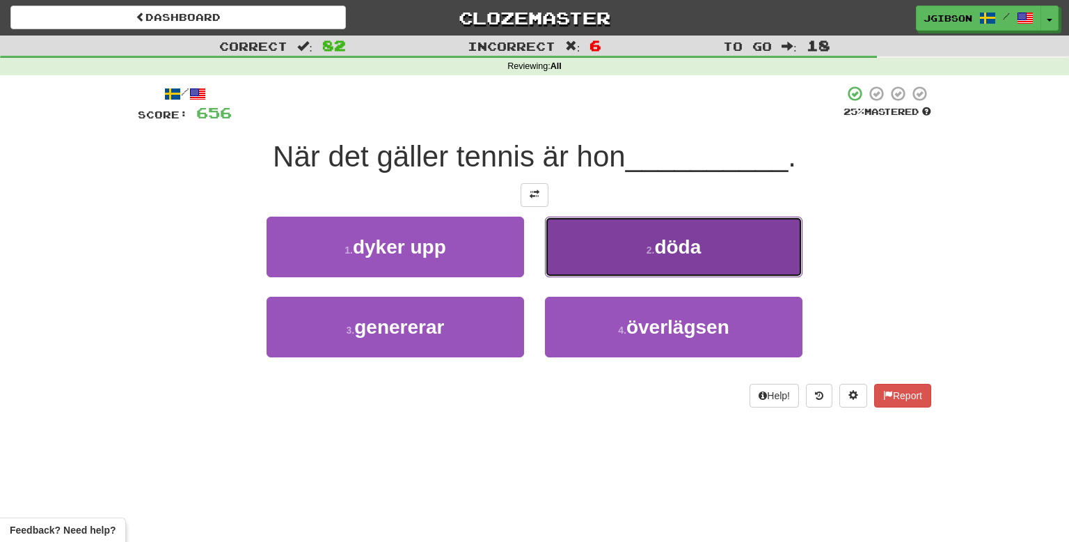
click at [682, 230] on button "2 . döda" at bounding box center [674, 247] width 258 height 61
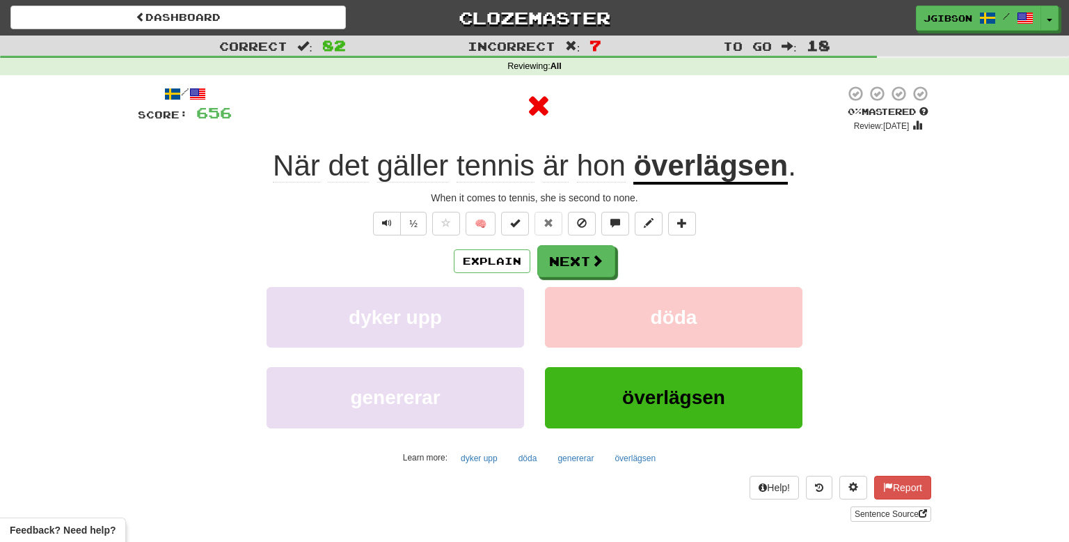
click at [613, 258] on div "Explain Next" at bounding box center [535, 261] width 794 height 32
click at [606, 258] on button "Next" at bounding box center [577, 262] width 78 height 32
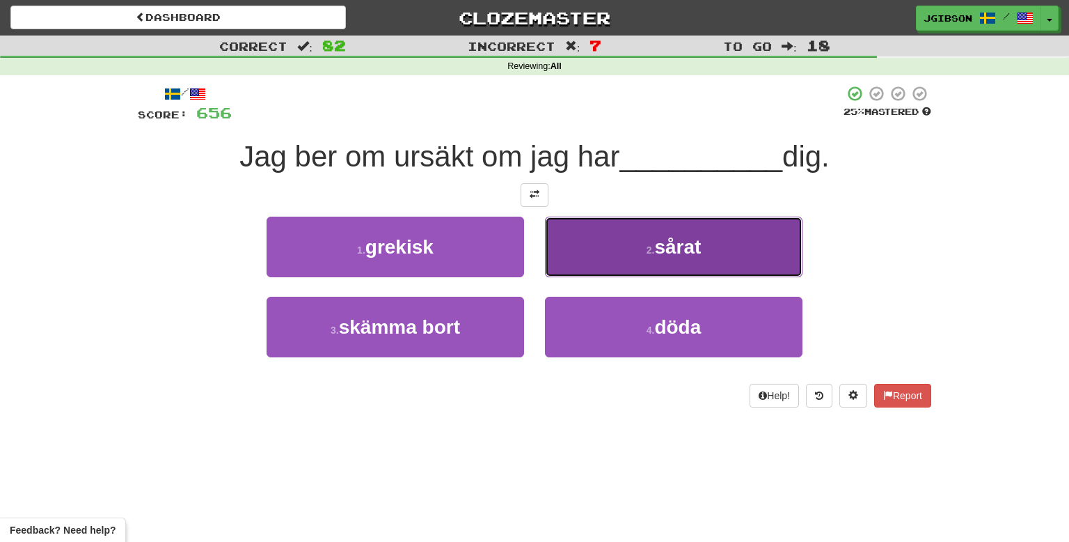
click at [698, 234] on button "2 . sårat" at bounding box center [674, 247] width 258 height 61
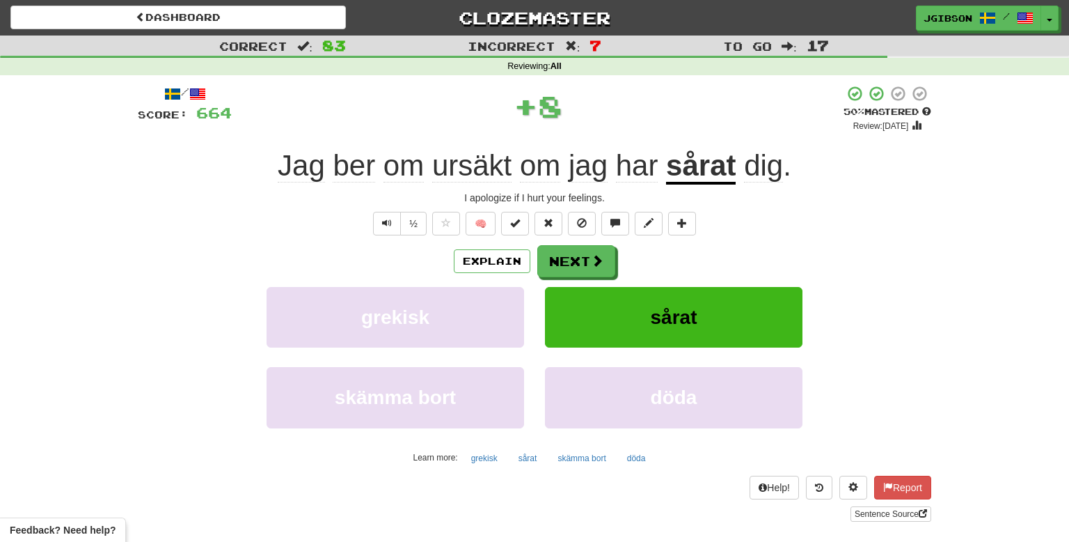
click at [622, 260] on div "Explain Next" at bounding box center [535, 261] width 794 height 32
click at [598, 262] on span at bounding box center [598, 261] width 13 height 13
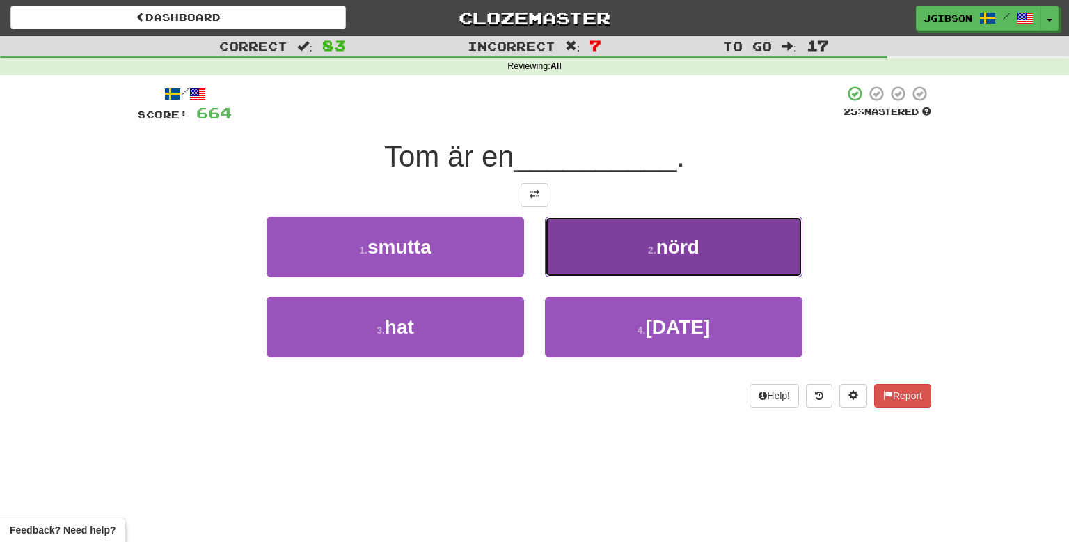
click at [659, 236] on span "nörd" at bounding box center [678, 247] width 43 height 22
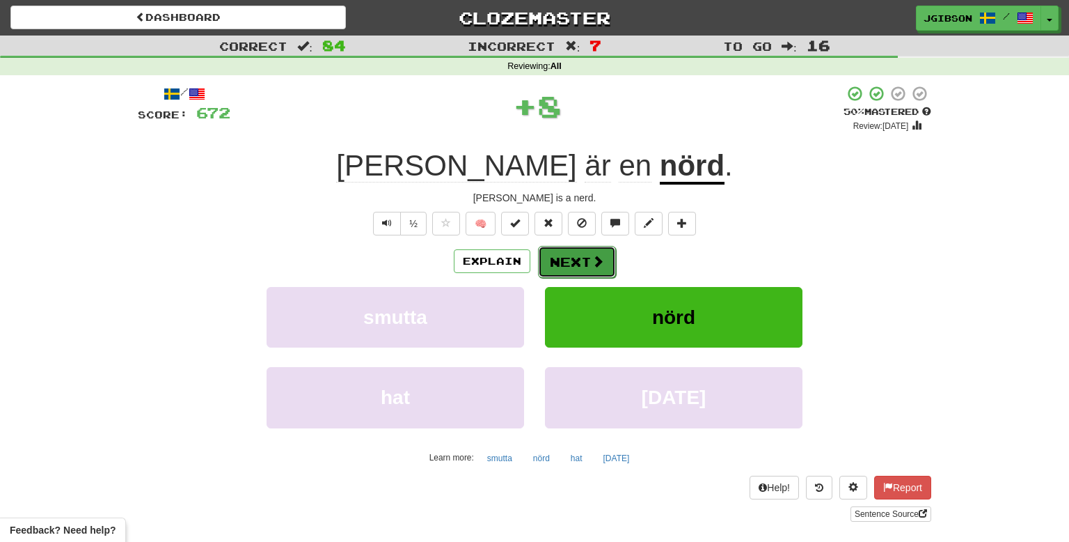
click at [592, 249] on button "Next" at bounding box center [577, 262] width 78 height 32
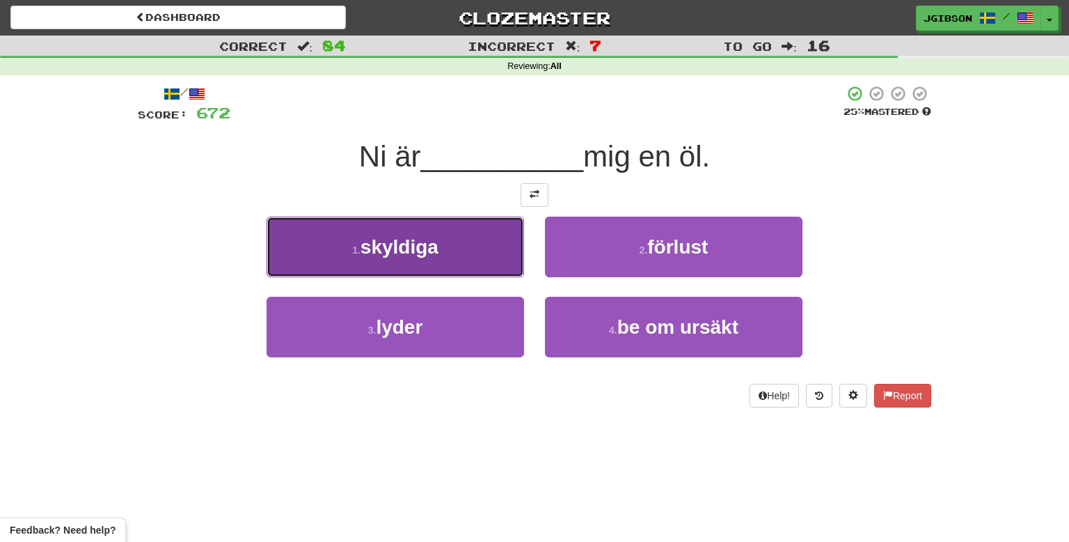
click at [414, 237] on span "skyldiga" at bounding box center [400, 247] width 78 height 22
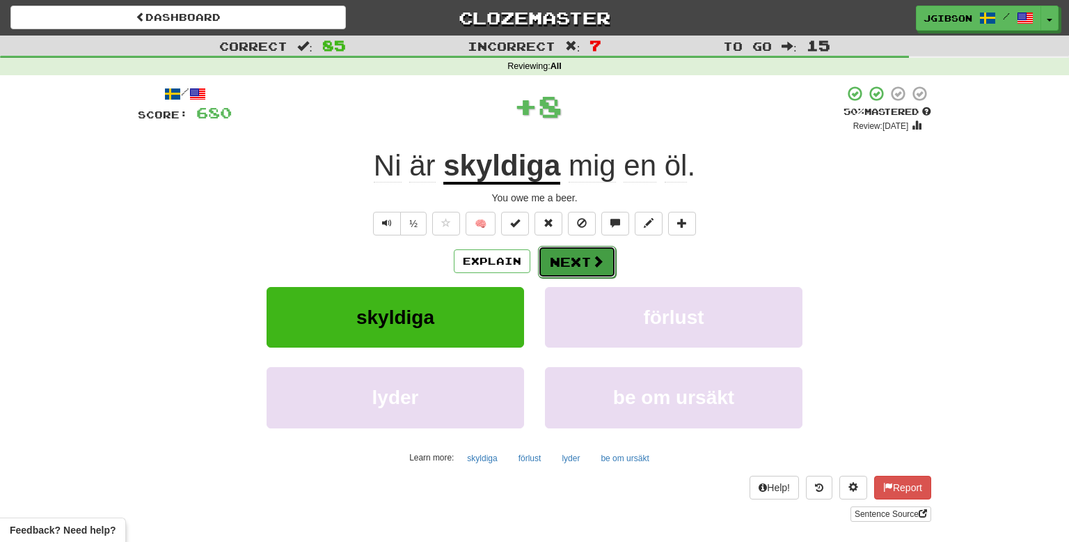
click at [551, 260] on button "Next" at bounding box center [577, 262] width 78 height 32
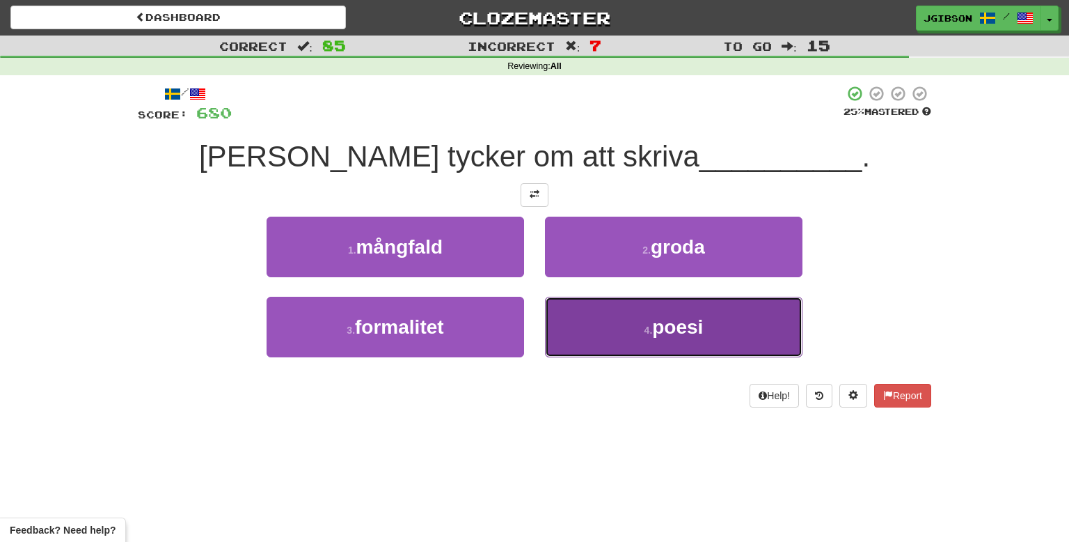
click at [675, 316] on span "poesi" at bounding box center [677, 327] width 51 height 22
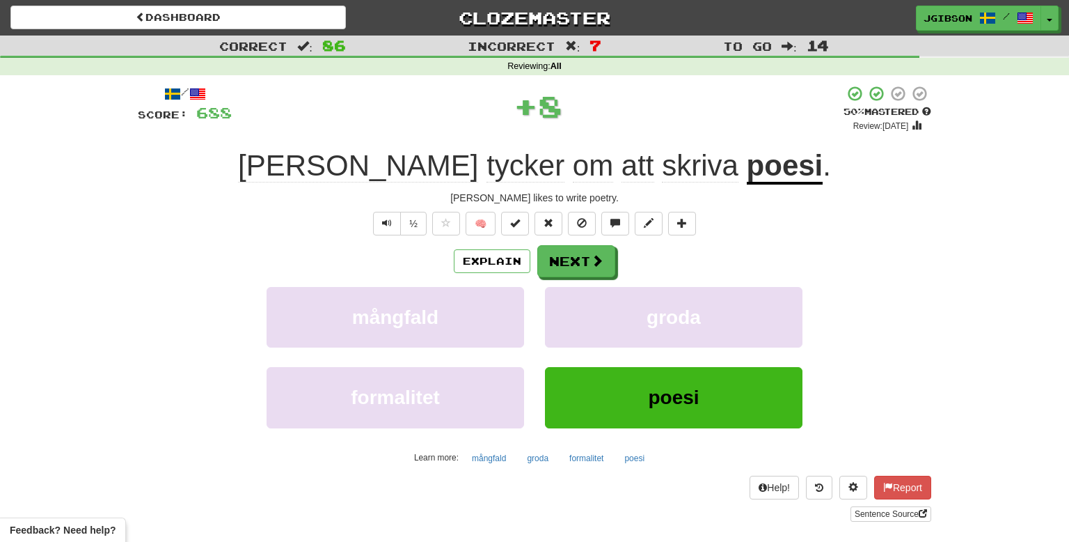
click at [621, 283] on div "Explain Next mångfald groda formalitet poesi Learn more: mångfald groda formali…" at bounding box center [535, 356] width 794 height 223
click at [586, 275] on button "Next" at bounding box center [577, 262] width 78 height 32
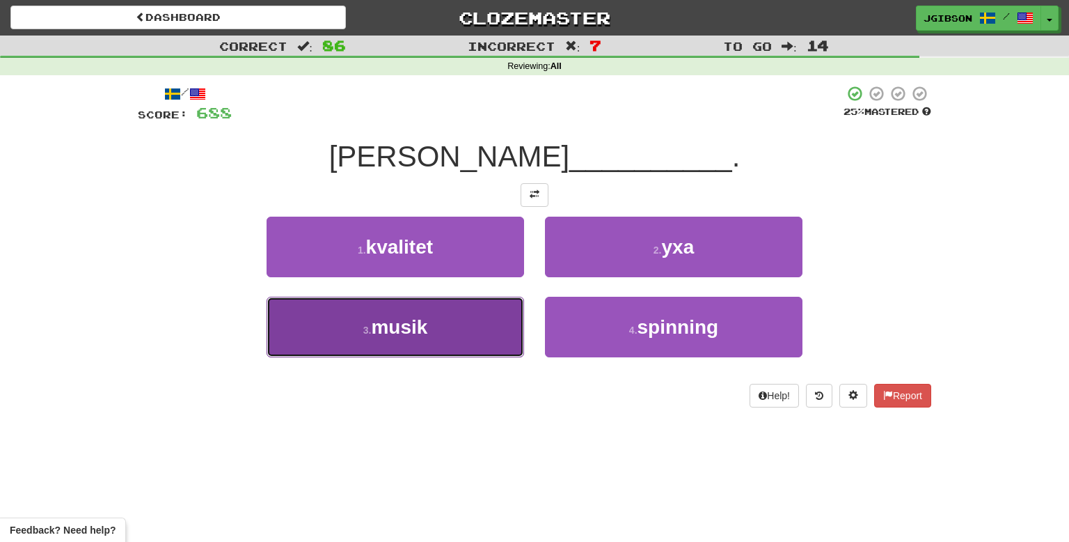
click at [434, 324] on button "3 . musik" at bounding box center [396, 327] width 258 height 61
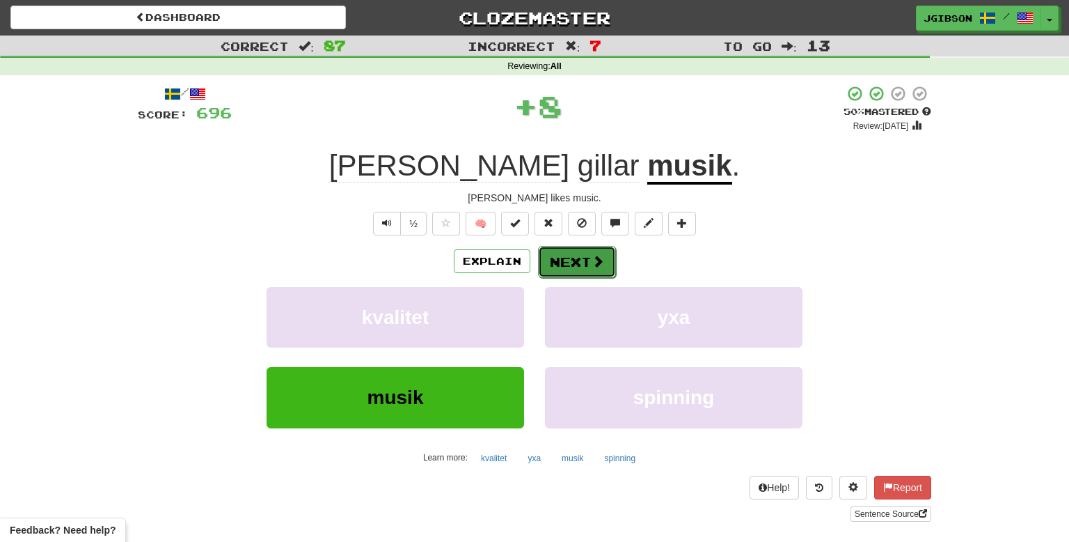
click at [572, 249] on button "Next" at bounding box center [577, 262] width 78 height 32
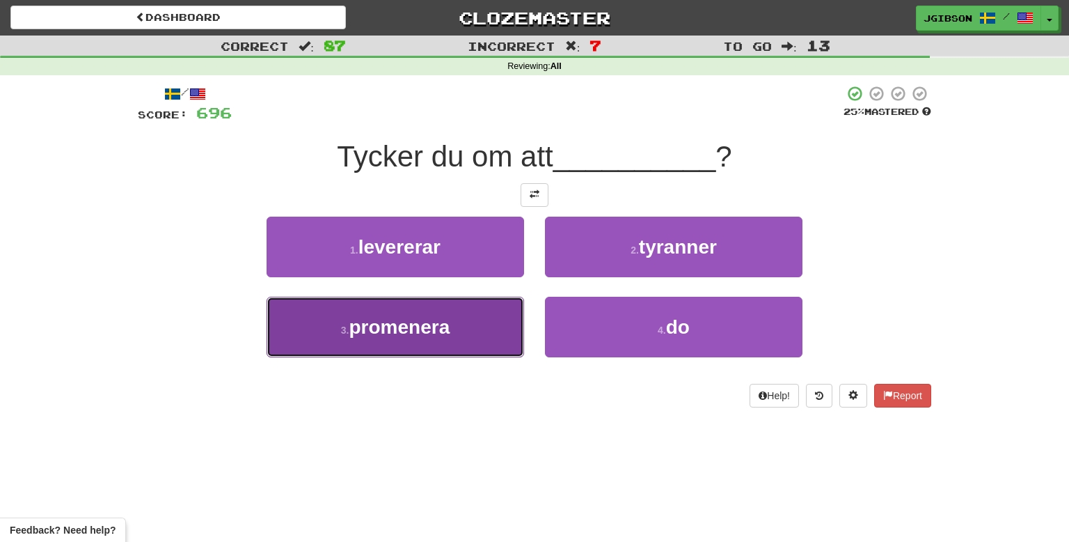
click at [392, 334] on span "promenera" at bounding box center [399, 327] width 101 height 22
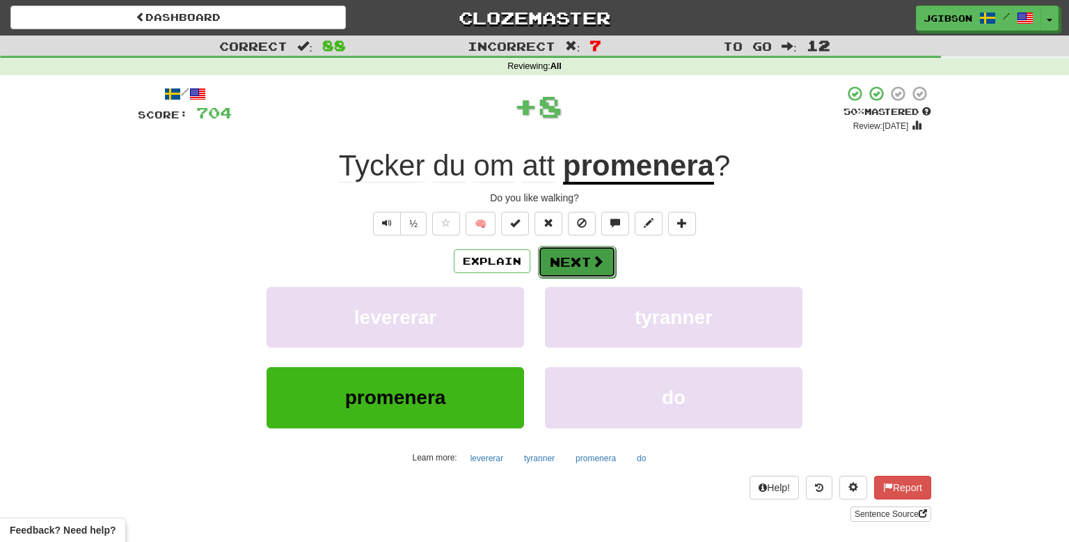
click at [548, 272] on button "Next" at bounding box center [577, 262] width 78 height 32
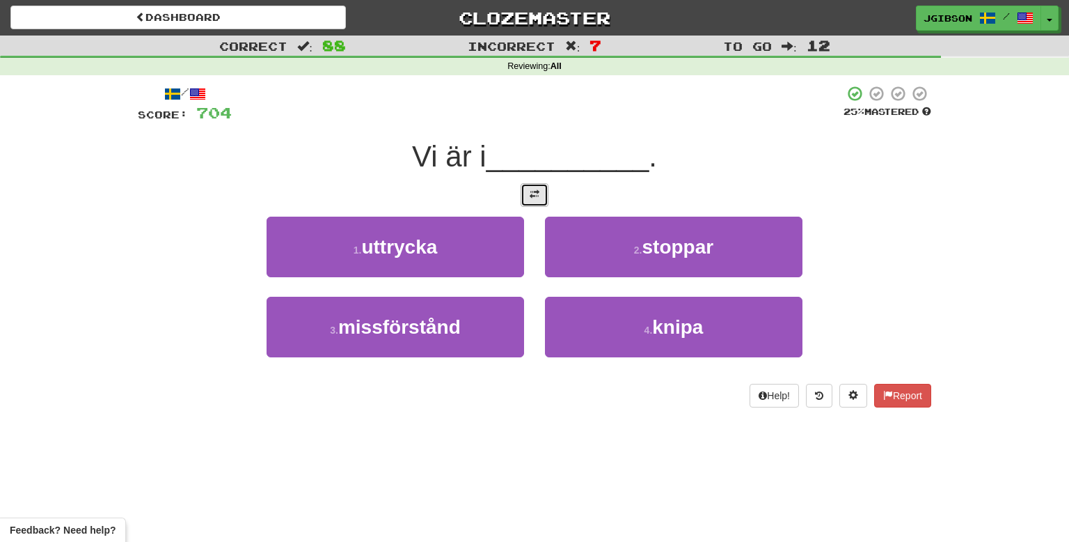
click at [537, 191] on span at bounding box center [535, 194] width 10 height 10
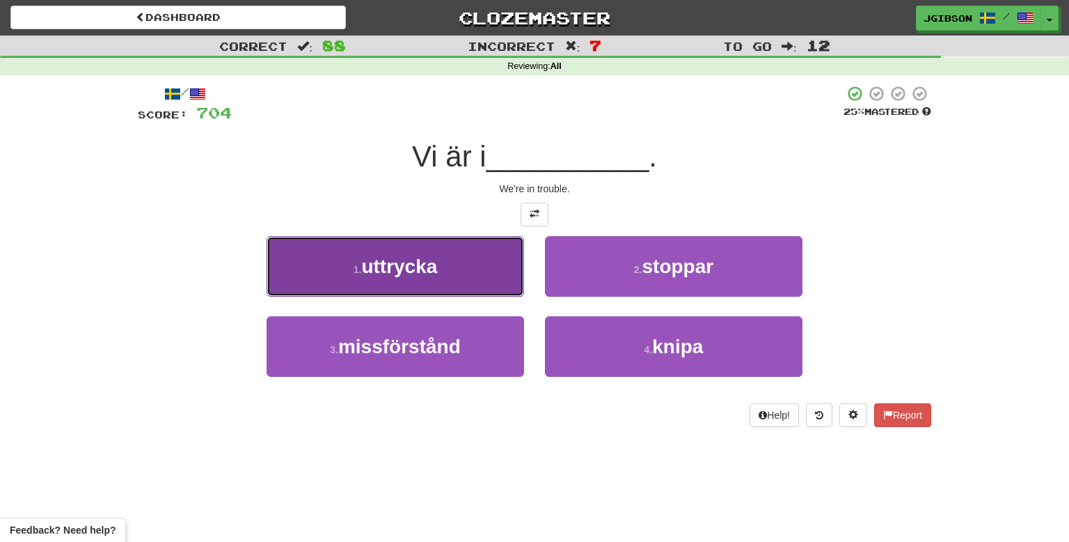
click at [466, 272] on button "1 . uttrycka" at bounding box center [396, 266] width 258 height 61
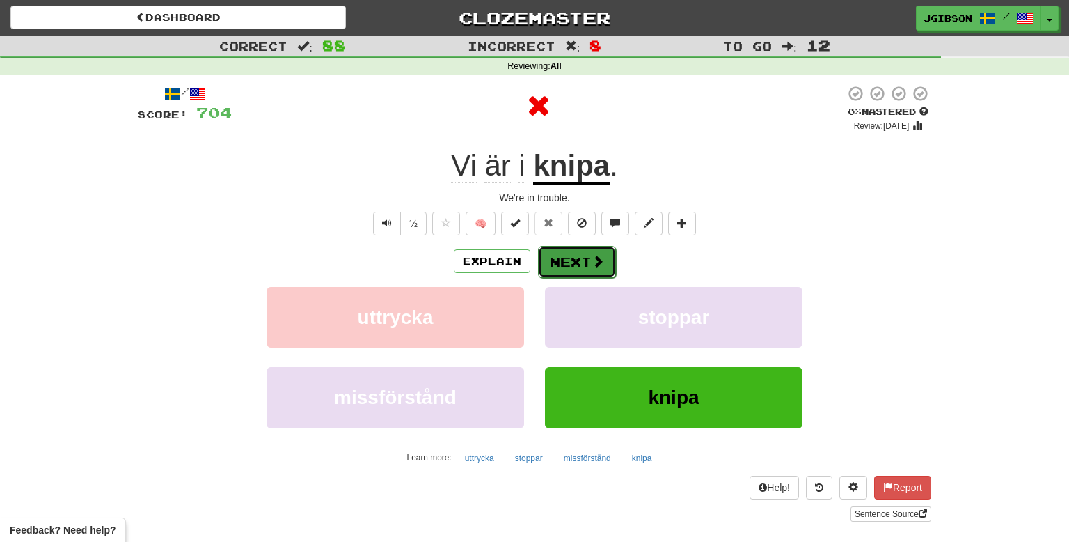
click at [554, 272] on button "Next" at bounding box center [577, 262] width 78 height 32
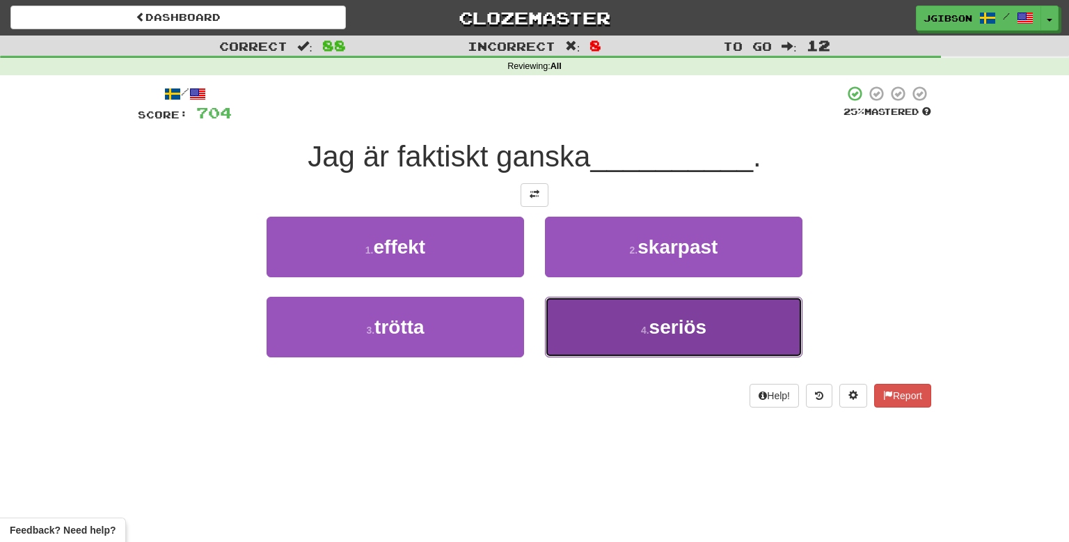
click at [670, 333] on span "seriös" at bounding box center [679, 327] width 58 height 22
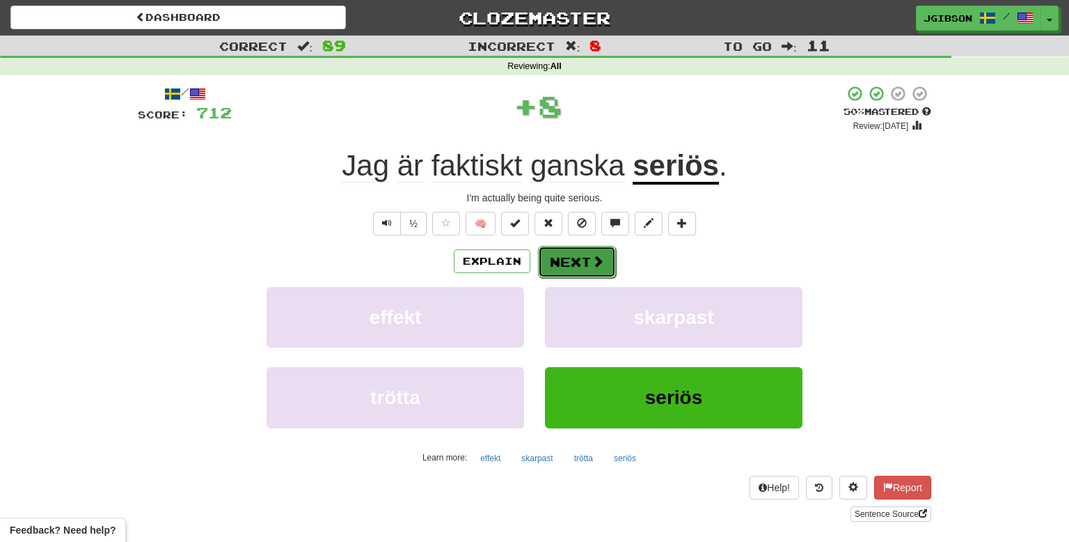
click at [599, 267] on span at bounding box center [598, 261] width 13 height 13
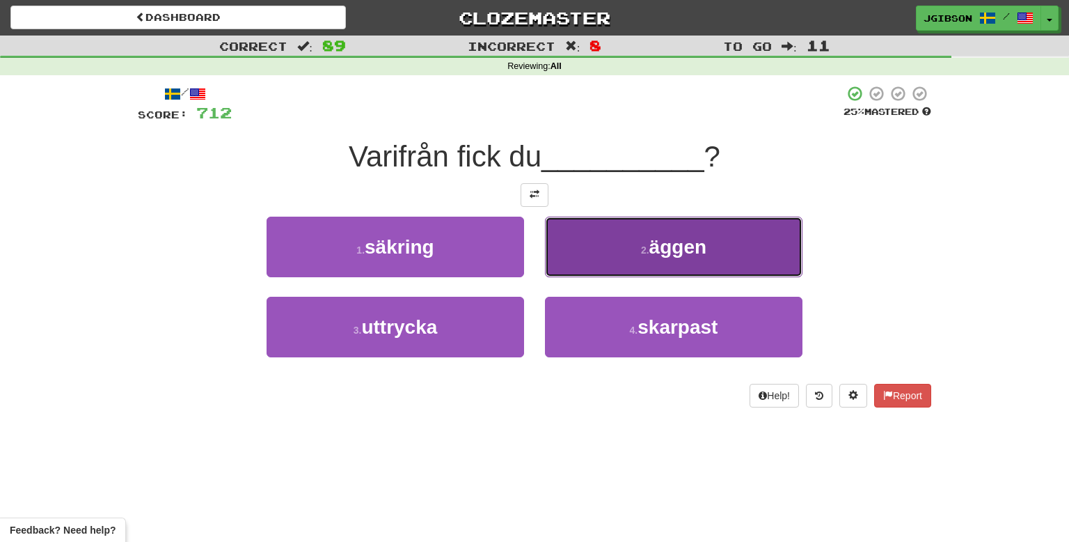
click at [673, 267] on button "2 . äggen" at bounding box center [674, 247] width 258 height 61
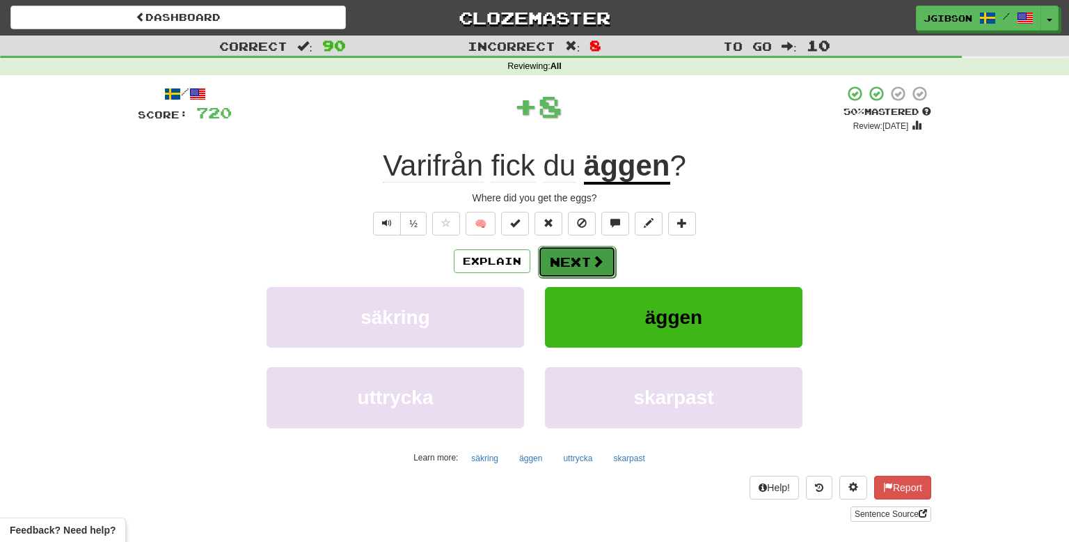
click at [563, 262] on button "Next" at bounding box center [577, 262] width 78 height 32
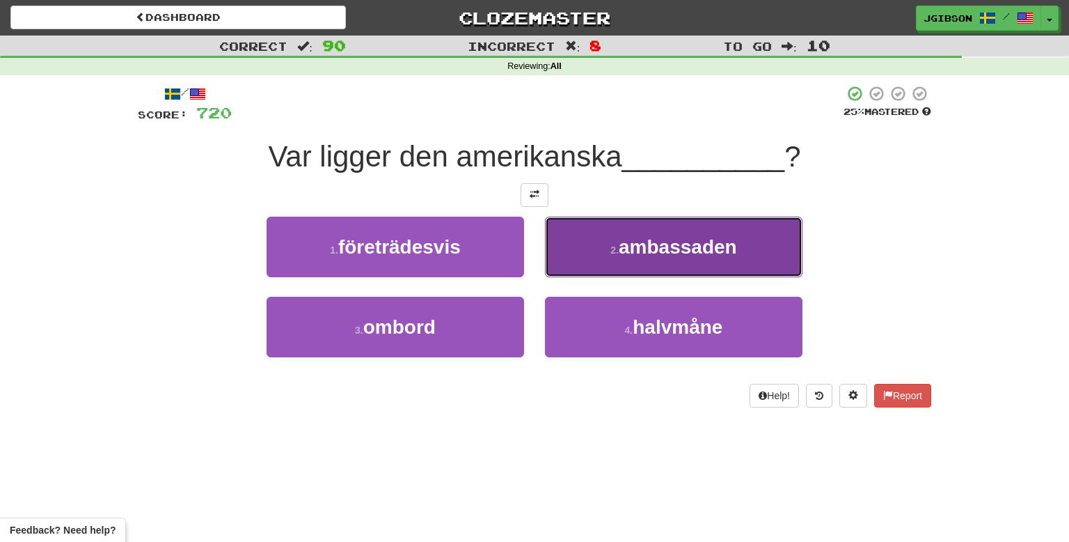
click at [629, 246] on span "ambassaden" at bounding box center [678, 247] width 118 height 22
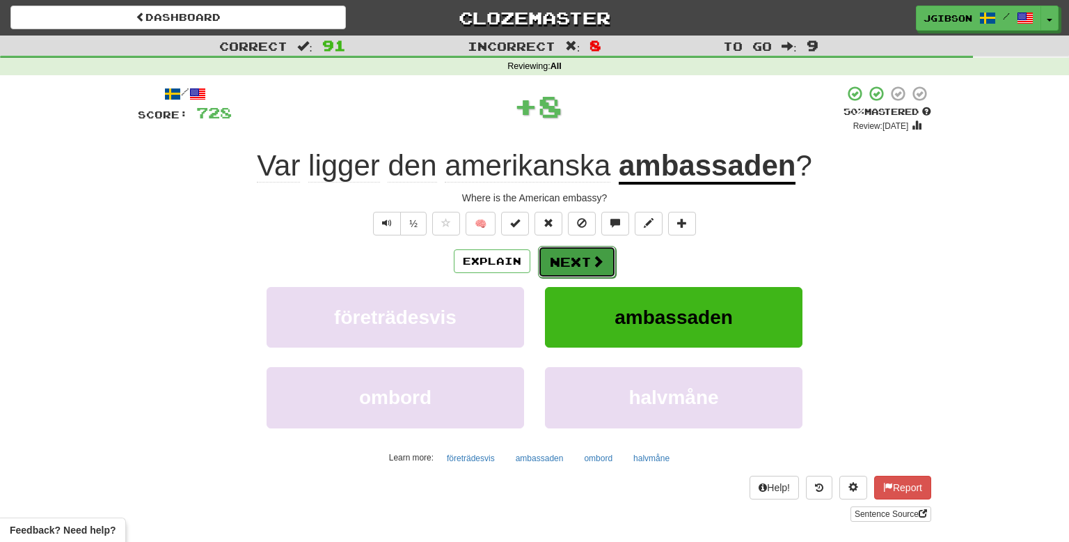
click at [579, 262] on button "Next" at bounding box center [577, 262] width 78 height 32
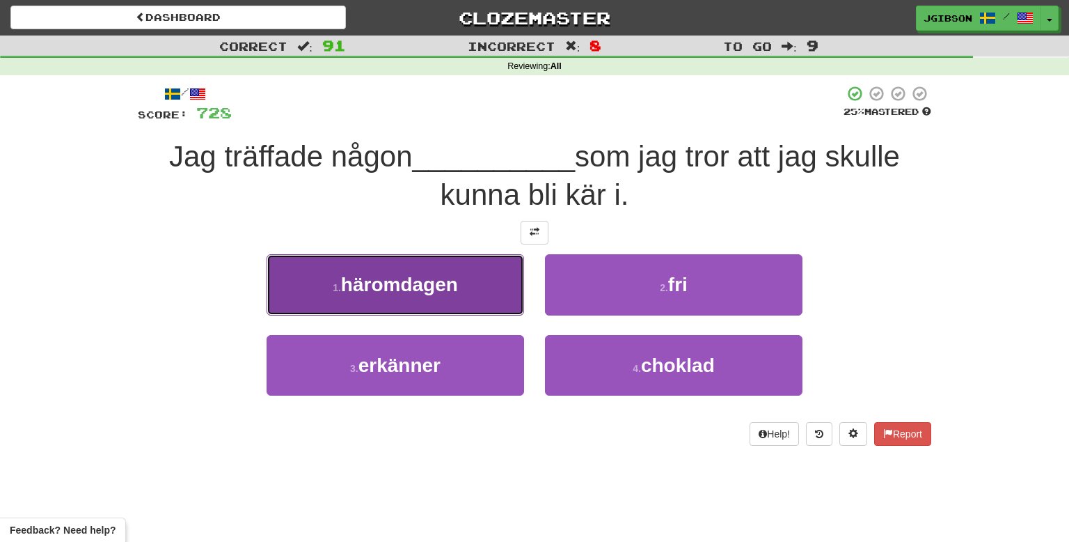
click at [482, 288] on button "1 . häromdagen" at bounding box center [396, 284] width 258 height 61
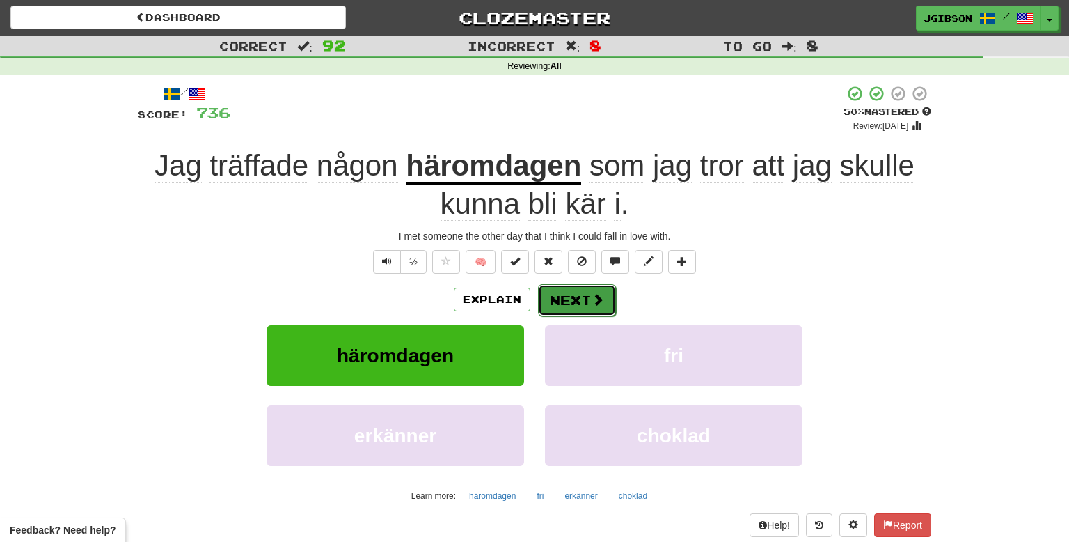
click at [572, 302] on button "Next" at bounding box center [577, 300] width 78 height 32
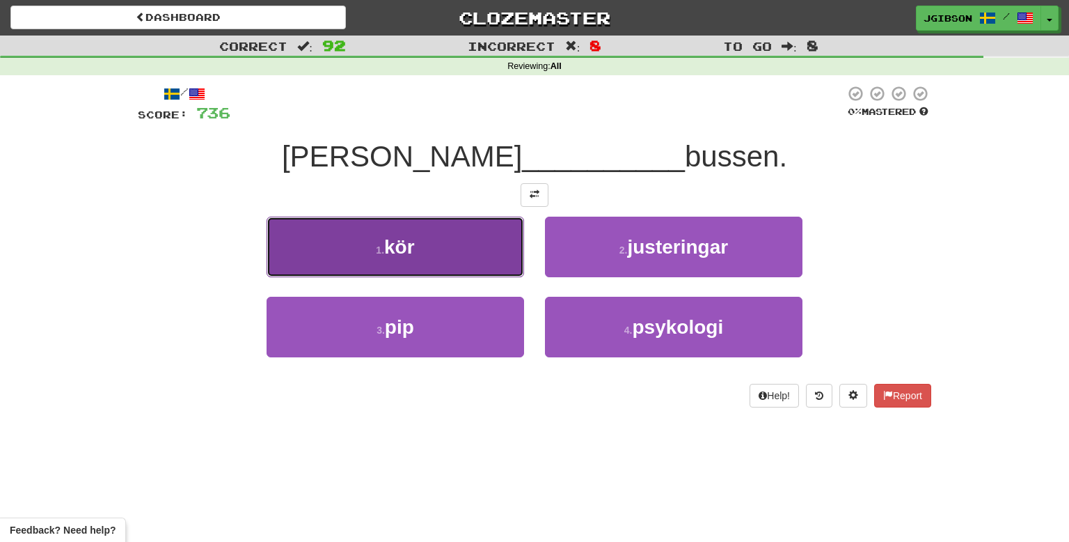
click at [451, 262] on button "1 . kör" at bounding box center [396, 247] width 258 height 61
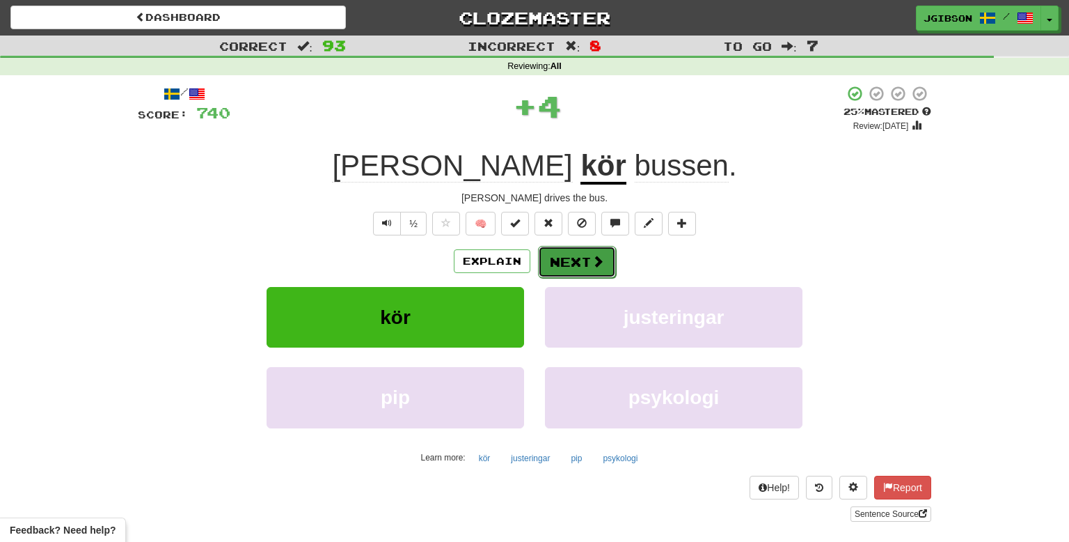
click at [561, 267] on button "Next" at bounding box center [577, 262] width 78 height 32
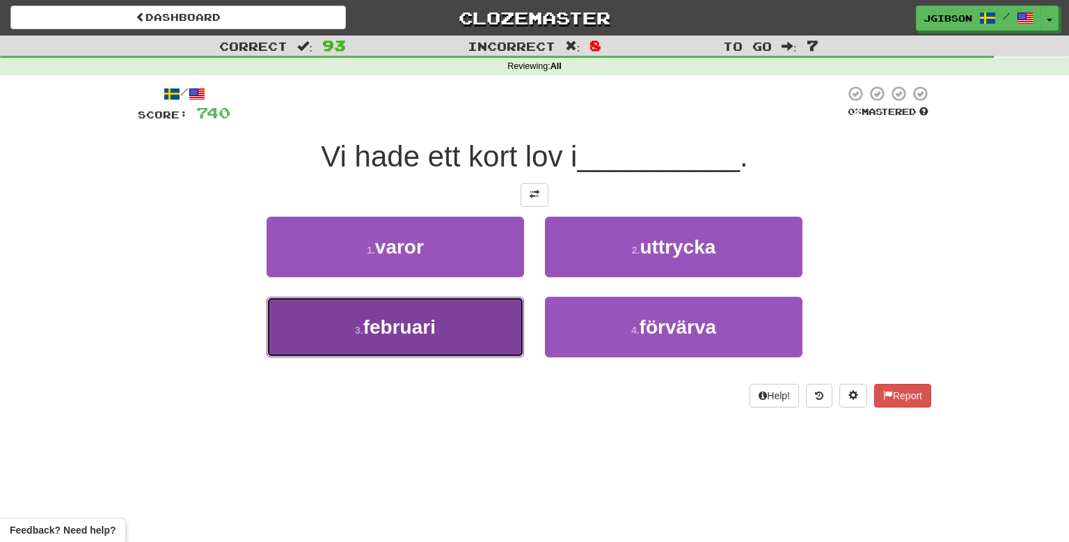
click at [487, 324] on button "[DATE]" at bounding box center [396, 327] width 258 height 61
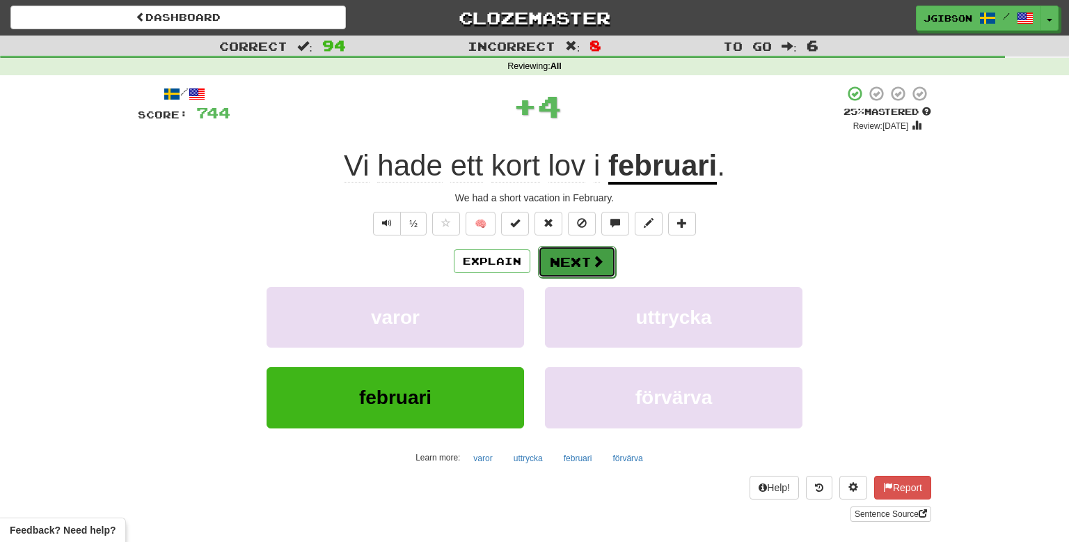
click at [569, 270] on button "Next" at bounding box center [577, 262] width 78 height 32
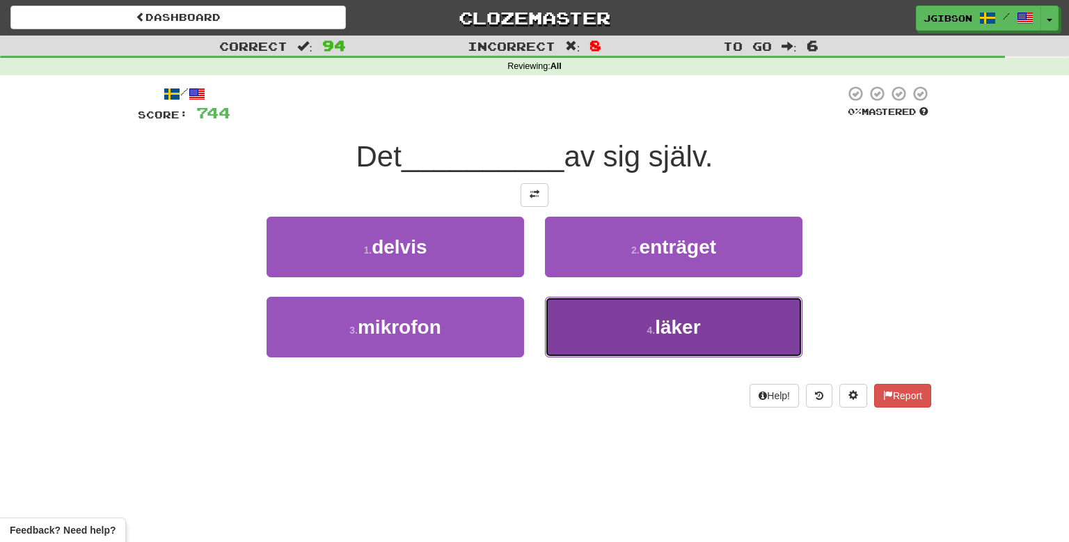
click at [673, 324] on span "läker" at bounding box center [677, 327] width 45 height 22
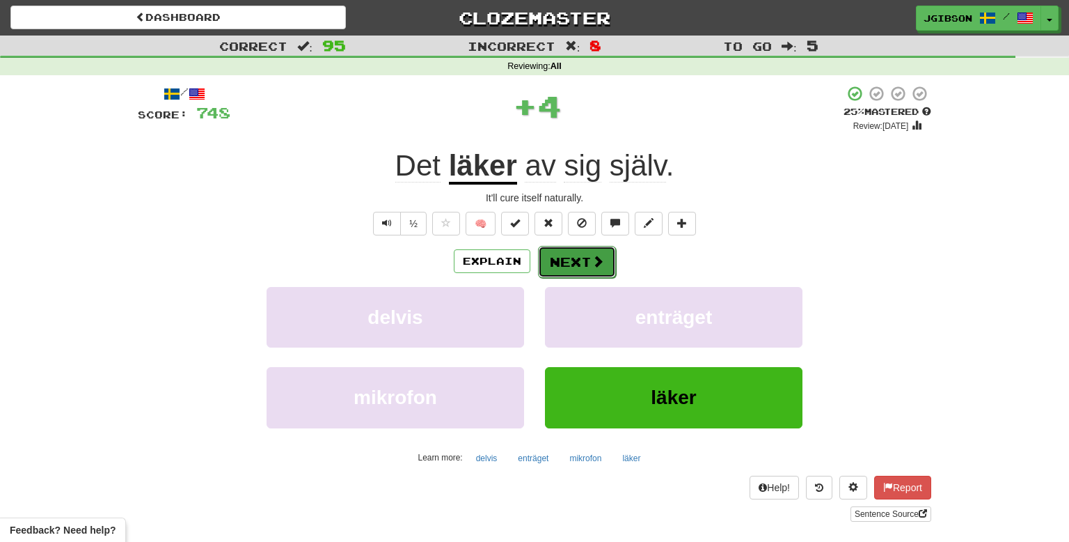
click at [597, 269] on button "Next" at bounding box center [577, 262] width 78 height 32
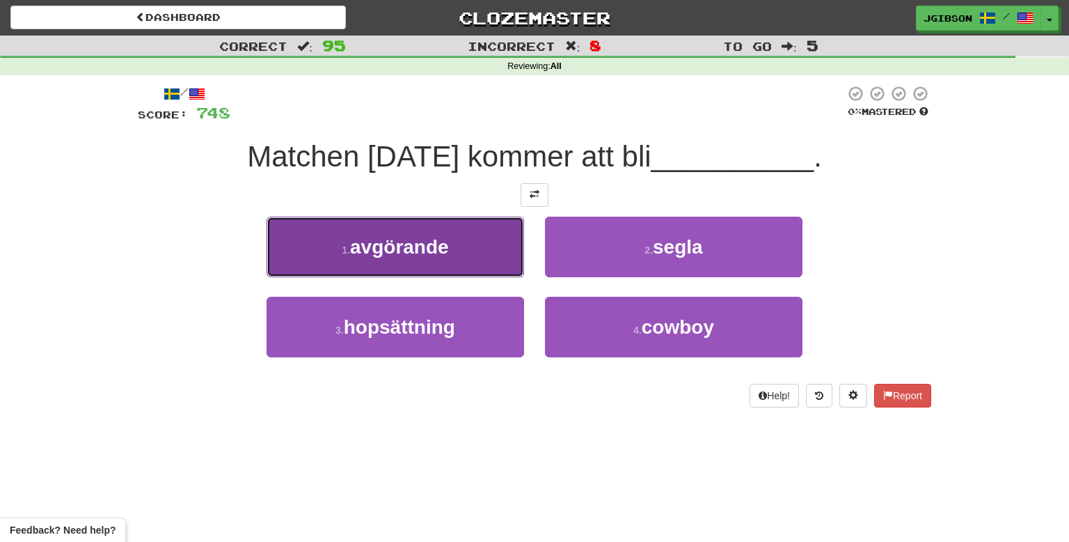
click at [401, 265] on button "1 . avgörande" at bounding box center [396, 247] width 258 height 61
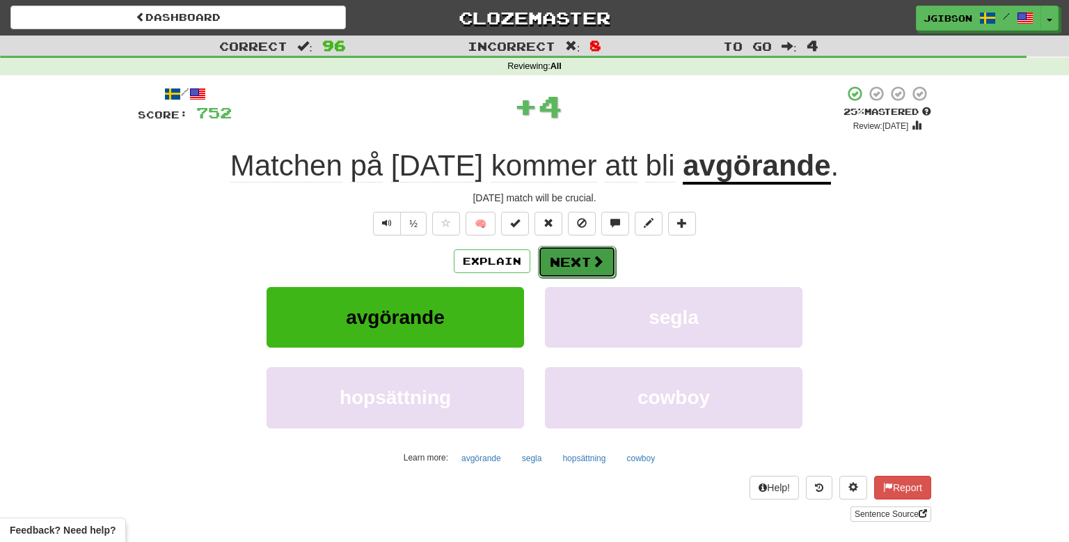
click at [570, 258] on button "Next" at bounding box center [577, 262] width 78 height 32
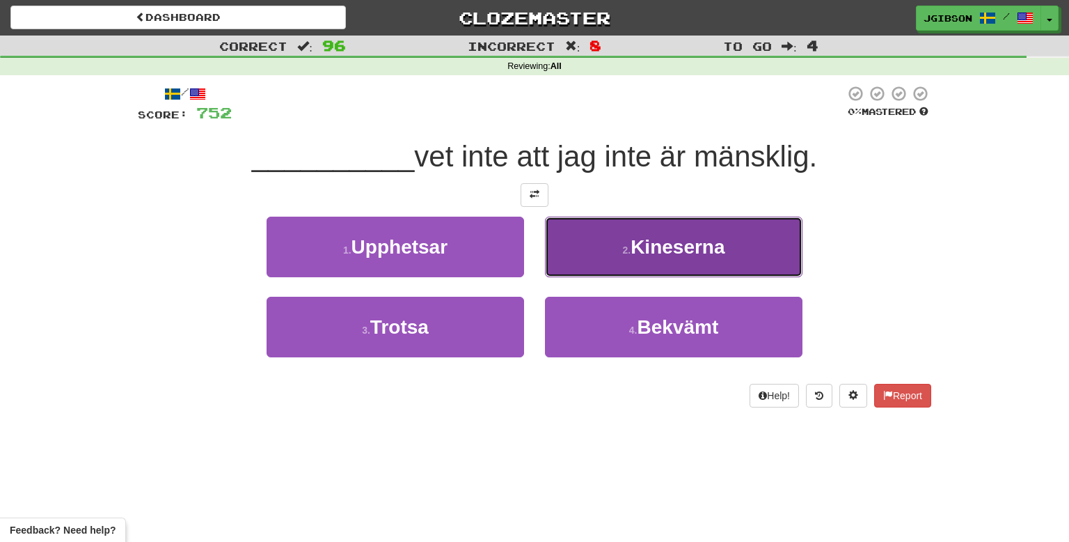
click at [638, 274] on button "2 . [GEOGRAPHIC_DATA]" at bounding box center [674, 247] width 258 height 61
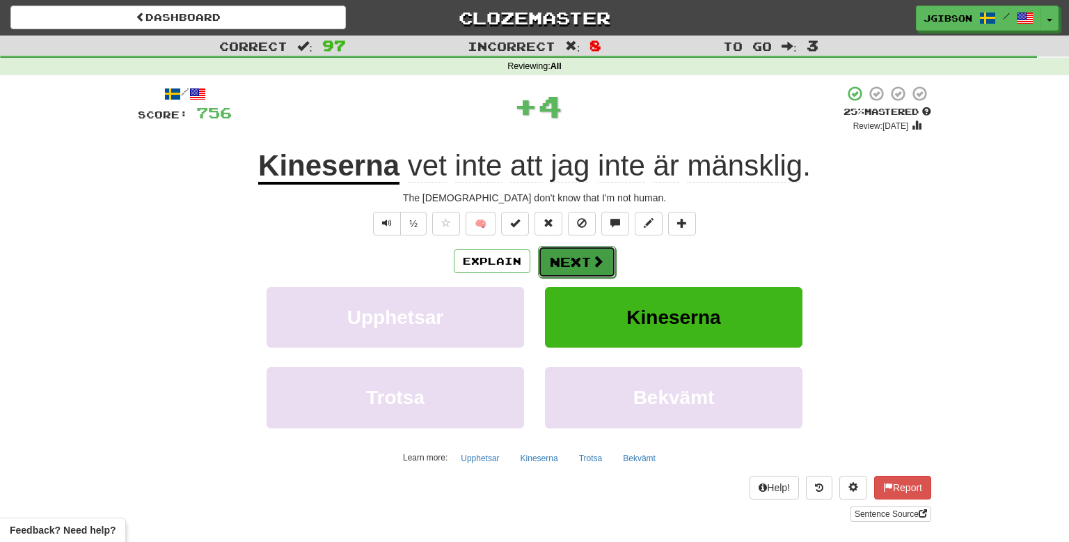
click at [587, 274] on button "Next" at bounding box center [577, 262] width 78 height 32
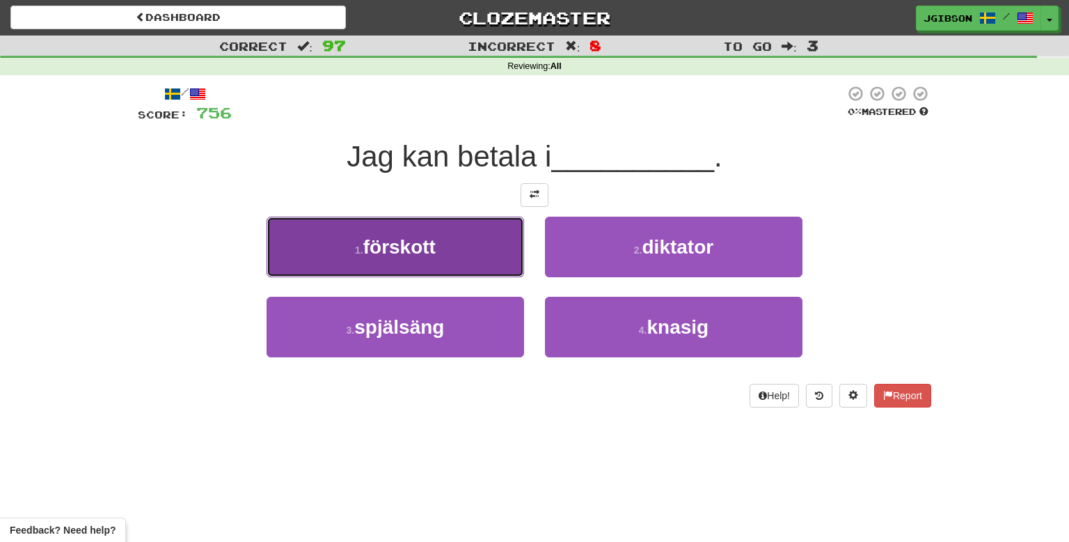
click at [492, 265] on button "1 . förskott" at bounding box center [396, 247] width 258 height 61
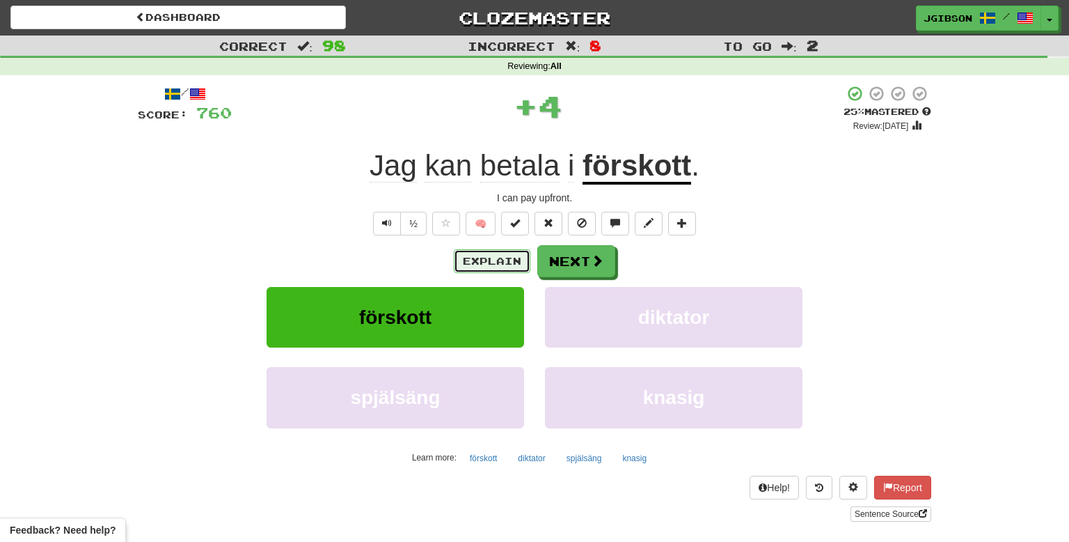
click at [492, 265] on button "Explain" at bounding box center [492, 261] width 77 height 24
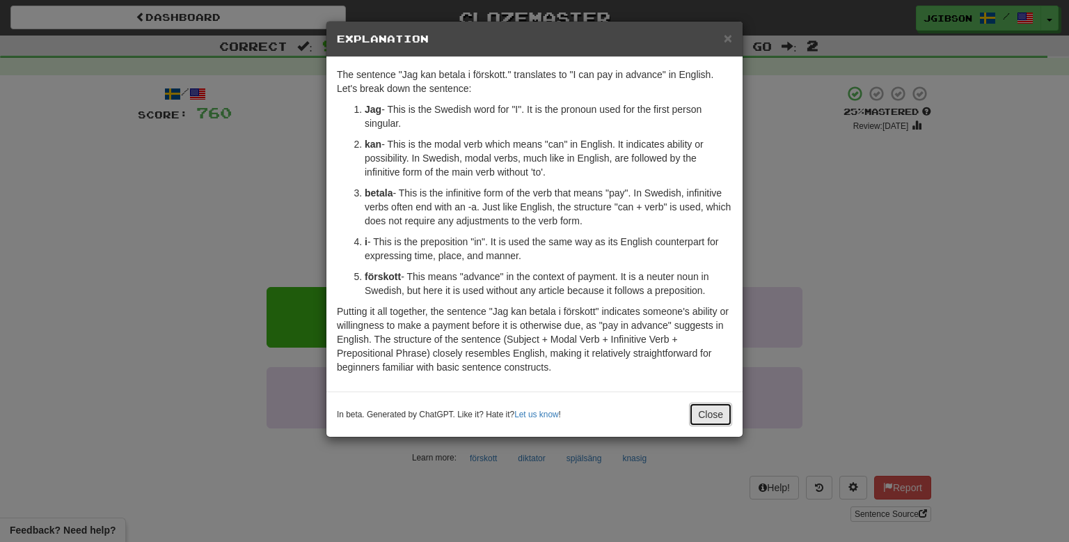
click at [705, 418] on button "Close" at bounding box center [710, 414] width 43 height 24
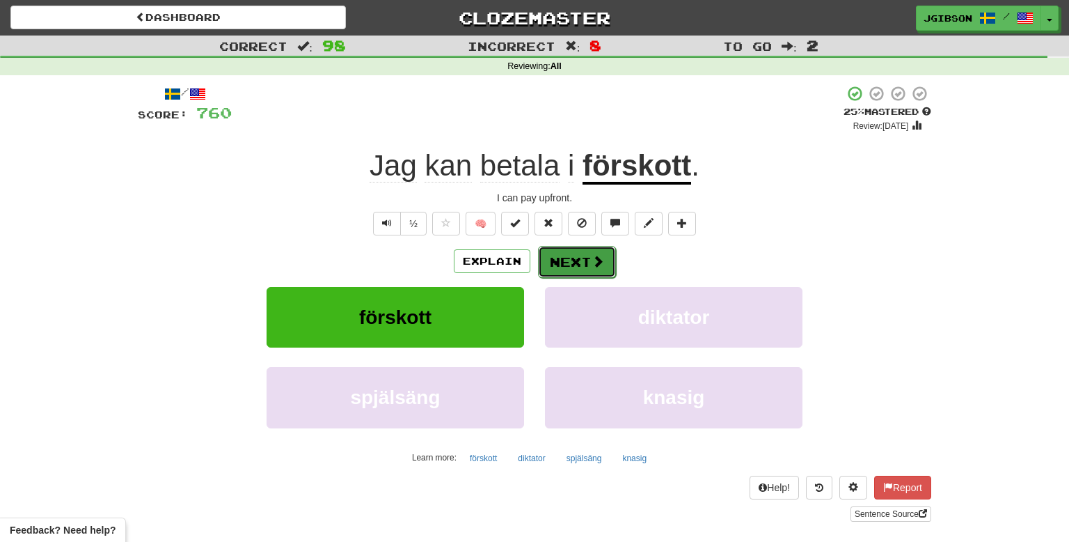
click at [560, 258] on button "Next" at bounding box center [577, 262] width 78 height 32
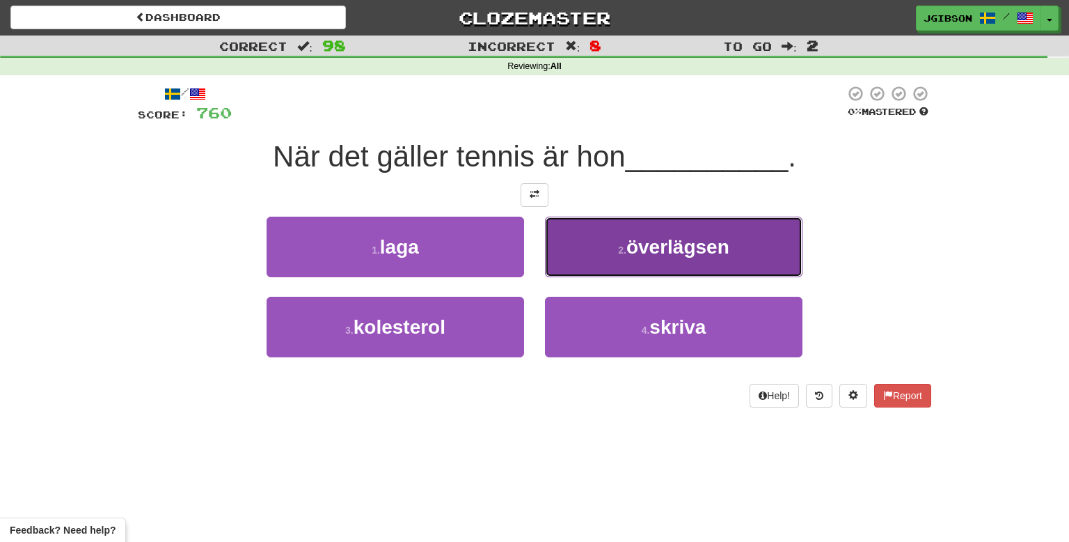
click at [619, 244] on small "2 ." at bounding box center [622, 249] width 8 height 11
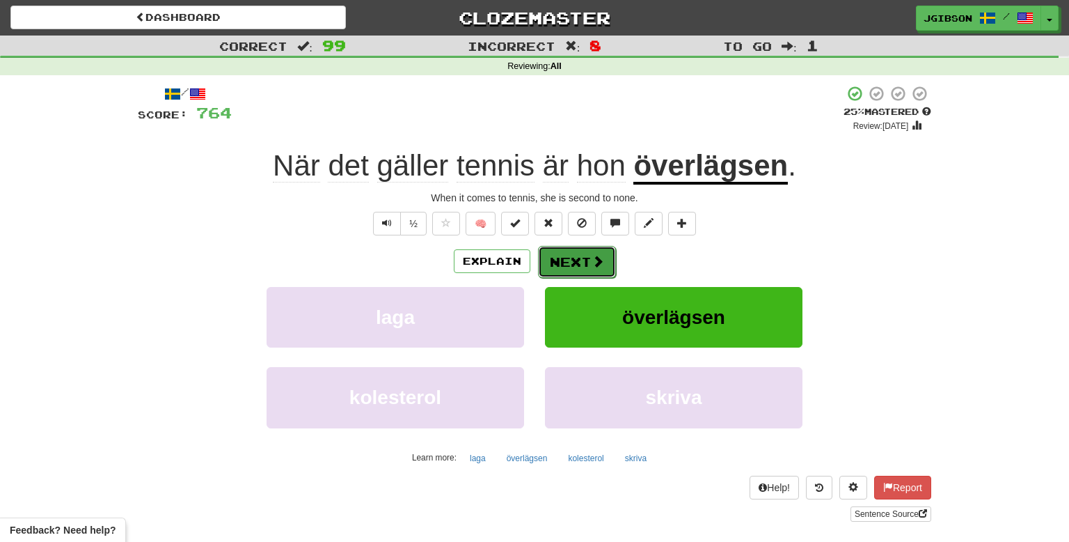
click at [549, 256] on button "Next" at bounding box center [577, 262] width 78 height 32
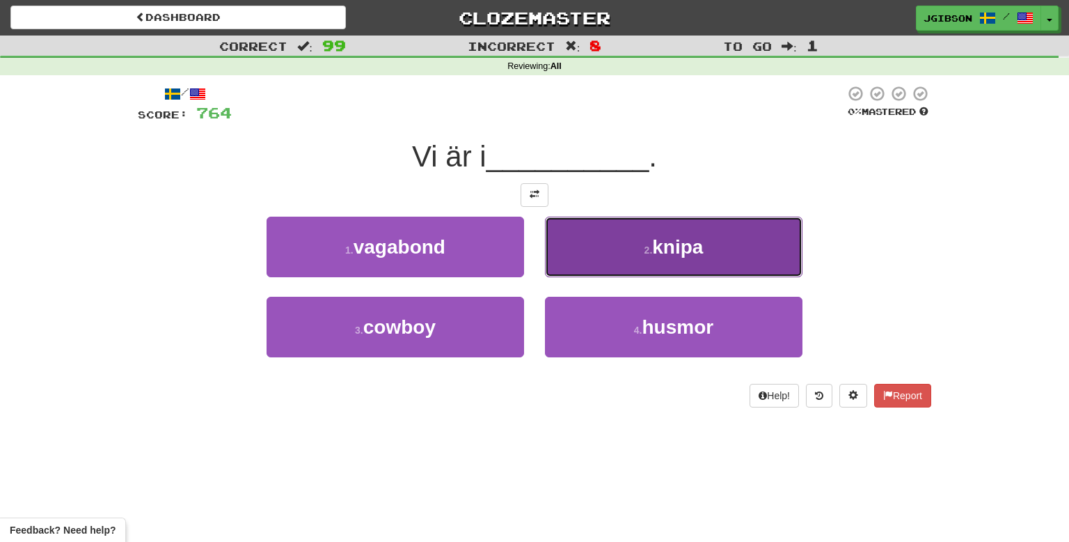
click at [568, 258] on button "2 . knipa" at bounding box center [674, 247] width 258 height 61
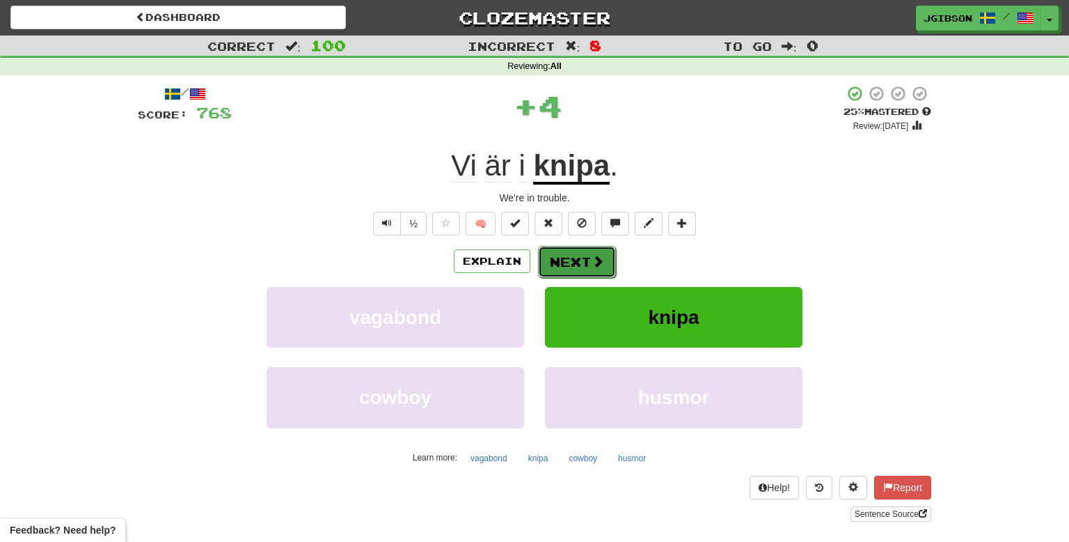
click at [569, 261] on button "Next" at bounding box center [577, 262] width 78 height 32
